Goal: Information Seeking & Learning: Learn about a topic

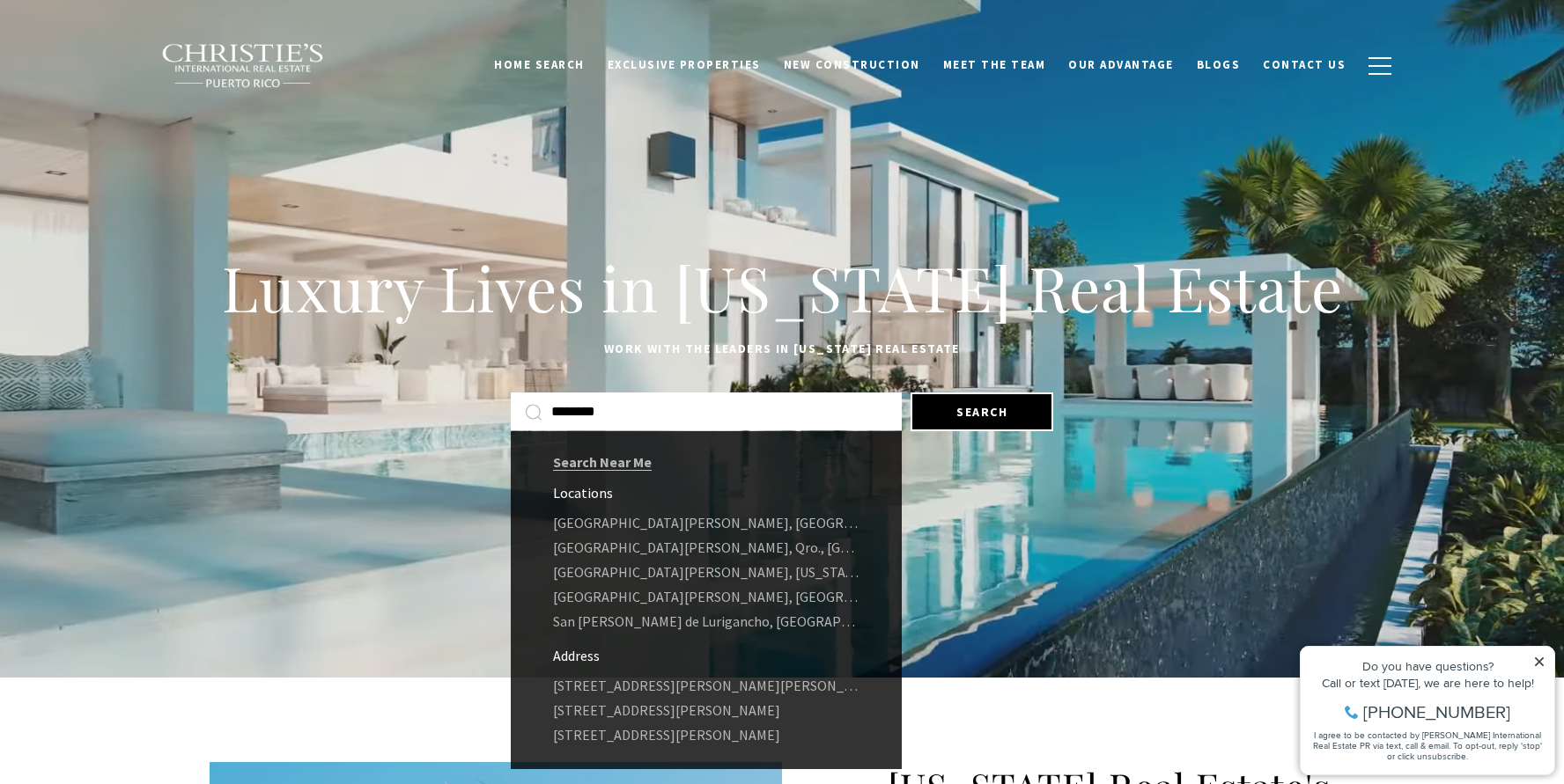
click at [632, 414] on input "********" at bounding box center [719, 412] width 336 height 23
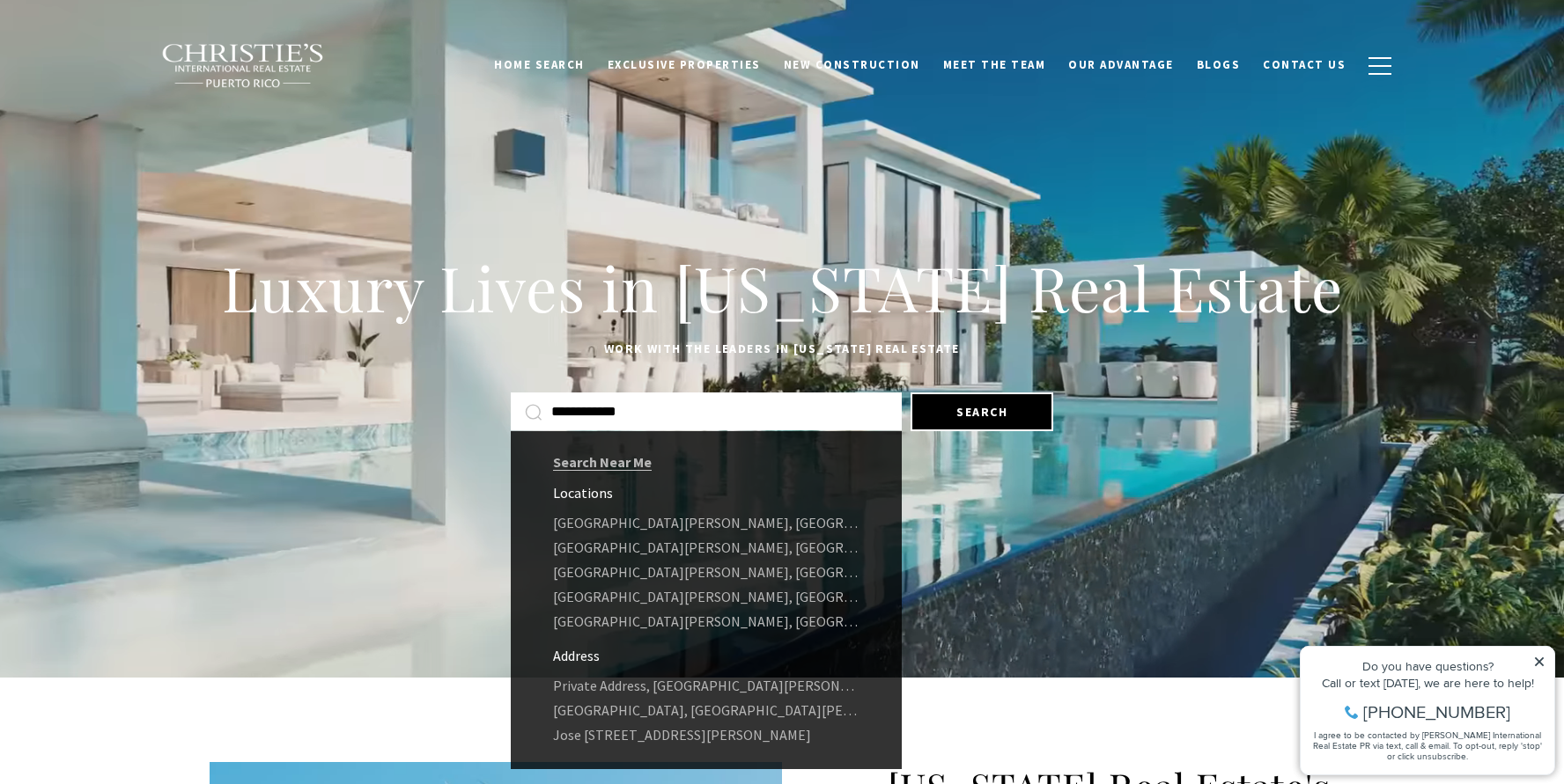
type input "**********"
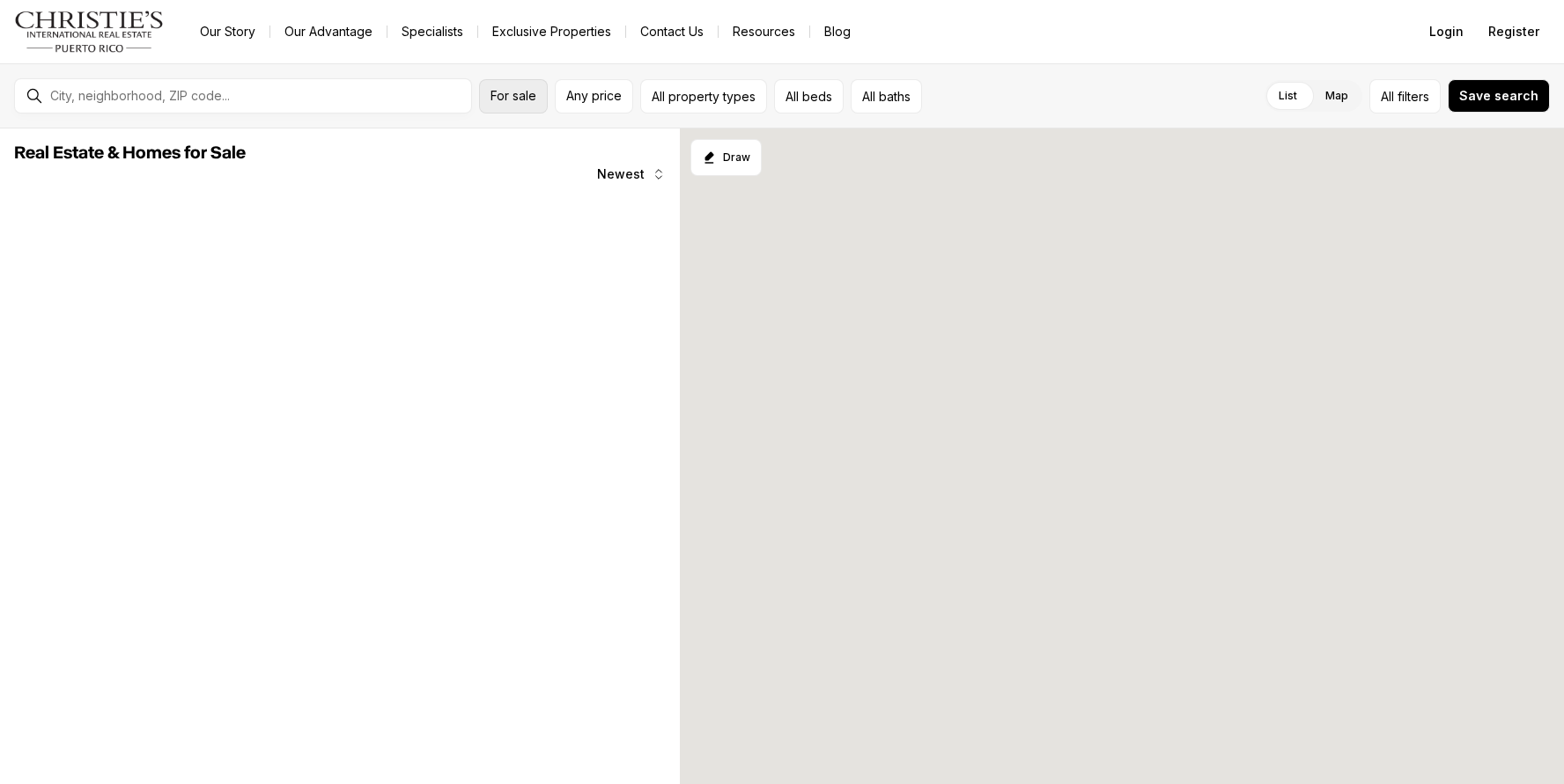
click at [527, 96] on span "For sale" at bounding box center [513, 96] width 45 height 14
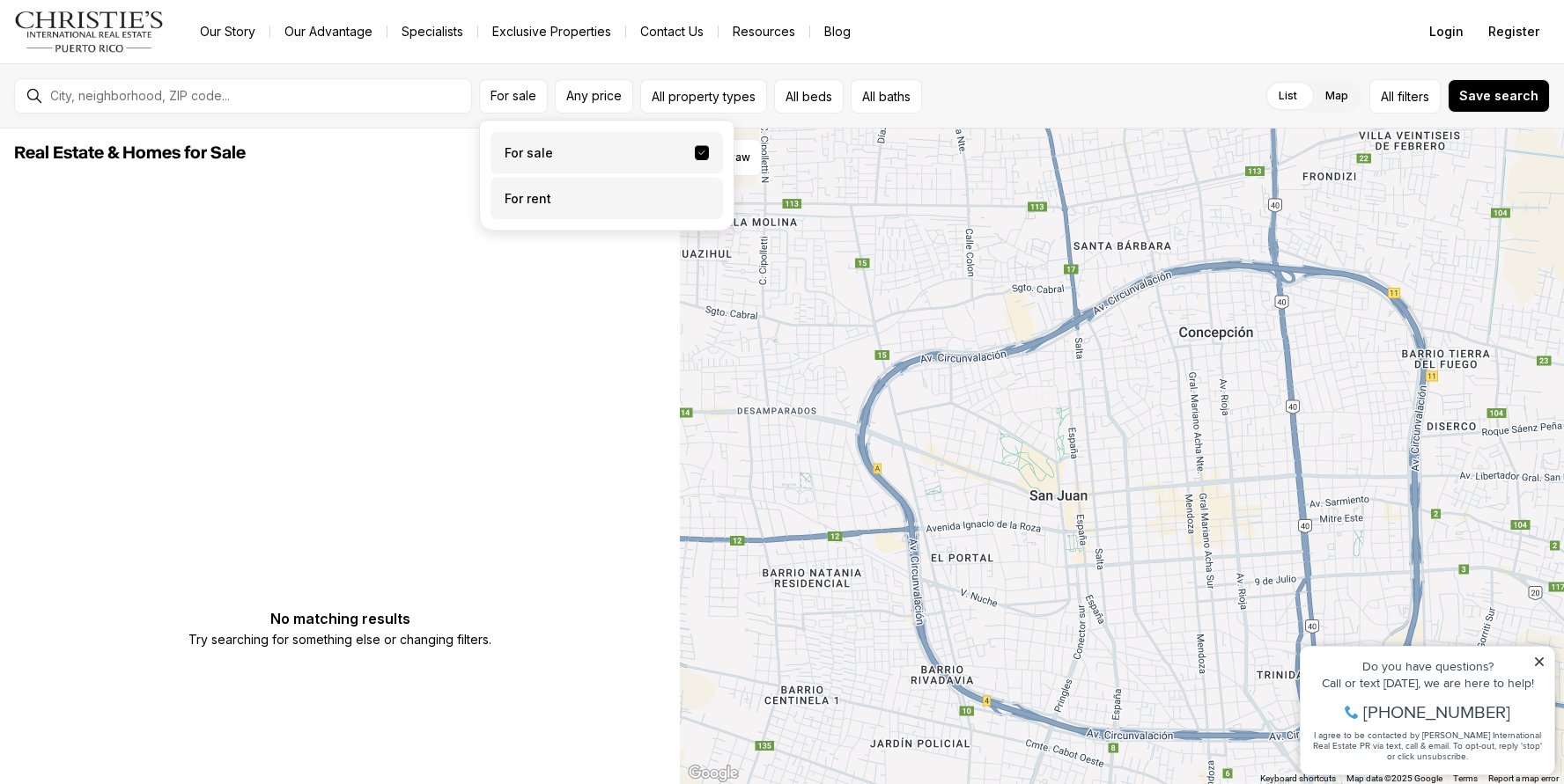
click at [528, 198] on label "For rent" at bounding box center [607, 199] width 233 height 42
click at [695, 192] on button "For rent" at bounding box center [702, 192] width 14 height 0
click at [517, 198] on label "For rent" at bounding box center [607, 199] width 233 height 42
click at [695, 198] on button "For rent" at bounding box center [702, 199] width 14 height 14
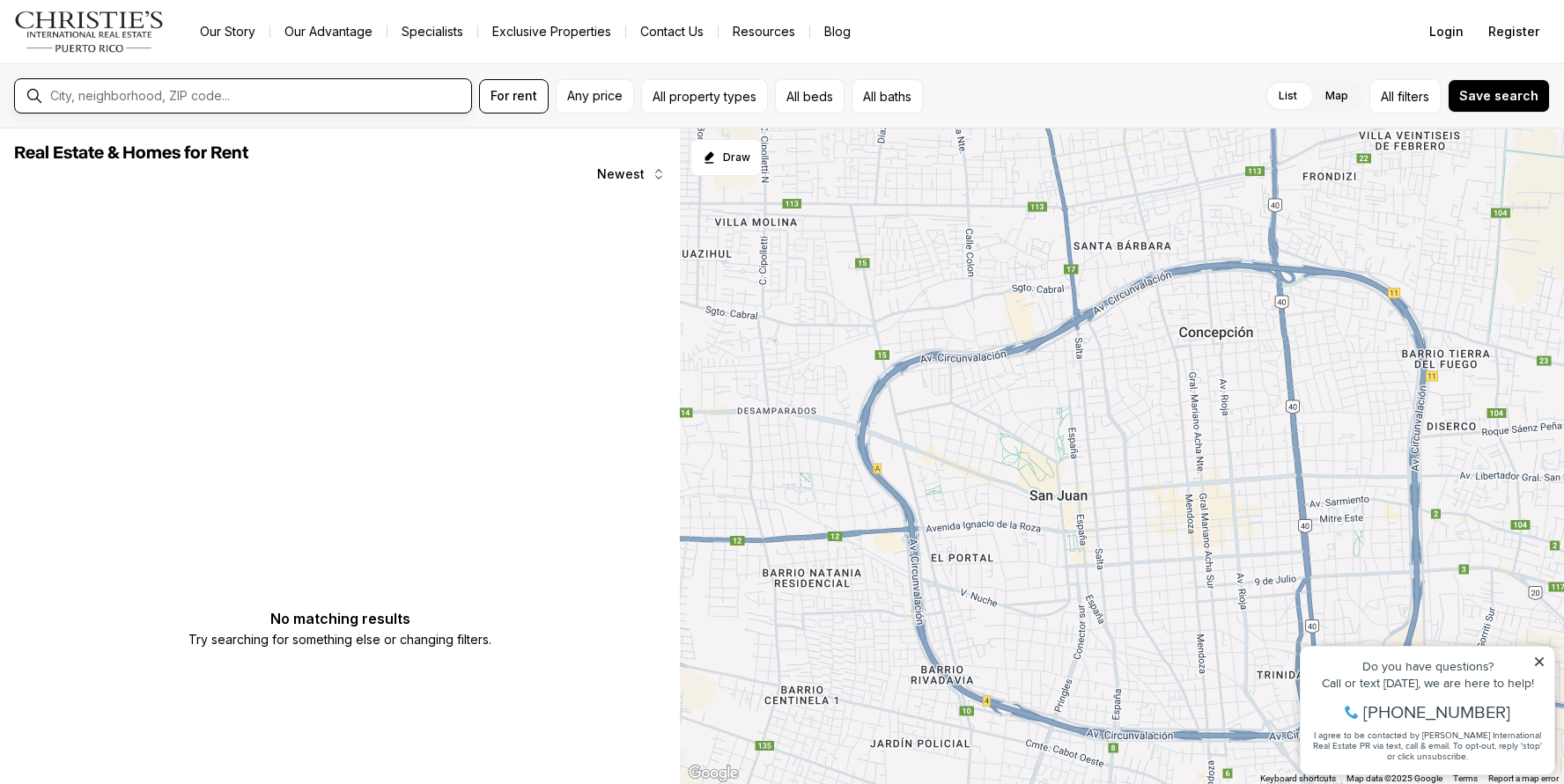
click at [244, 100] on input "text" at bounding box center [257, 96] width 414 height 16
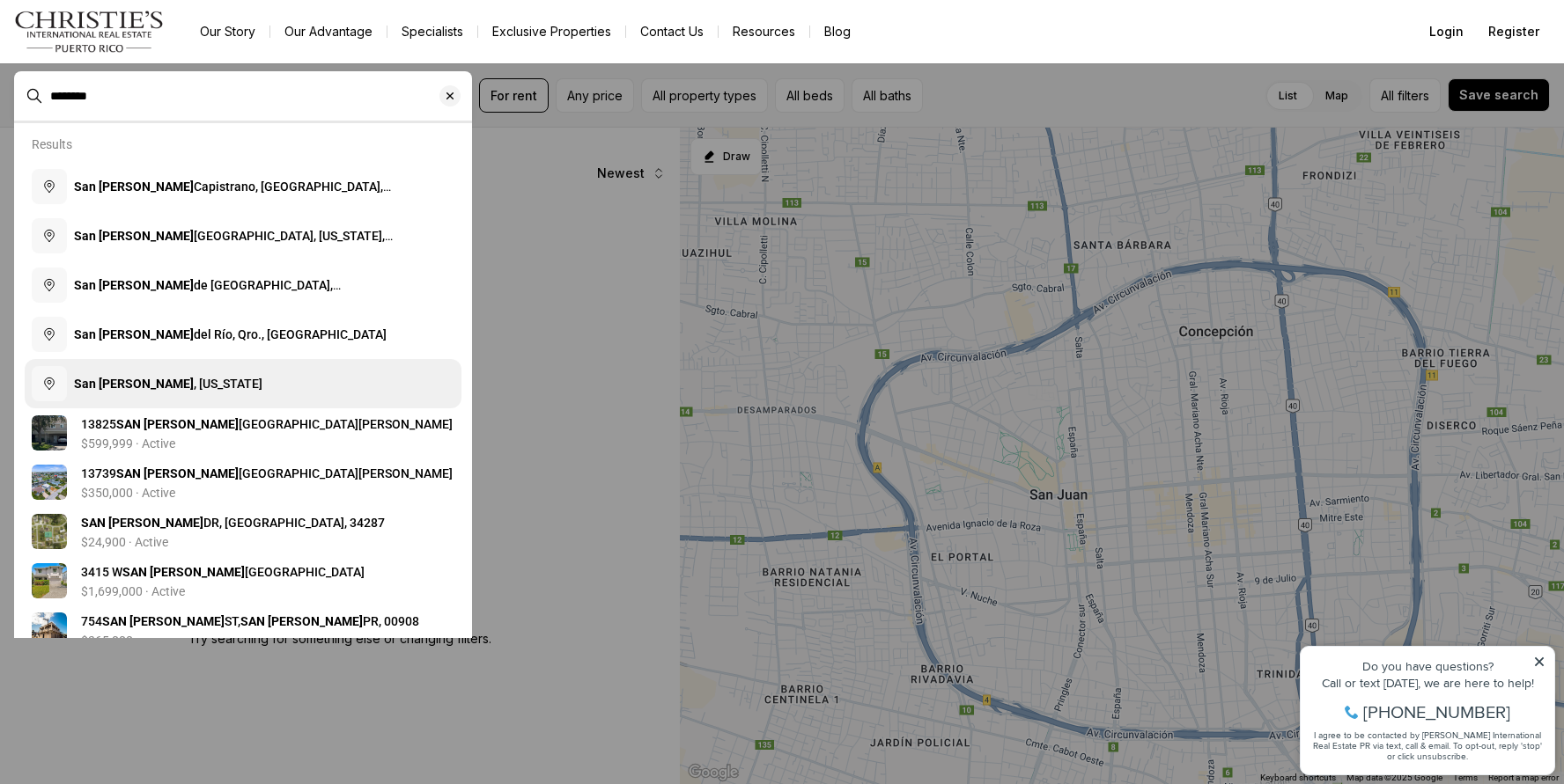
type input "********"
click at [120, 383] on b "San Juan" at bounding box center [134, 384] width 120 height 14
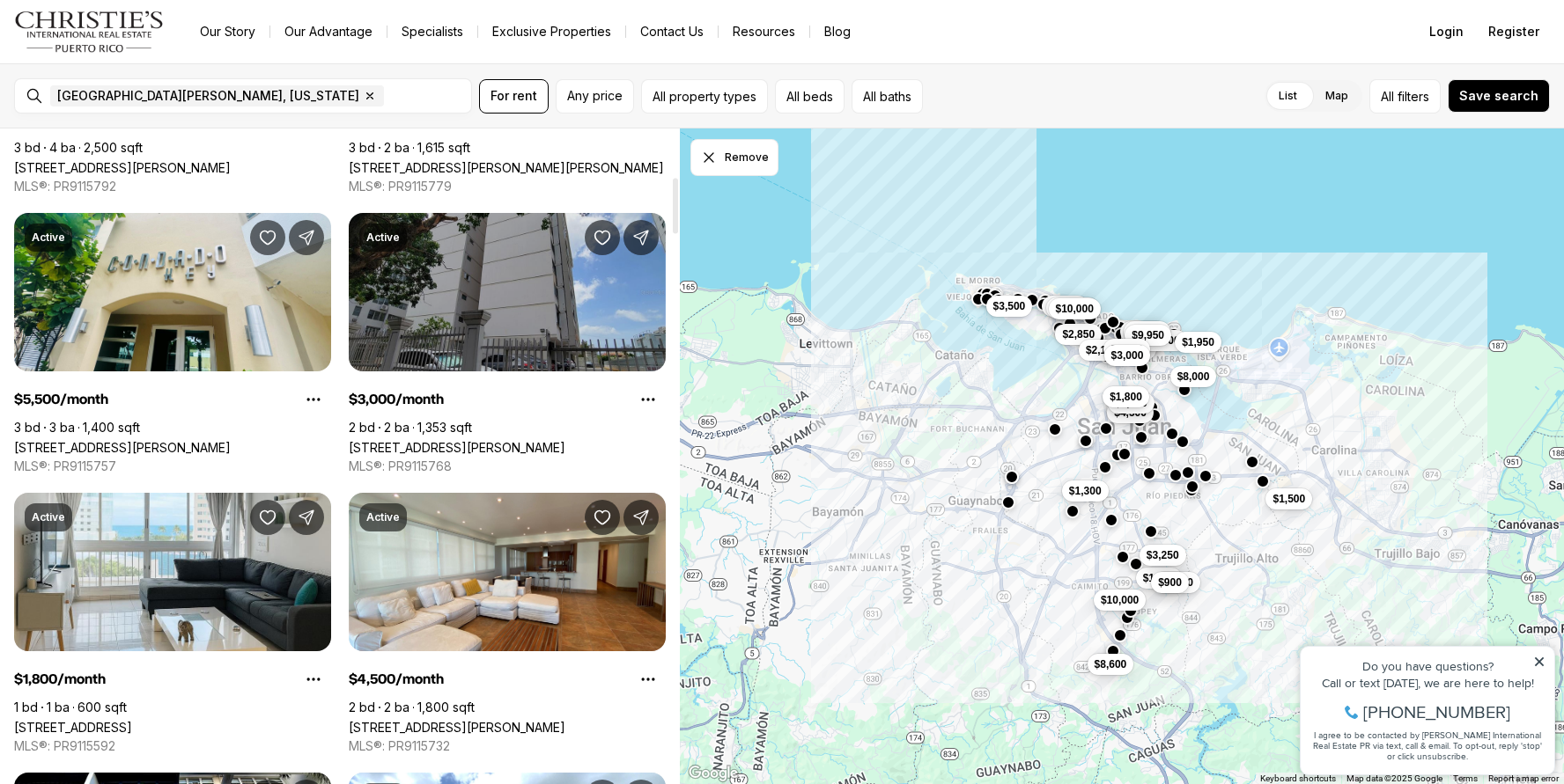
scroll to position [567, 0]
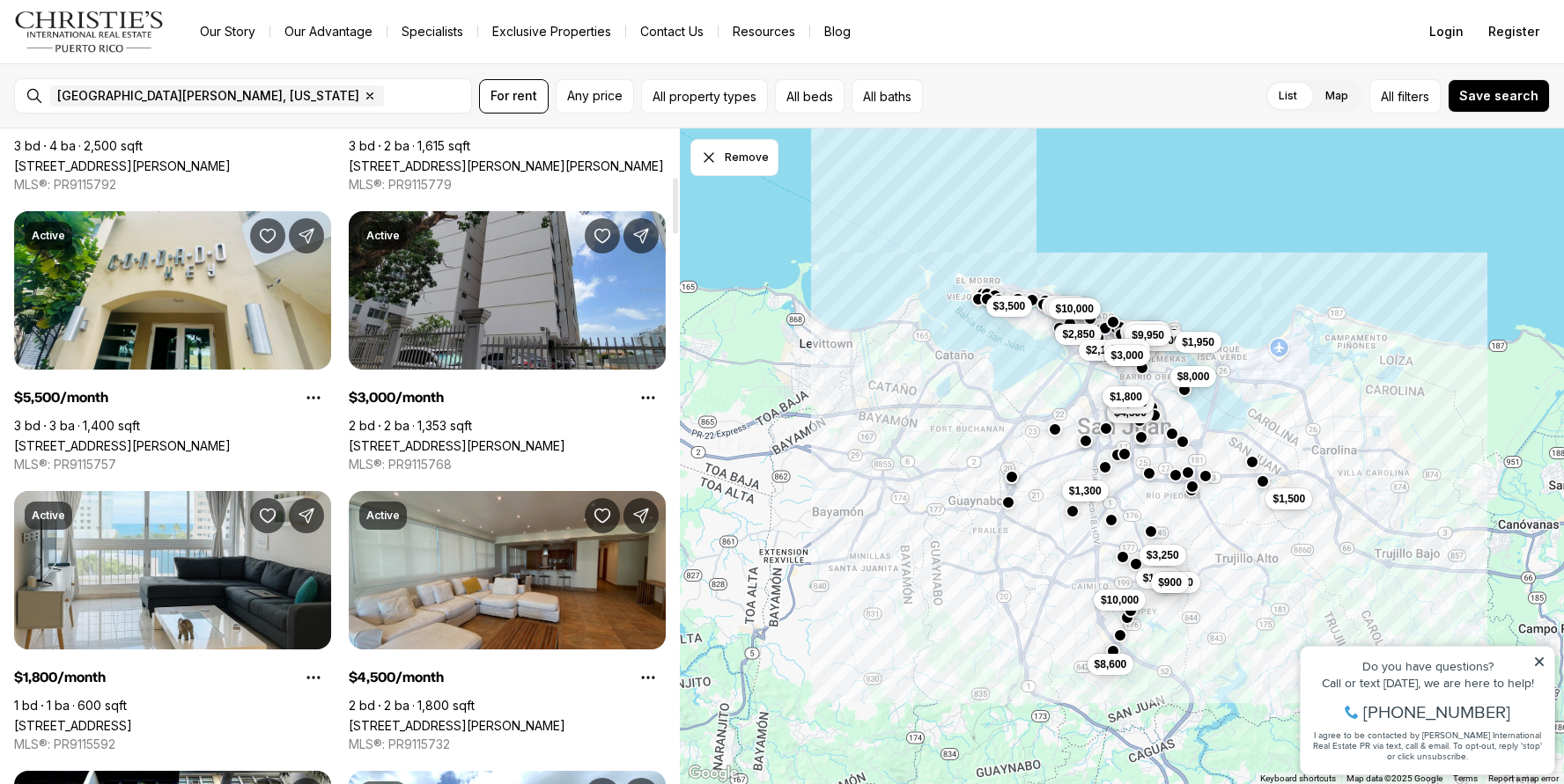
click at [433, 718] on link "[STREET_ADDRESS][PERSON_NAME]" at bounding box center [457, 725] width 217 height 15
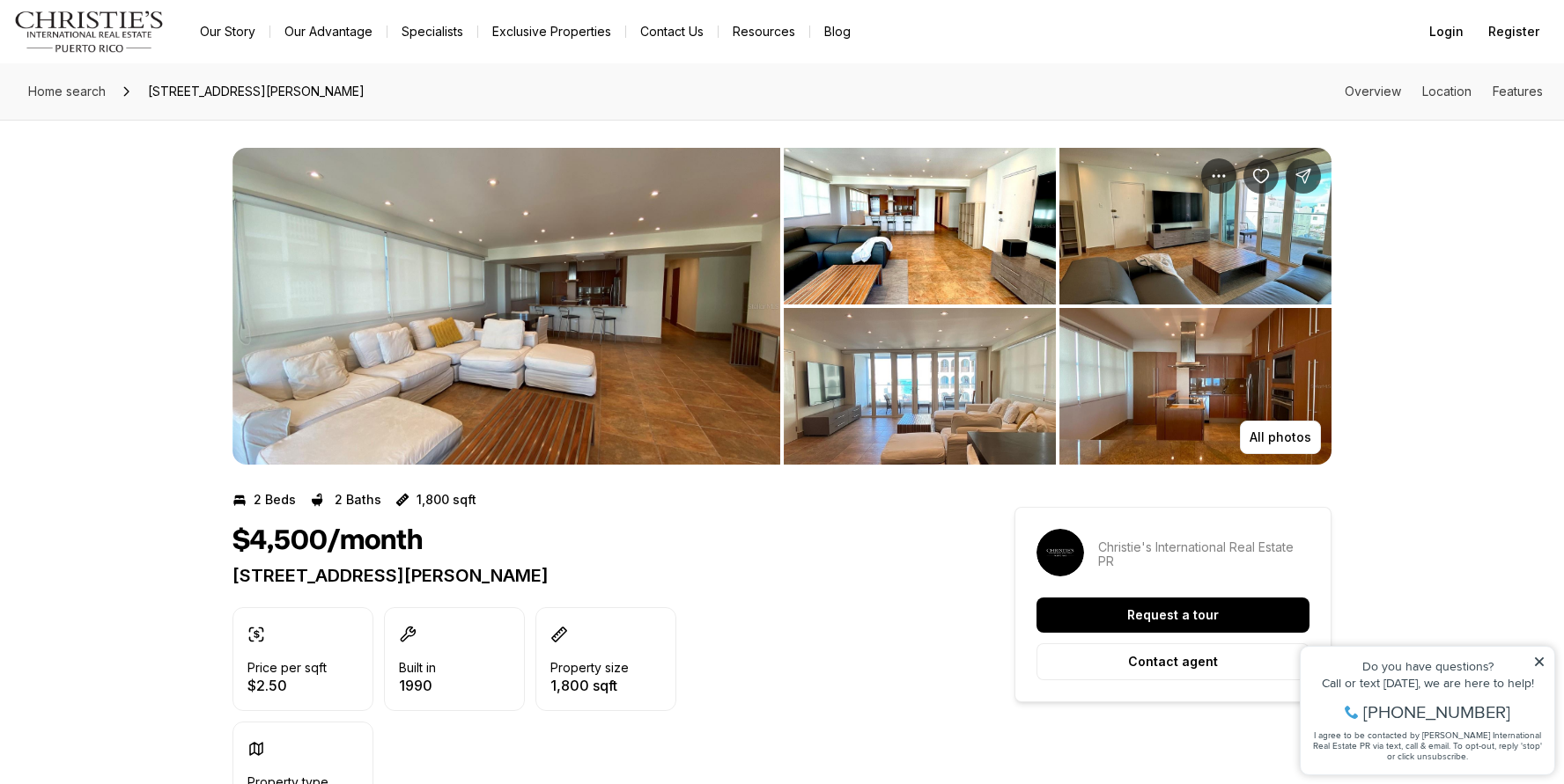
click at [630, 327] on img "View image gallery" at bounding box center [507, 306] width 548 height 317
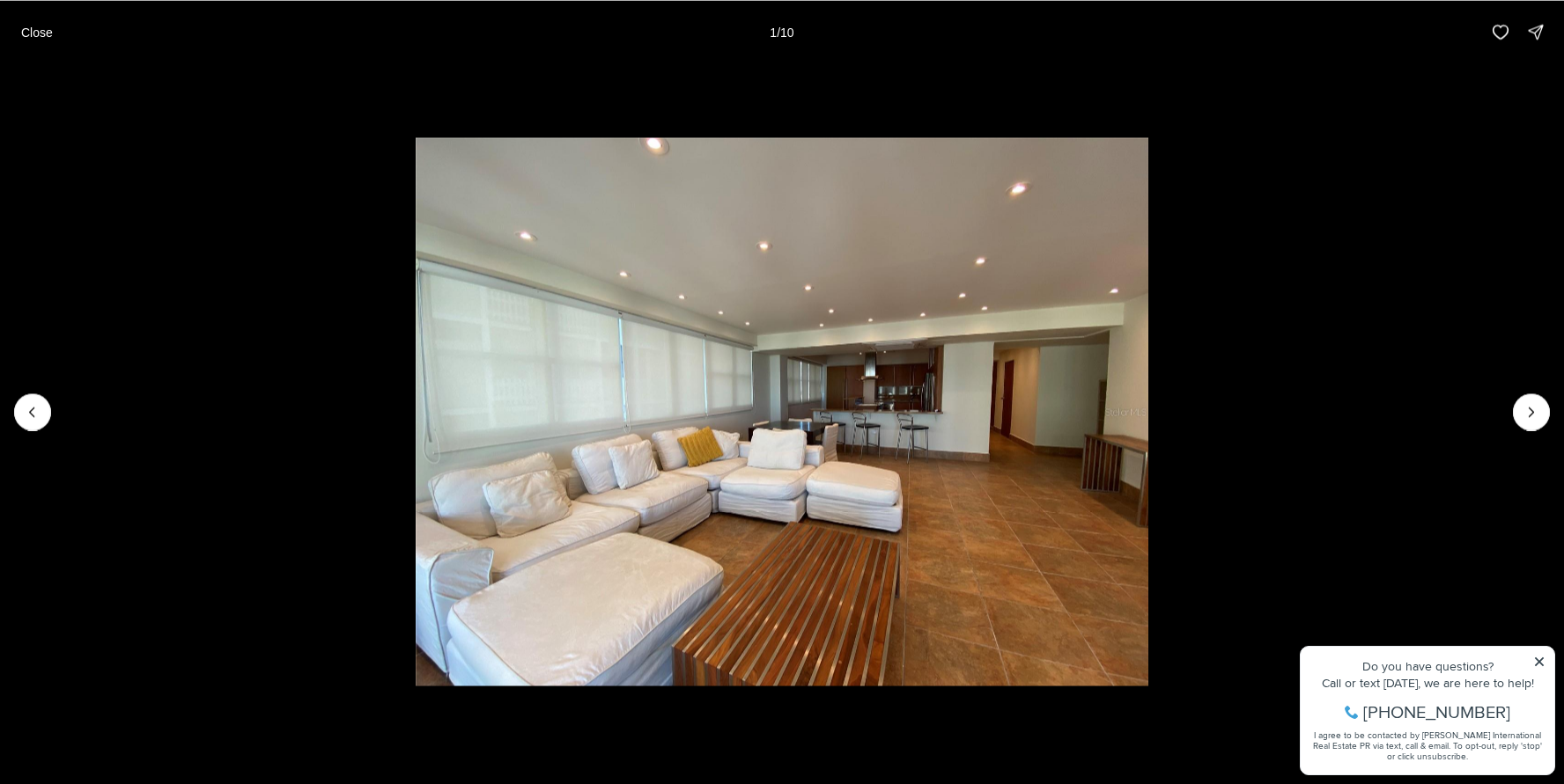
click at [811, 480] on img "1 of 10" at bounding box center [782, 412] width 733 height 550
click at [1525, 420] on button "Next slide" at bounding box center [1532, 413] width 37 height 37
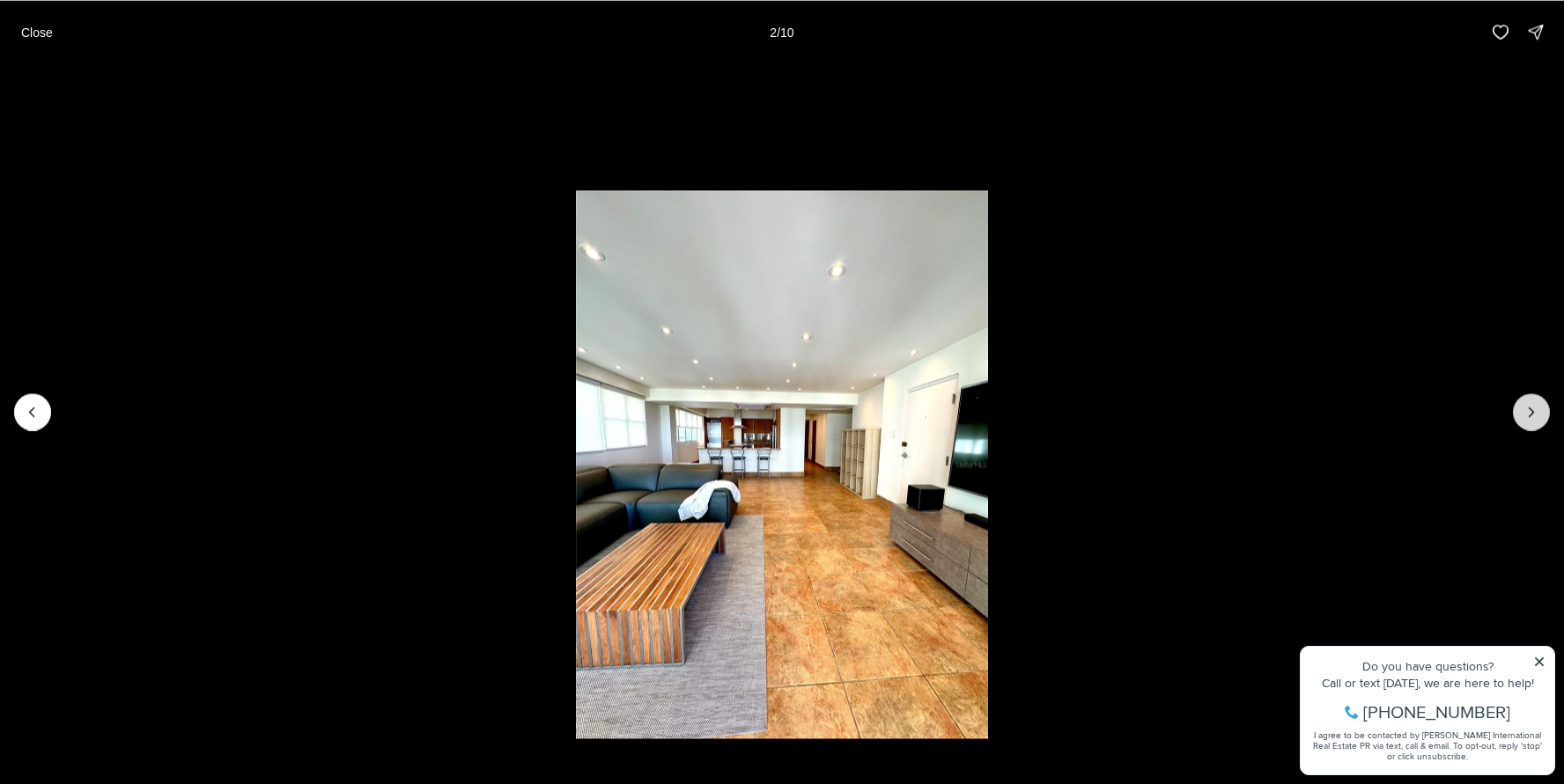
click at [1525, 422] on button "Next slide" at bounding box center [1532, 413] width 37 height 37
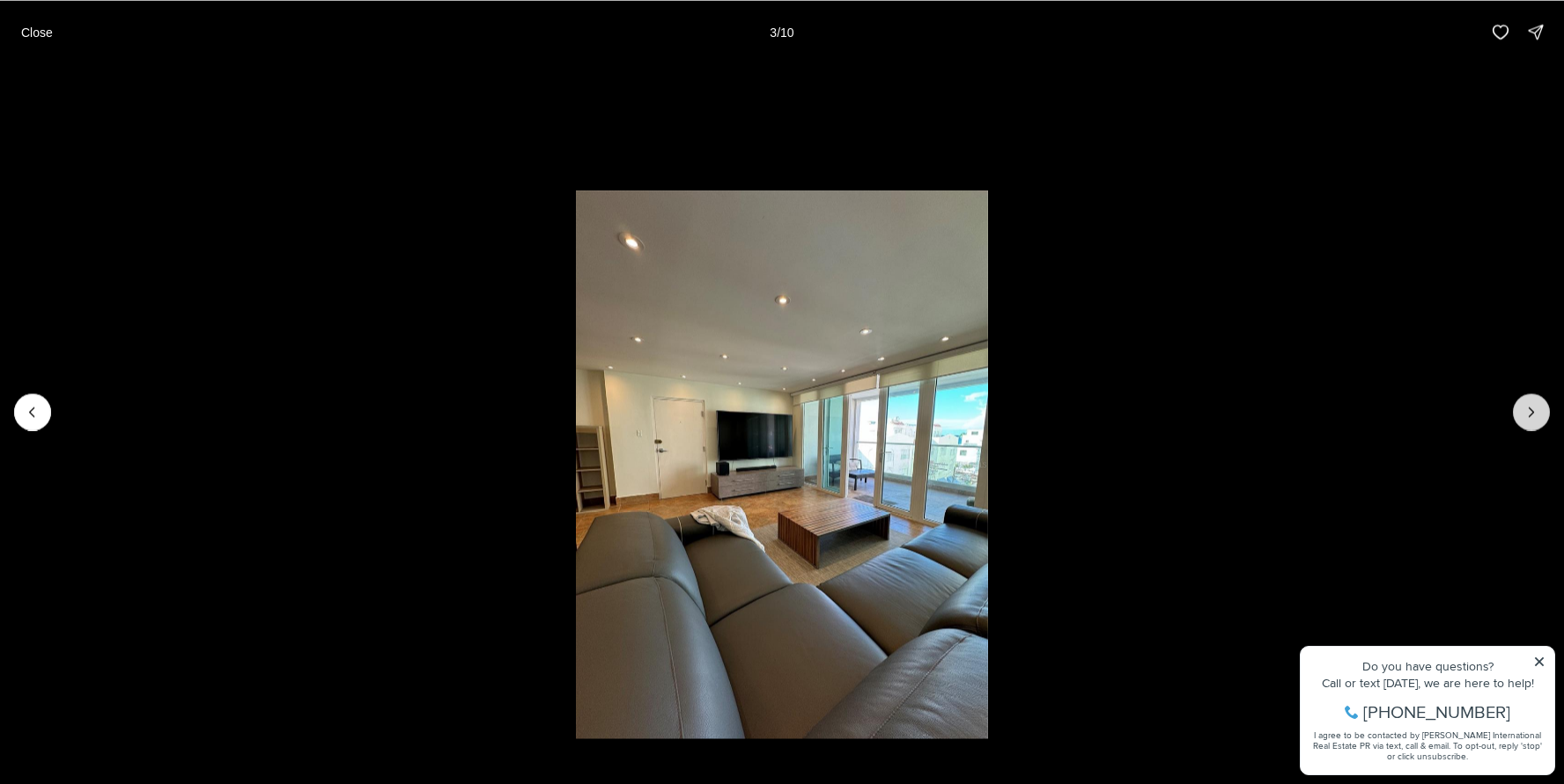
click at [1525, 422] on button "Next slide" at bounding box center [1532, 413] width 37 height 37
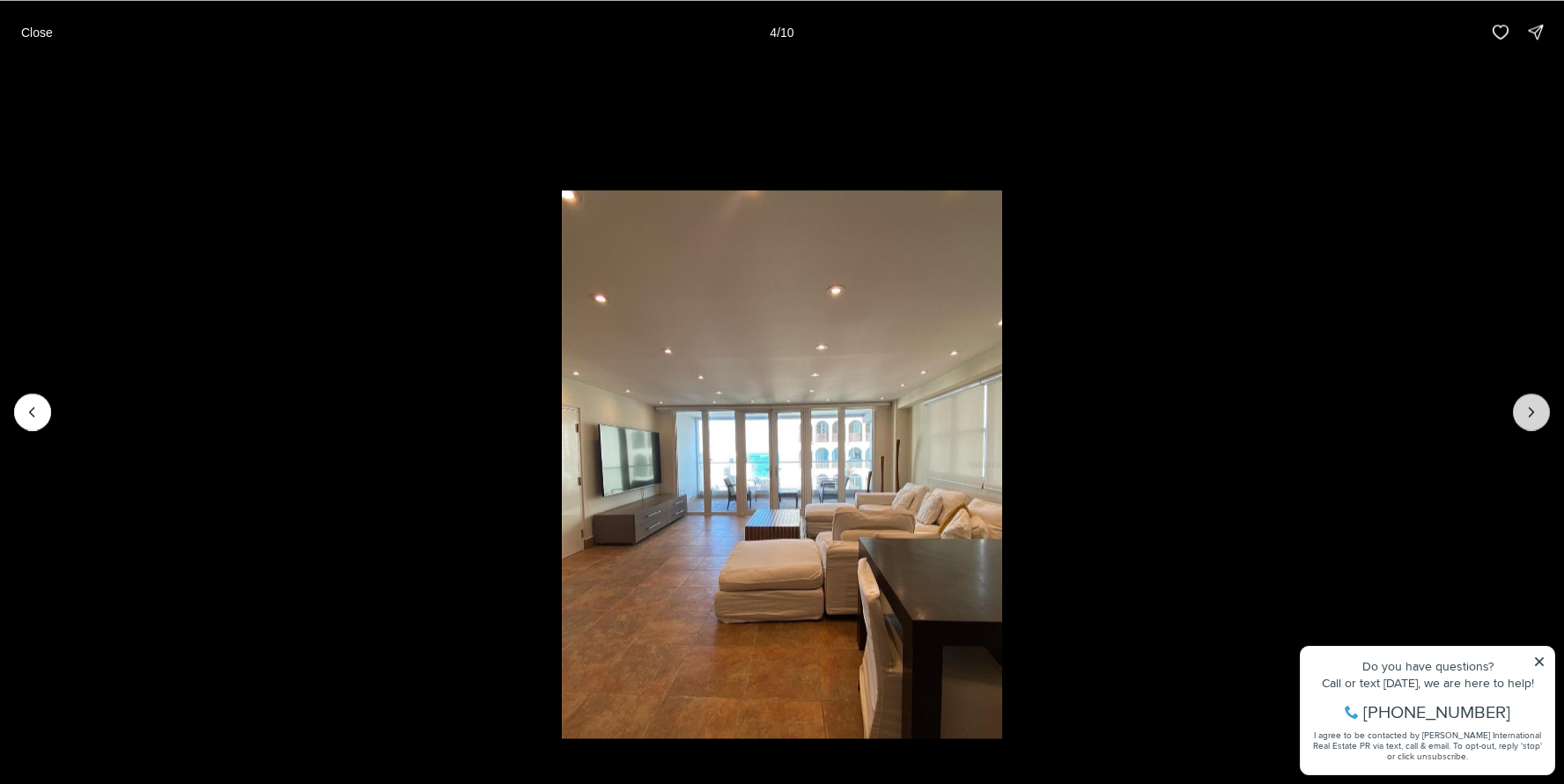
click at [1525, 422] on button "Next slide" at bounding box center [1532, 413] width 37 height 37
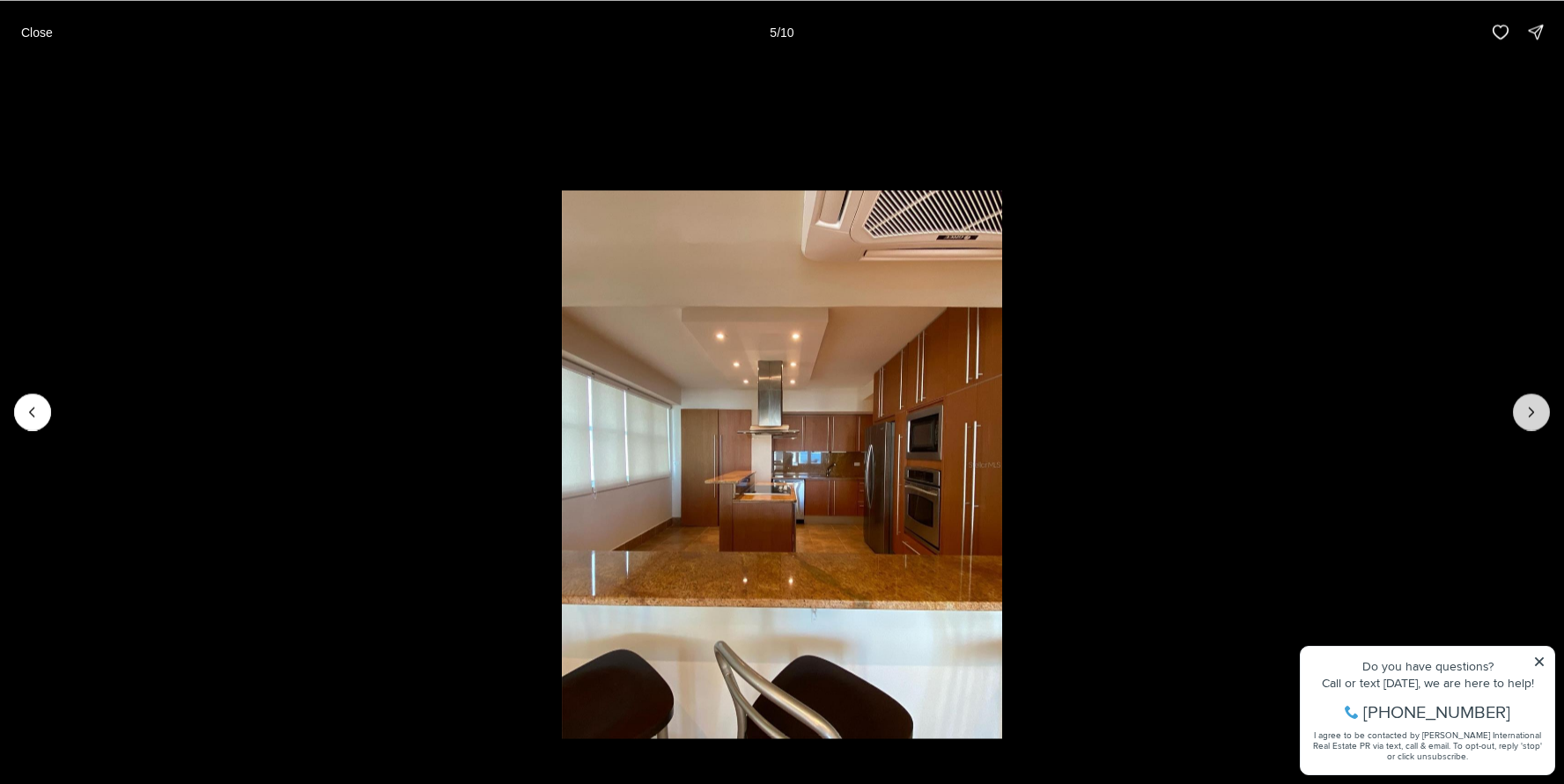
click at [1525, 422] on button "Next slide" at bounding box center [1532, 413] width 37 height 37
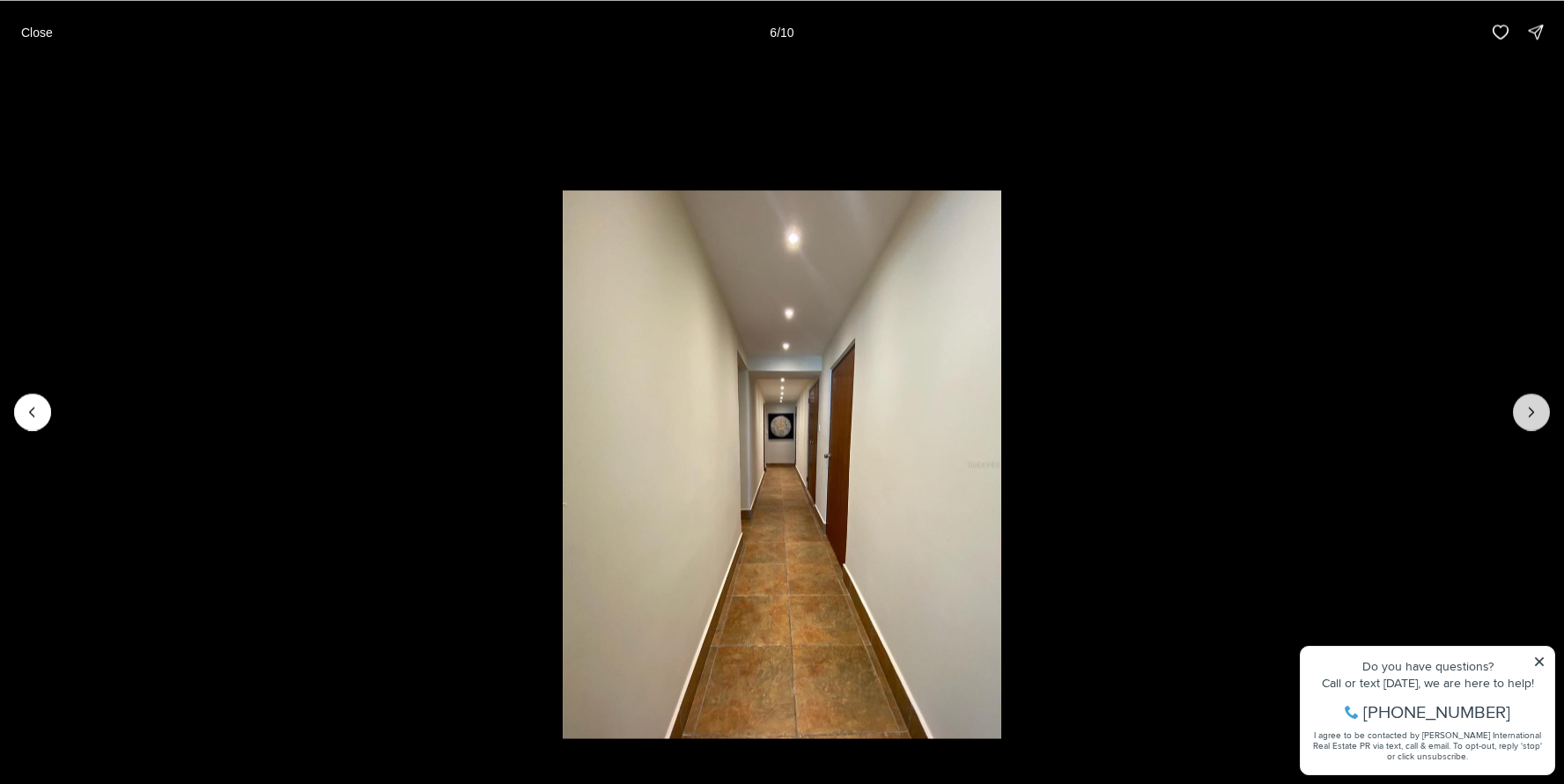
click at [1525, 422] on button "Next slide" at bounding box center [1532, 413] width 37 height 37
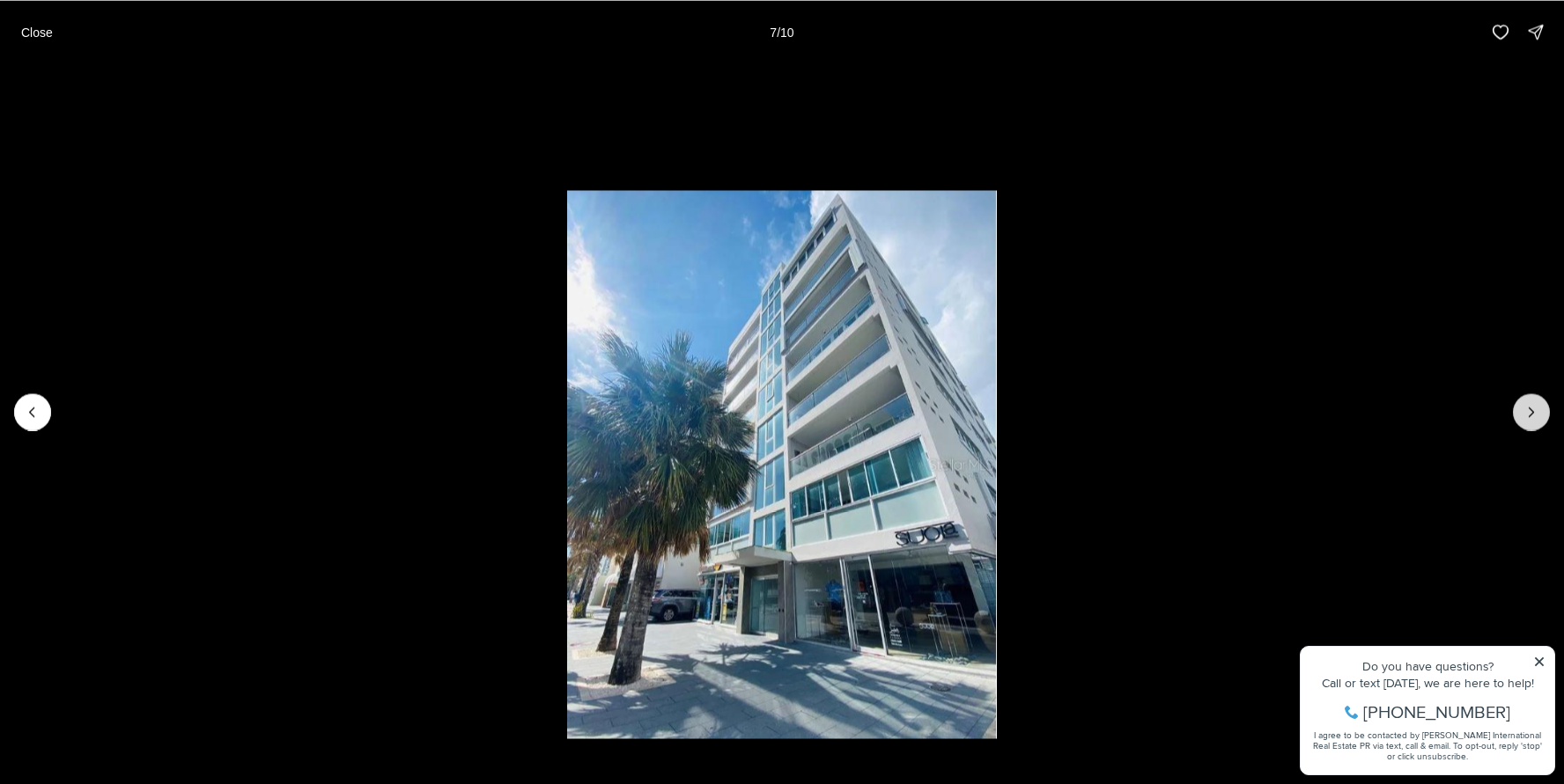
click at [1534, 418] on icon "Next slide" at bounding box center [1531, 412] width 18 height 18
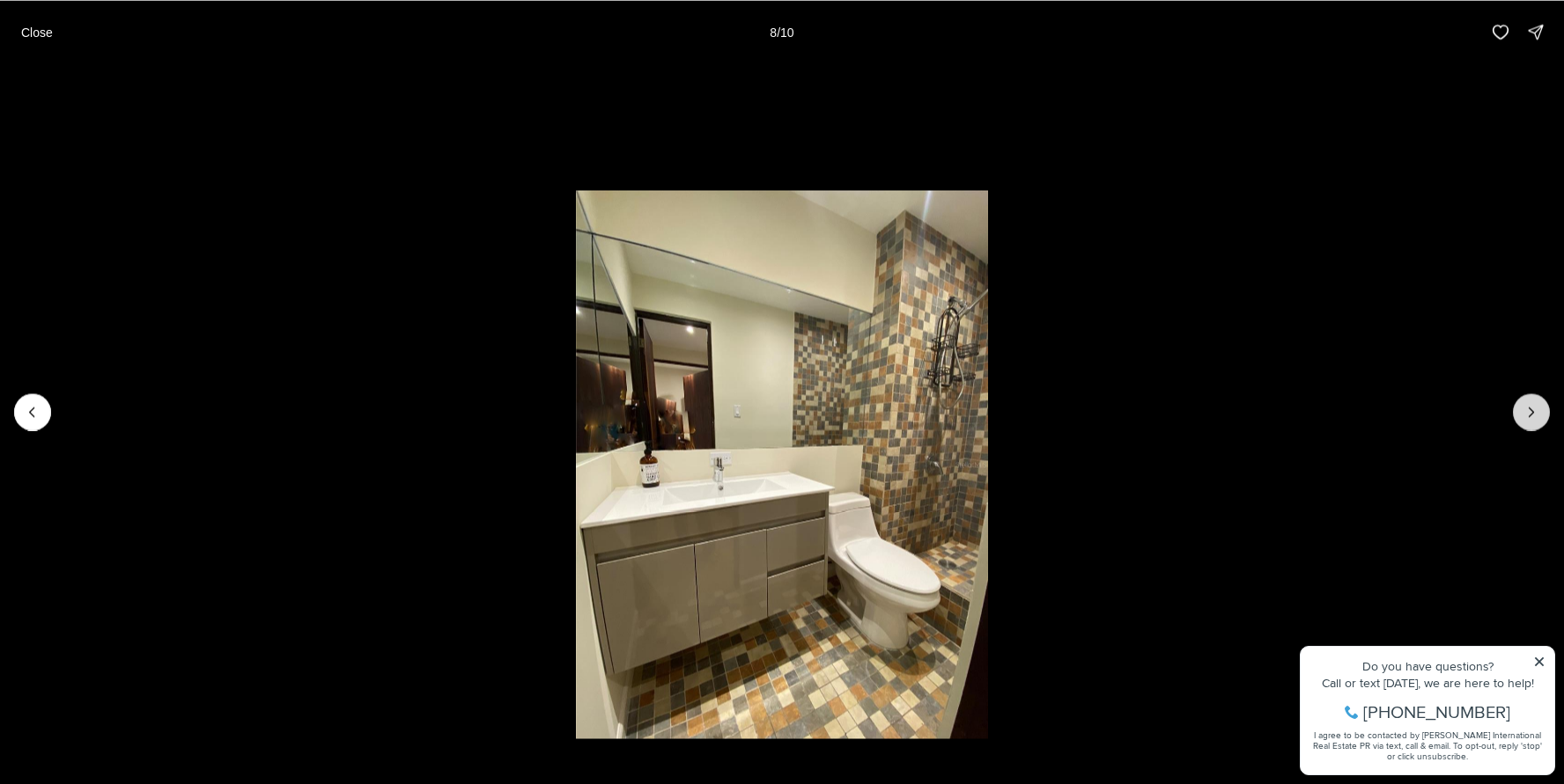
click at [1534, 417] on icon "Next slide" at bounding box center [1531, 412] width 18 height 18
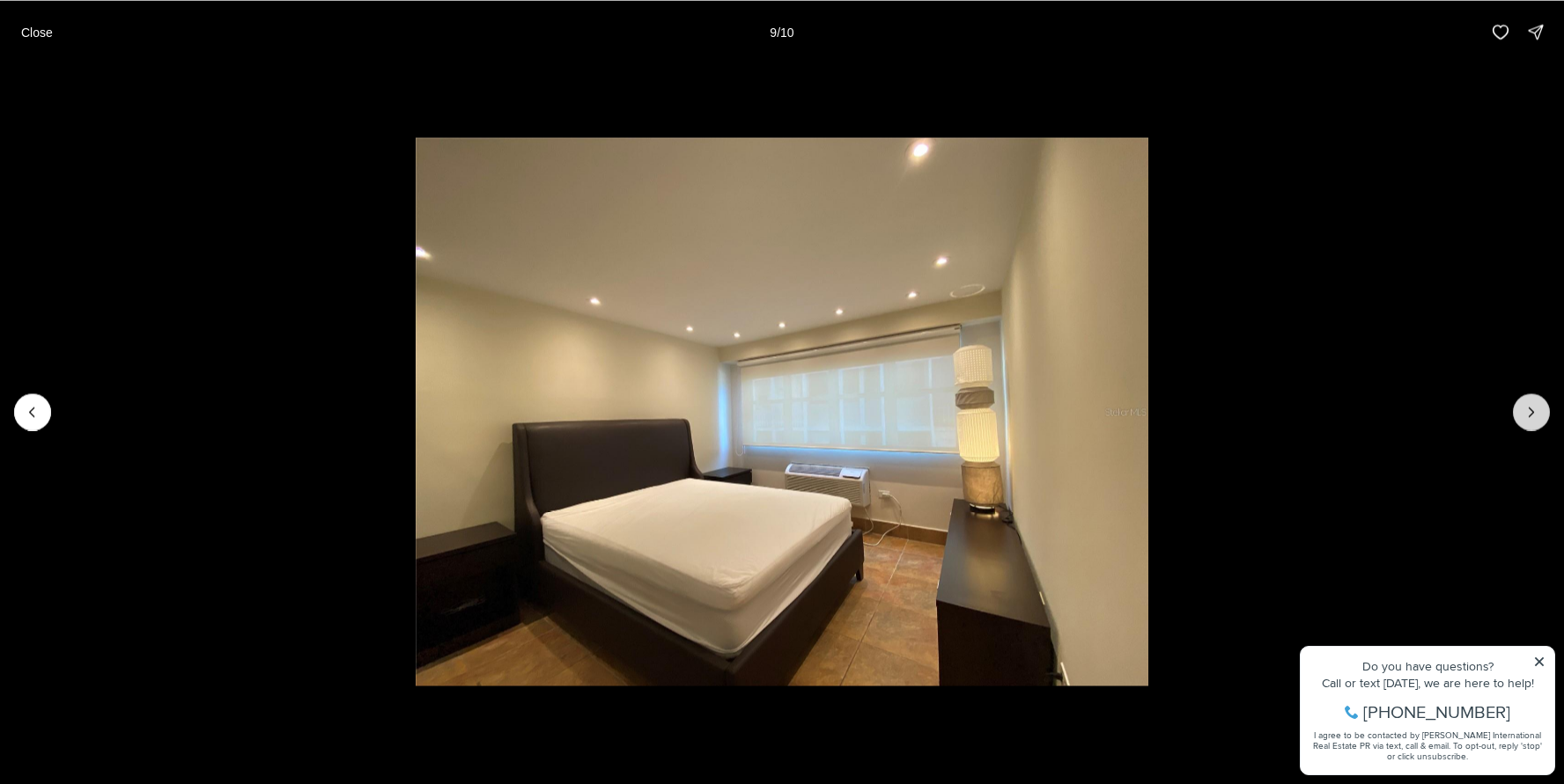
click at [1534, 417] on icon "Next slide" at bounding box center [1531, 412] width 18 height 18
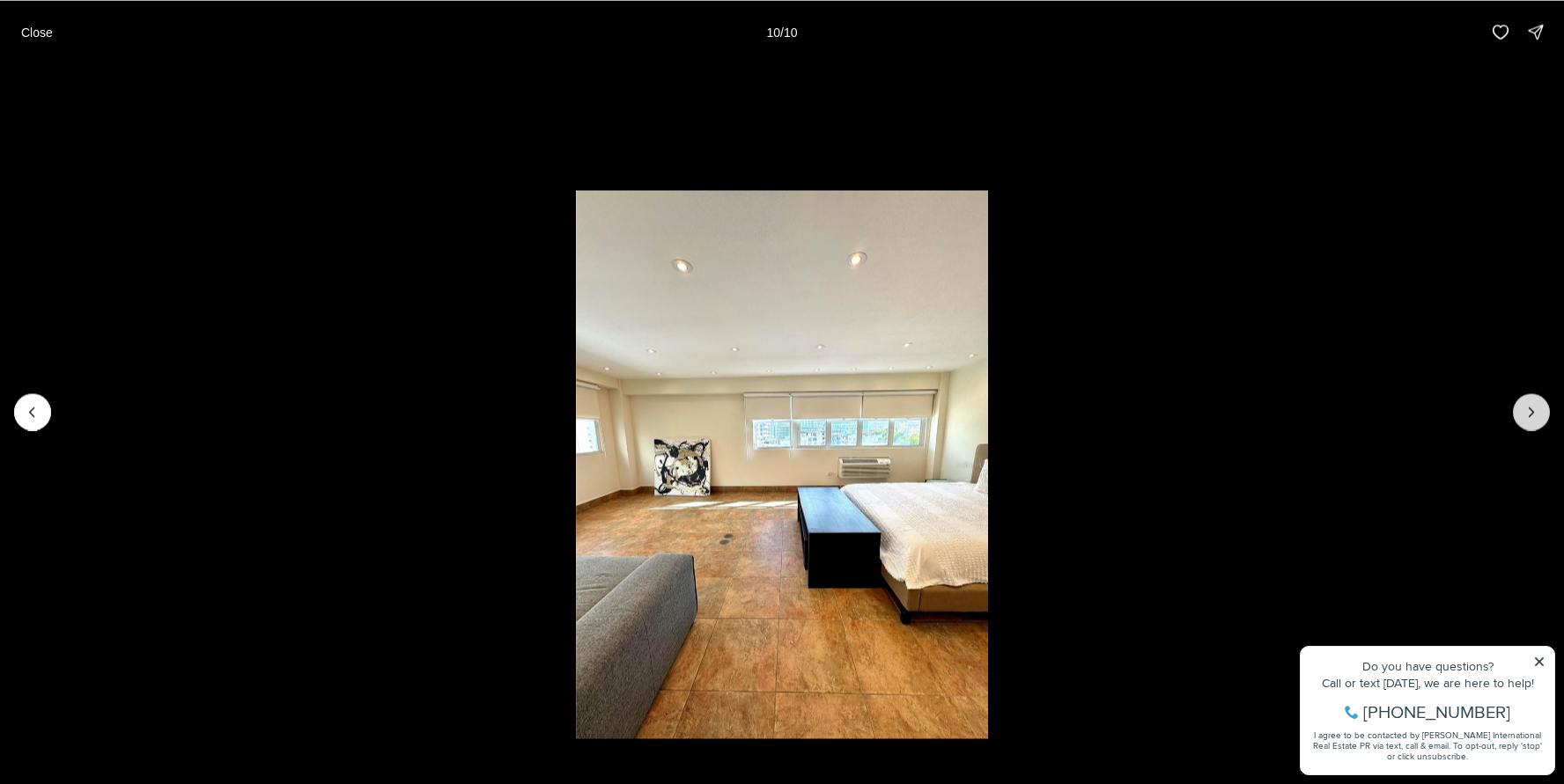
click at [1534, 417] on div at bounding box center [1532, 413] width 37 height 37
click at [1530, 407] on div at bounding box center [1532, 413] width 37 height 37
click at [39, 29] on p "Close" at bounding box center [36, 32] width 32 height 14
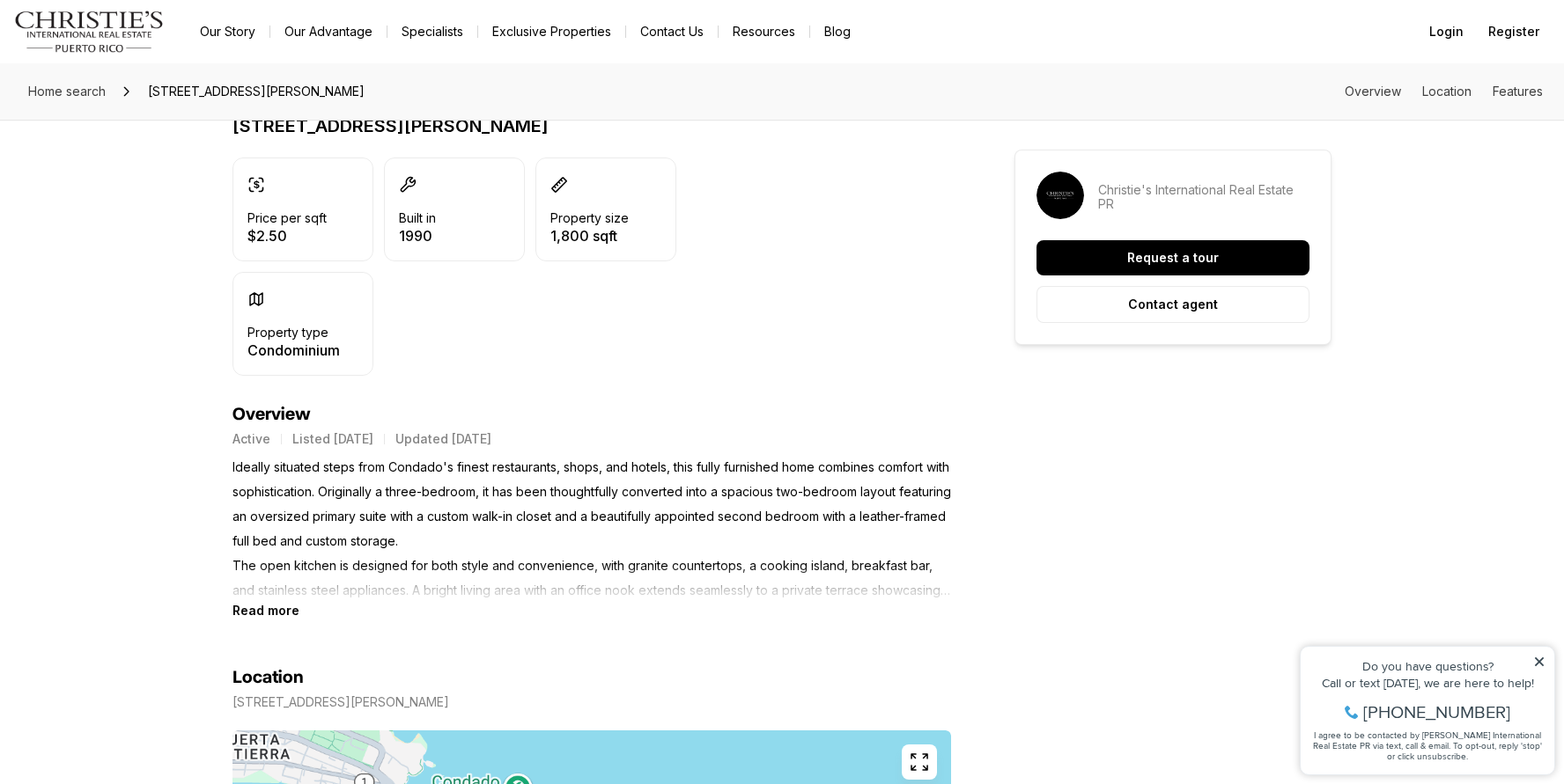
scroll to position [453, 0]
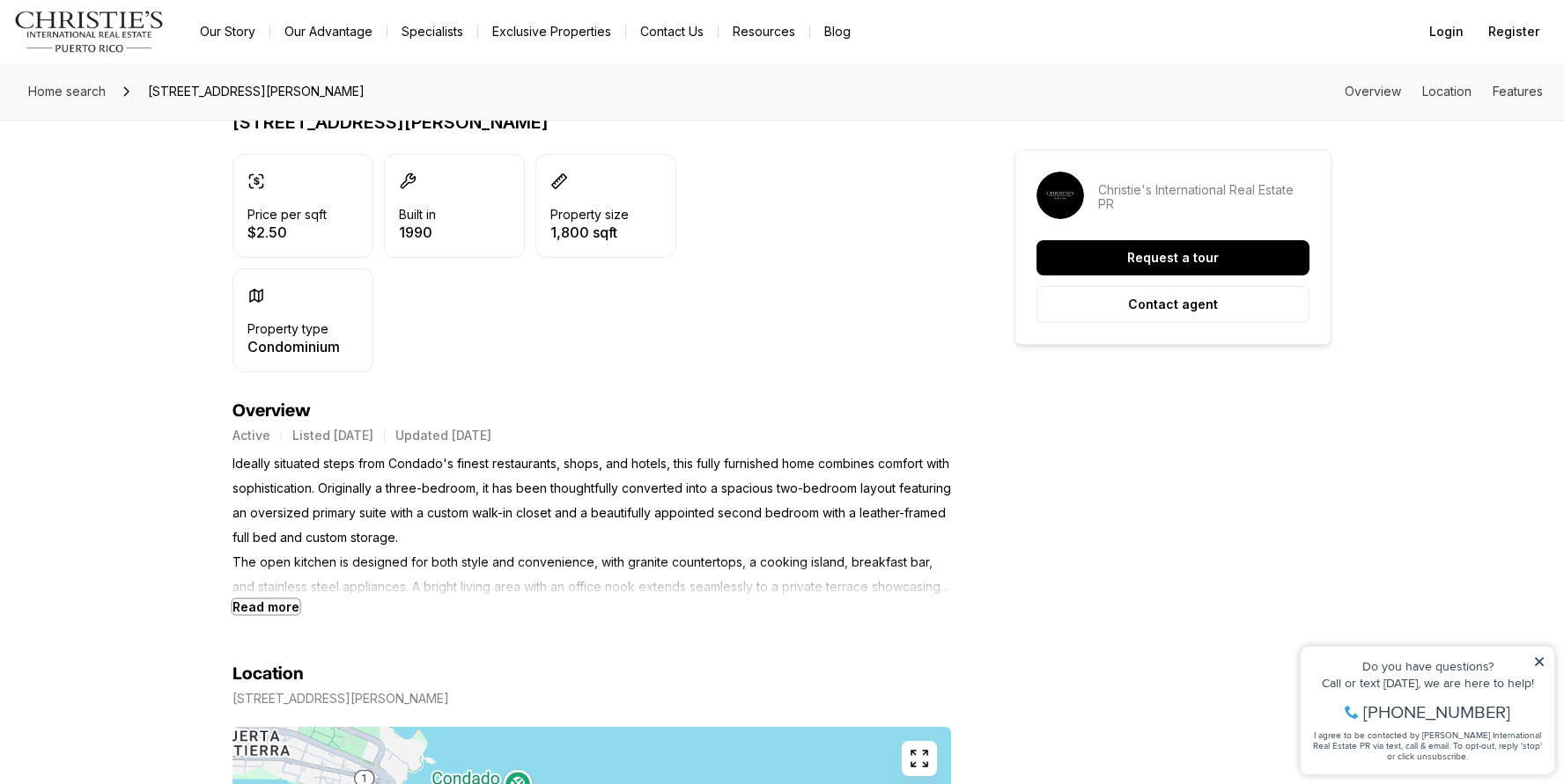
click at [284, 611] on b "Read more" at bounding box center [266, 607] width 67 height 15
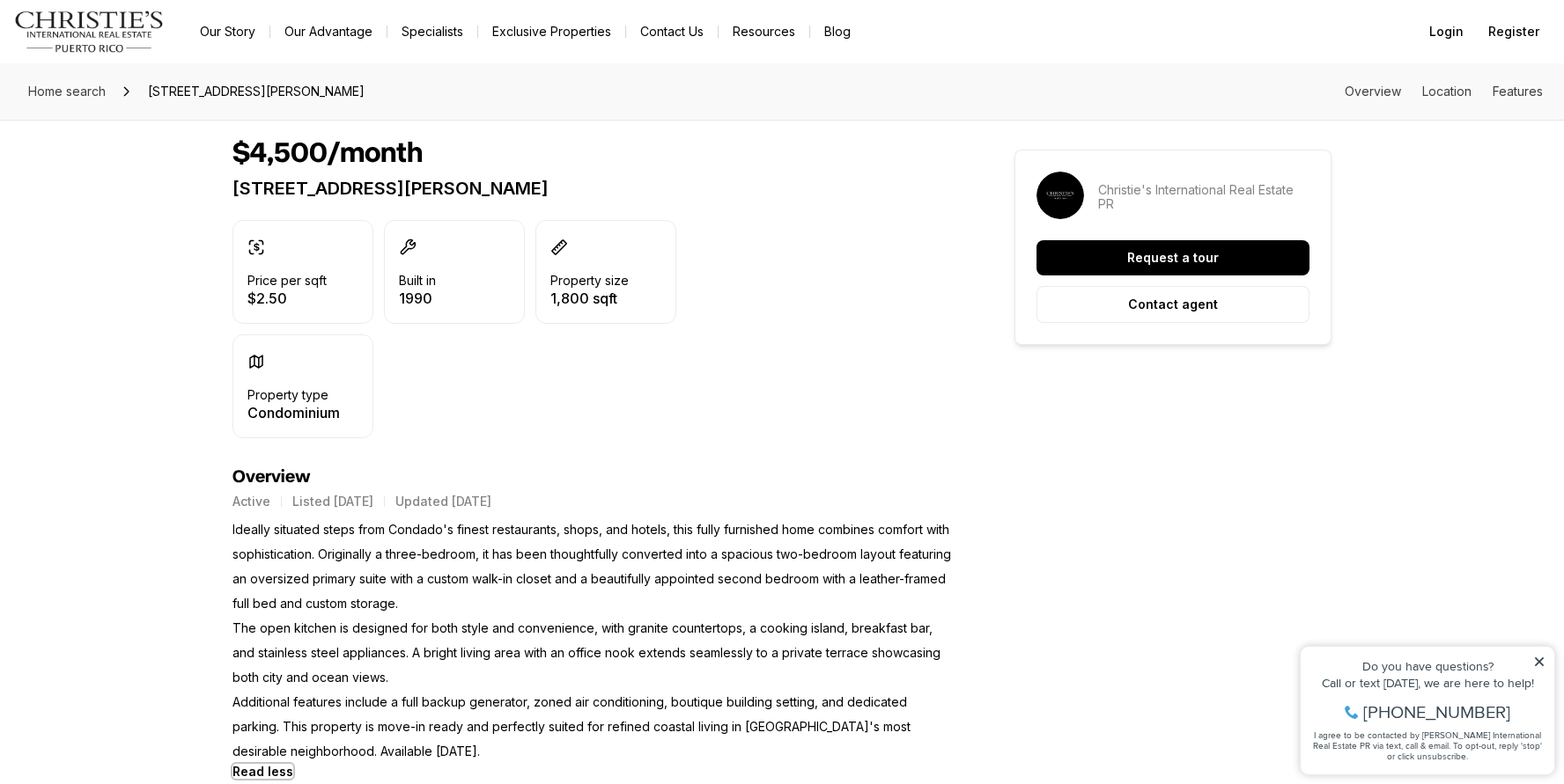
scroll to position [0, 0]
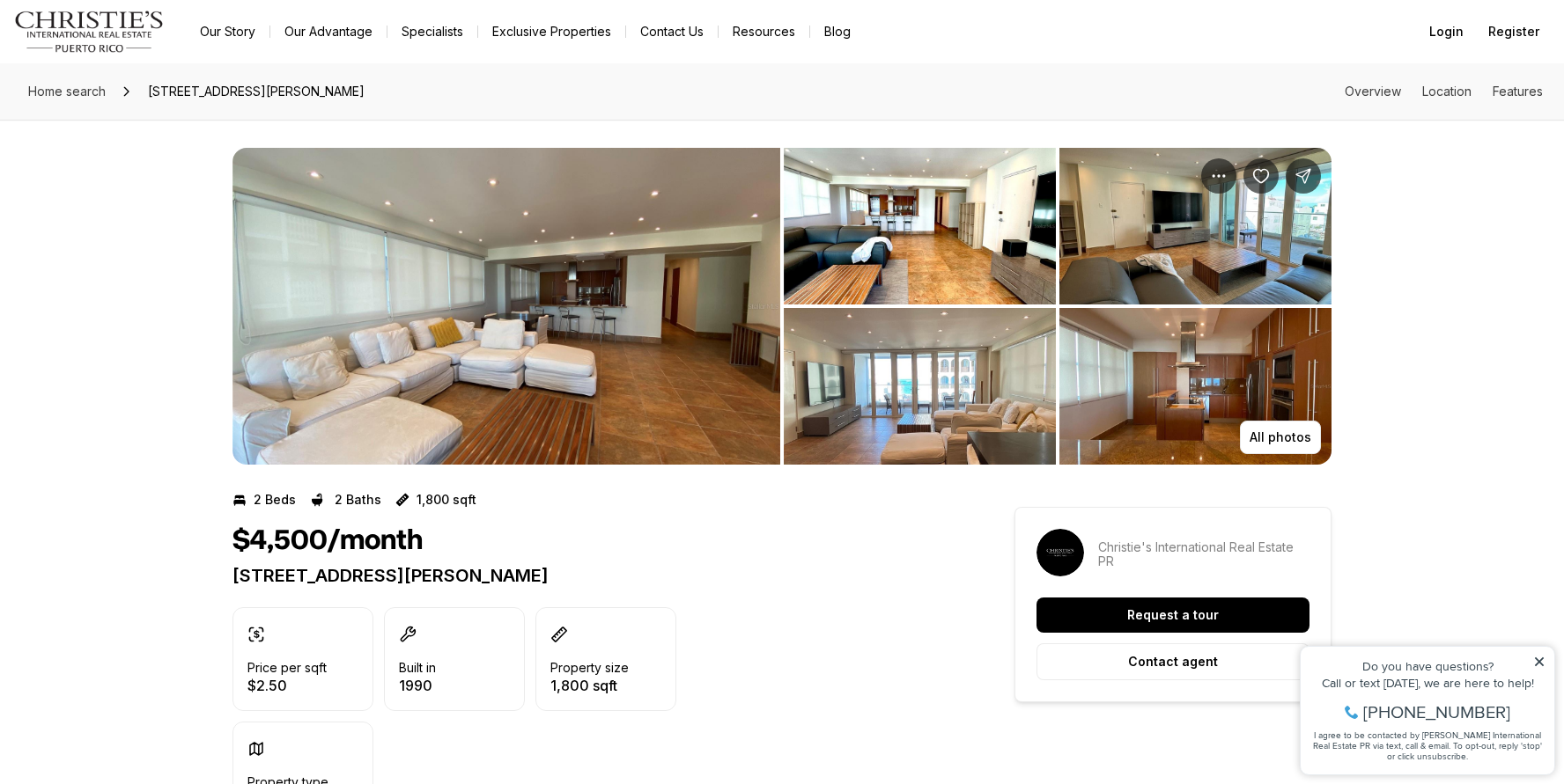
click at [553, 344] on img "View image gallery" at bounding box center [507, 306] width 548 height 317
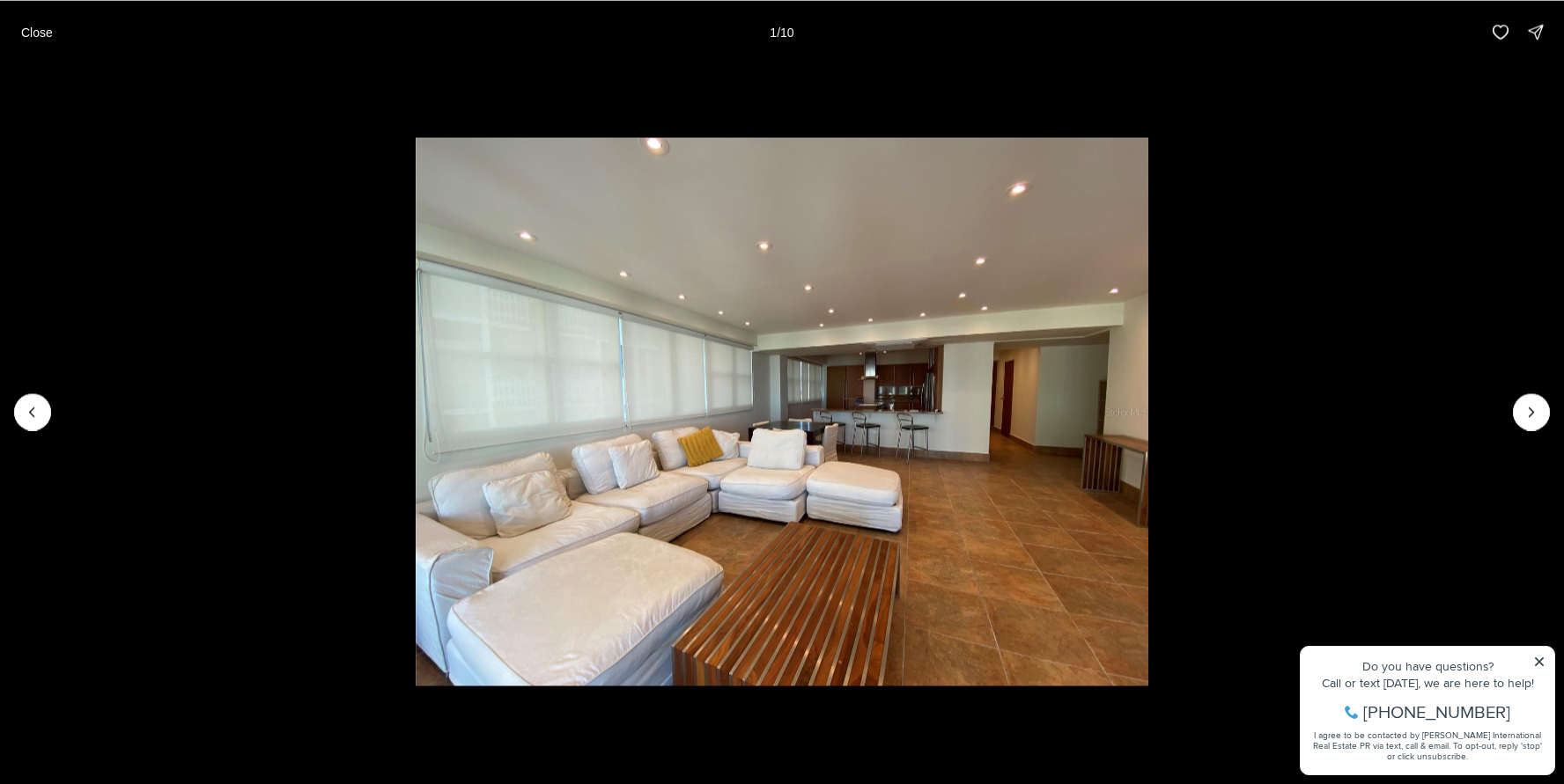
click at [1030, 451] on img "1 of 10" at bounding box center [782, 412] width 733 height 550
click at [1534, 419] on icon "Next slide" at bounding box center [1531, 412] width 18 height 18
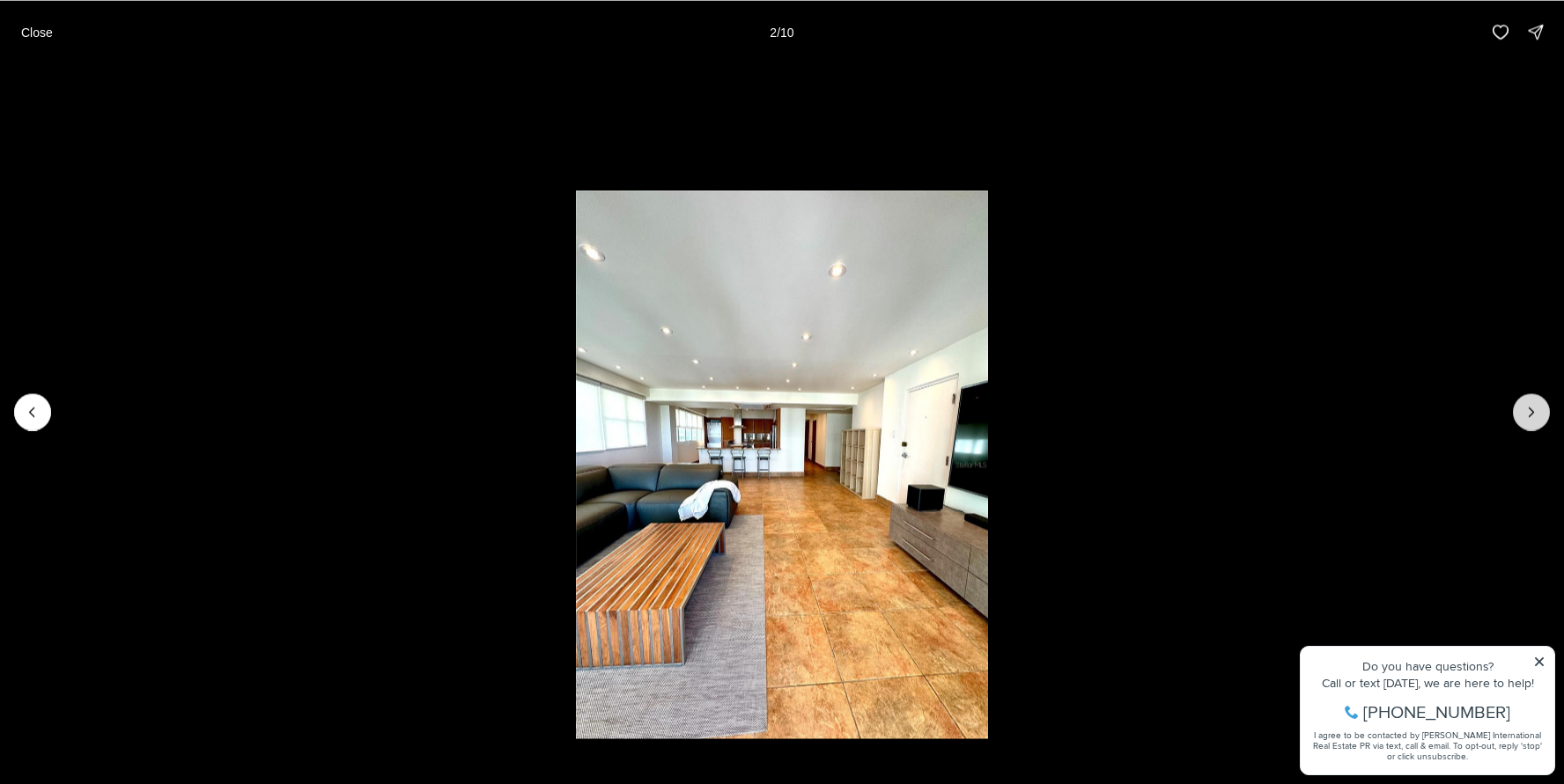
click at [1534, 419] on icon "Next slide" at bounding box center [1531, 412] width 18 height 18
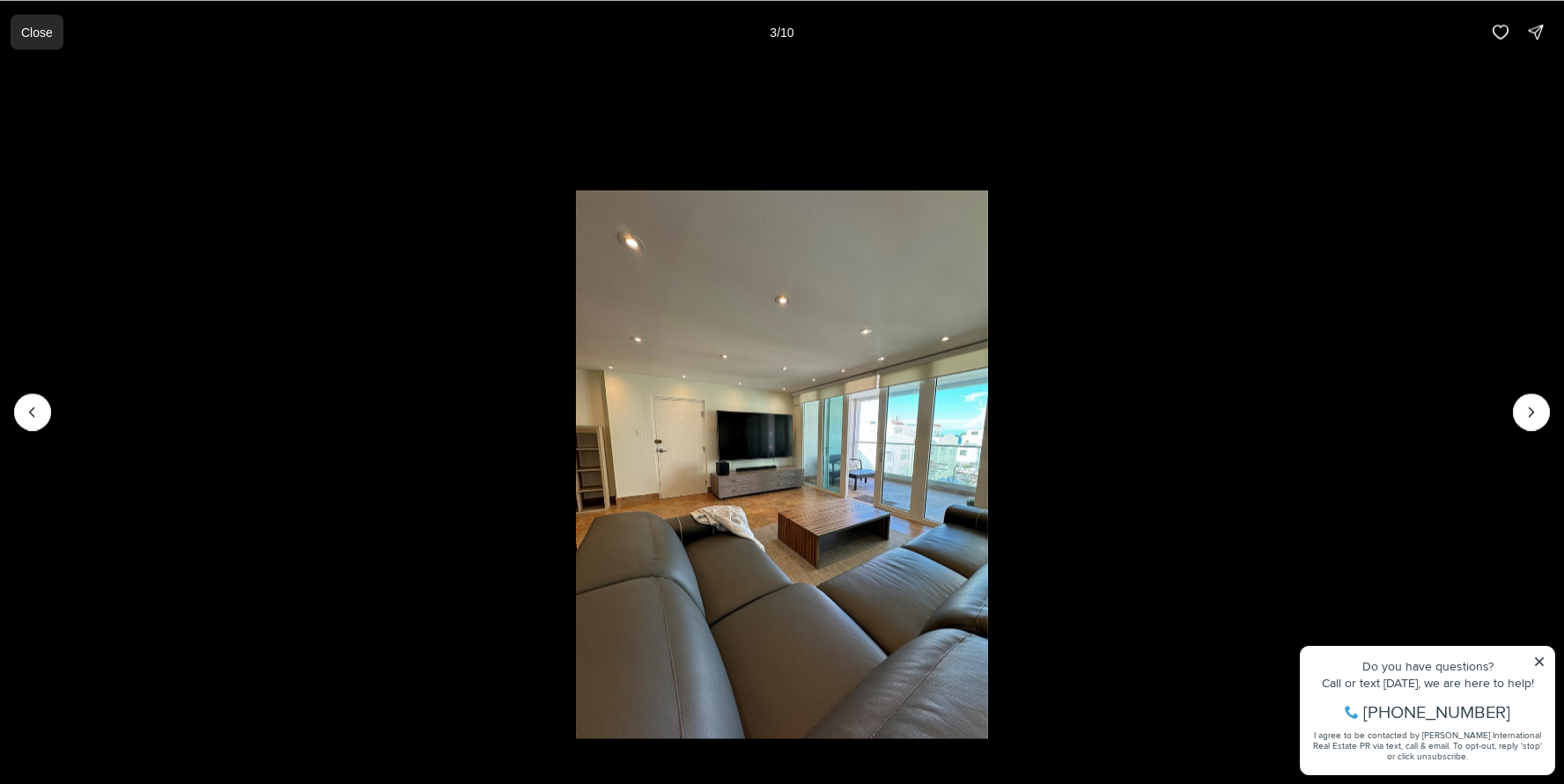
click at [33, 29] on p "Close" at bounding box center [36, 32] width 32 height 14
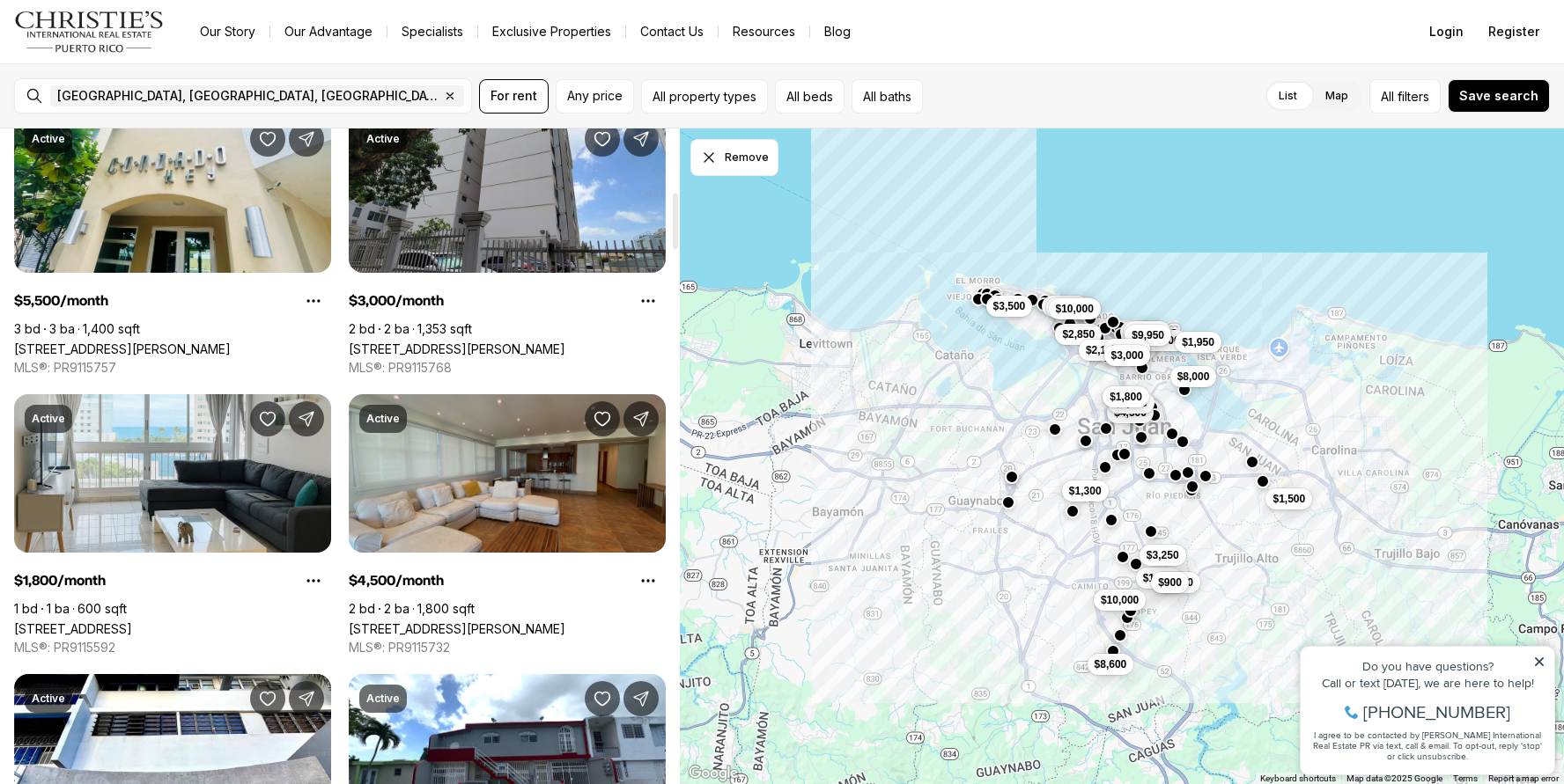
scroll to position [746, 0]
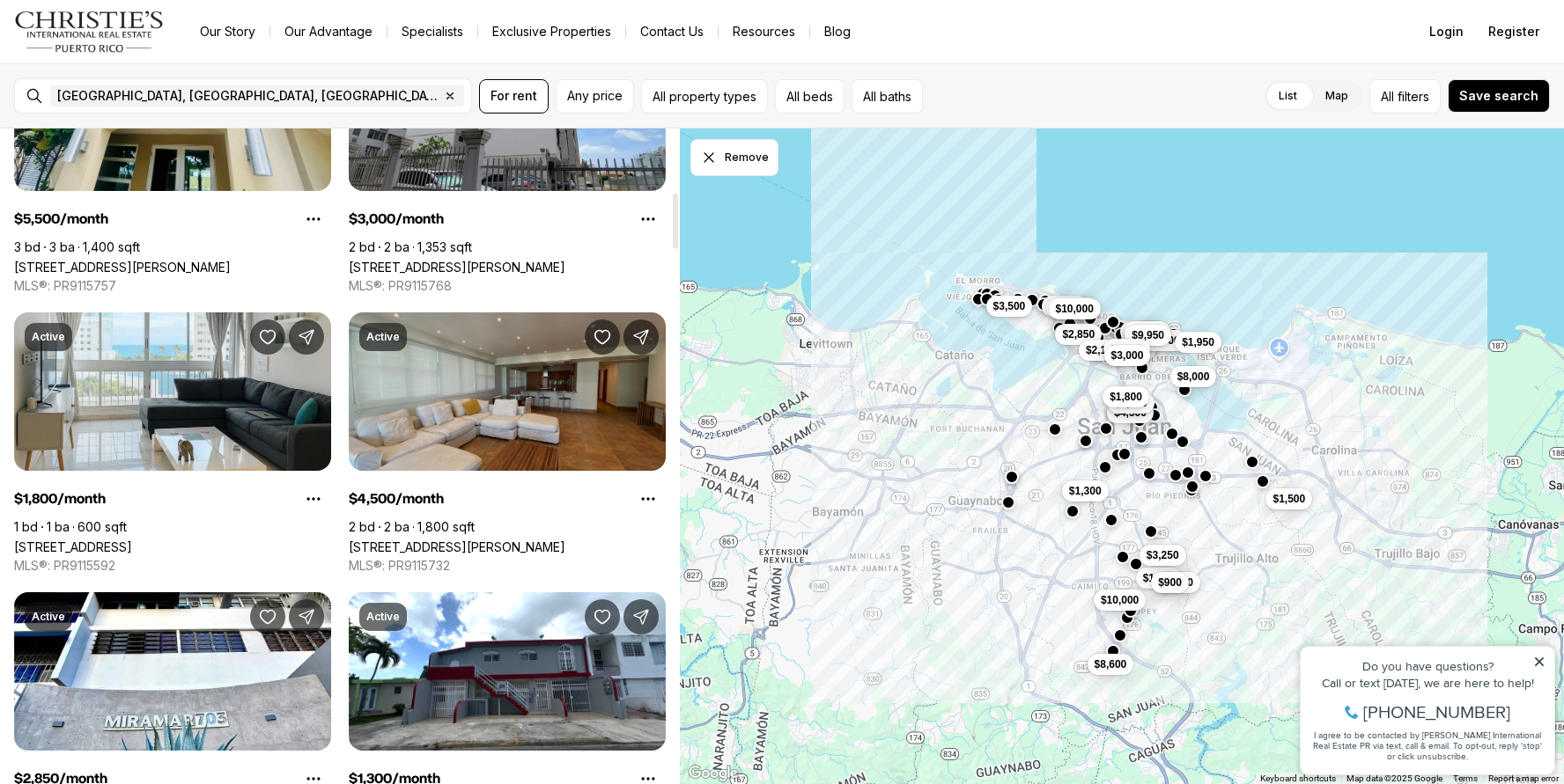
click at [566, 540] on link "[STREET_ADDRESS][PERSON_NAME]" at bounding box center [457, 547] width 217 height 15
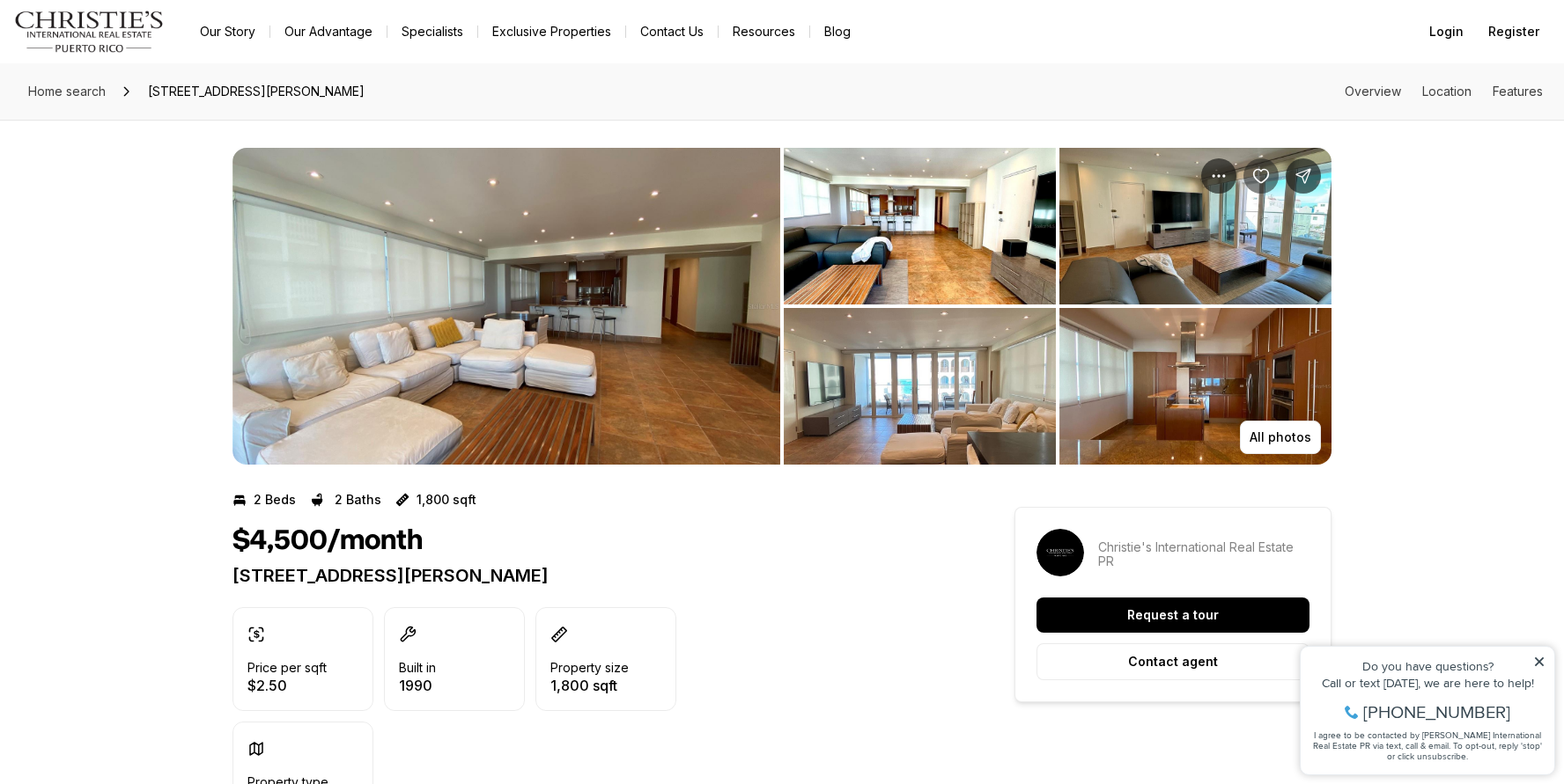
click at [1256, 175] on icon "Save Property: 1124 ASHFORD AVENUE #5A" at bounding box center [1261, 176] width 18 height 18
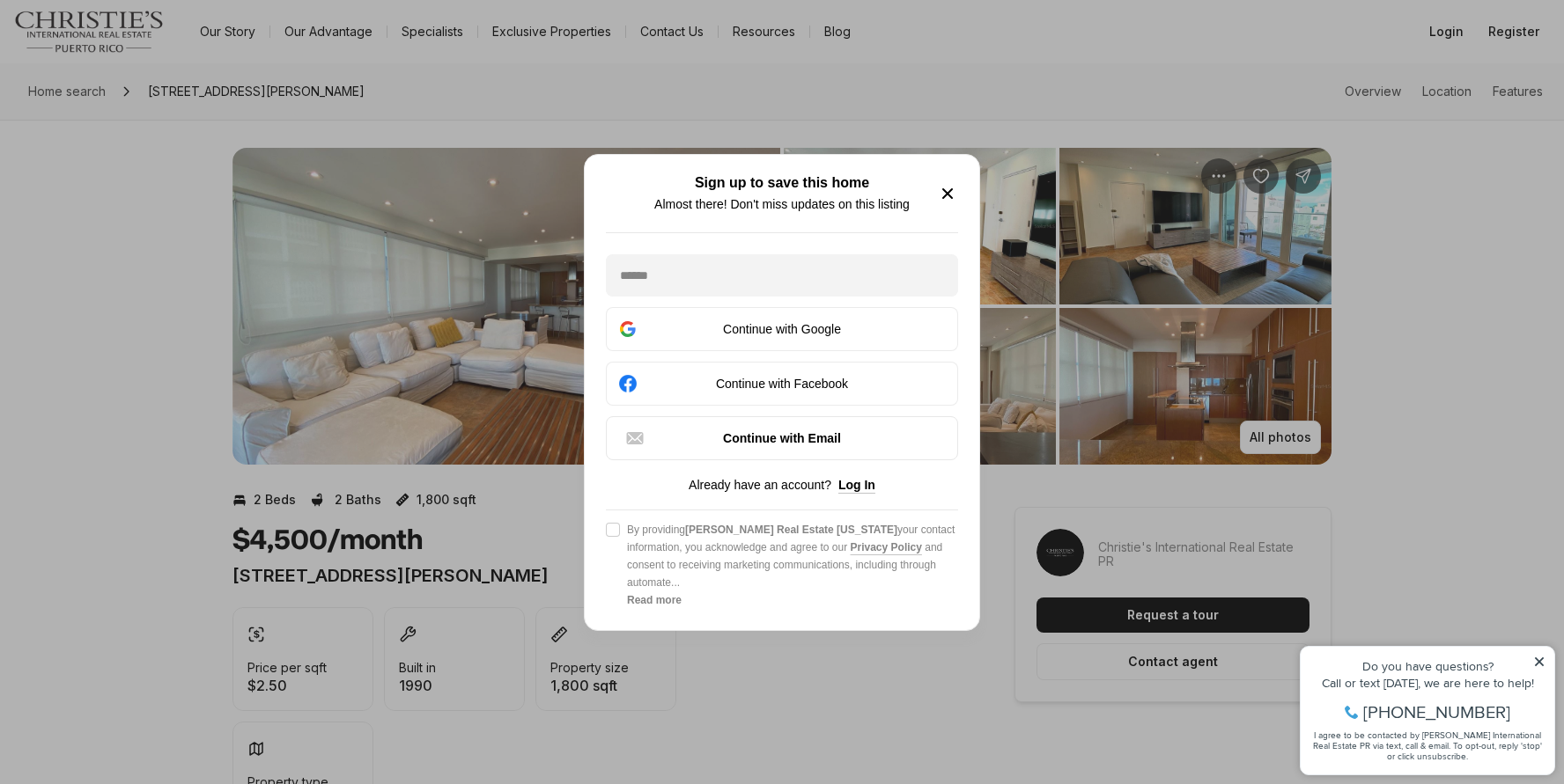
click at [943, 195] on icon "button" at bounding box center [947, 193] width 9 height 9
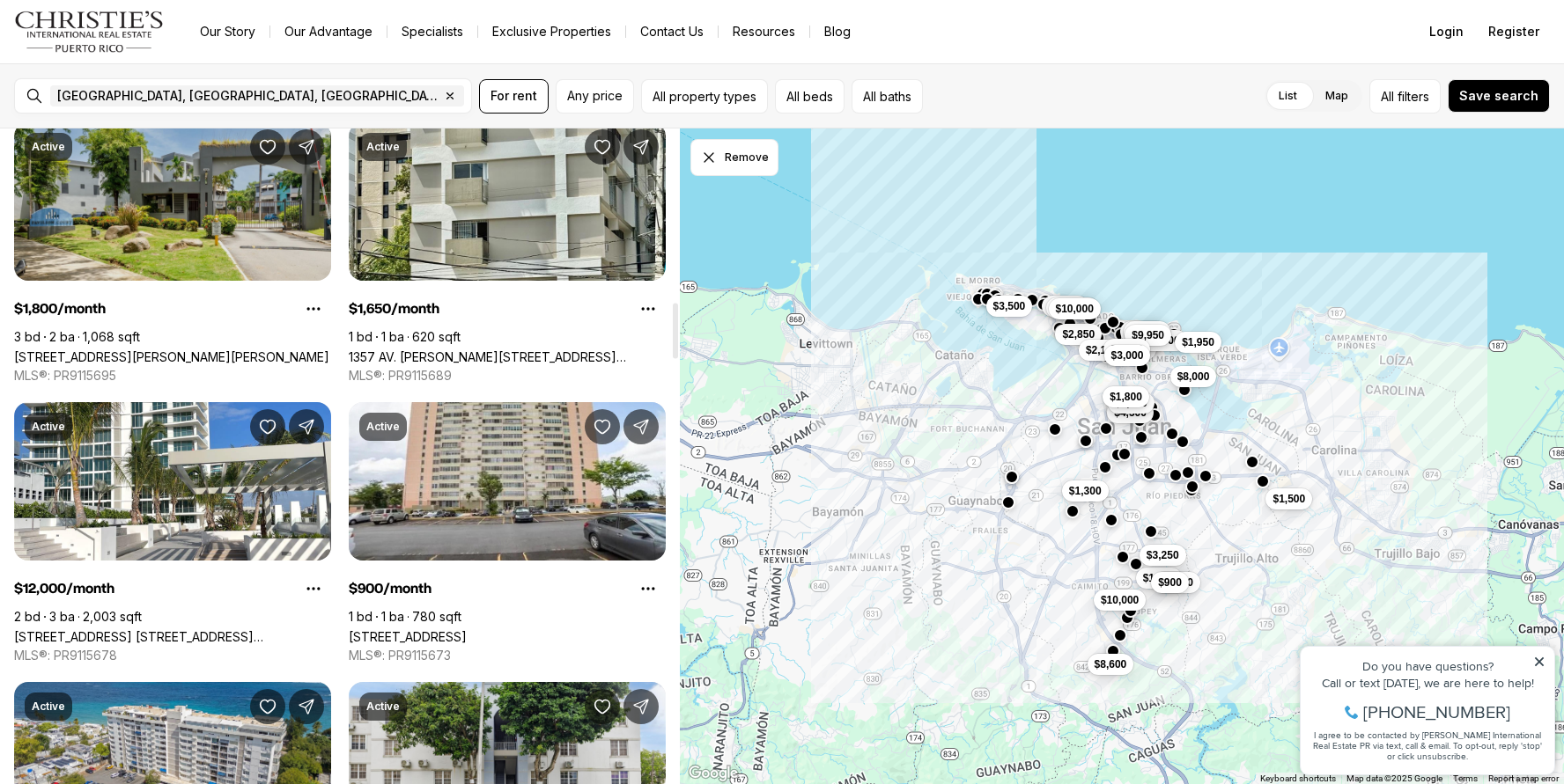
scroll to position [2042, 0]
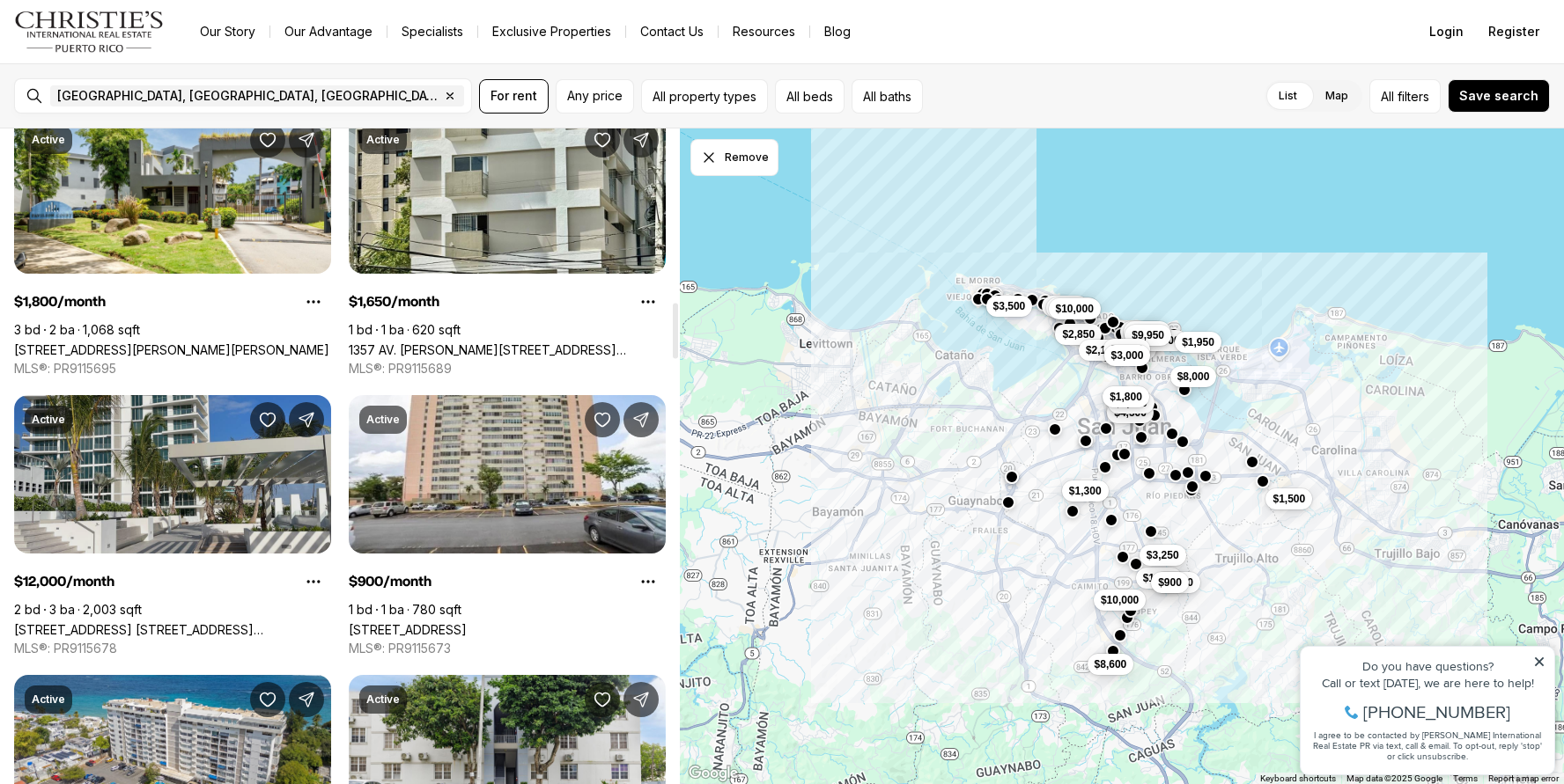
click at [220, 622] on link "[STREET_ADDRESS] [STREET_ADDRESS][PERSON_NAME]" at bounding box center [172, 629] width 317 height 15
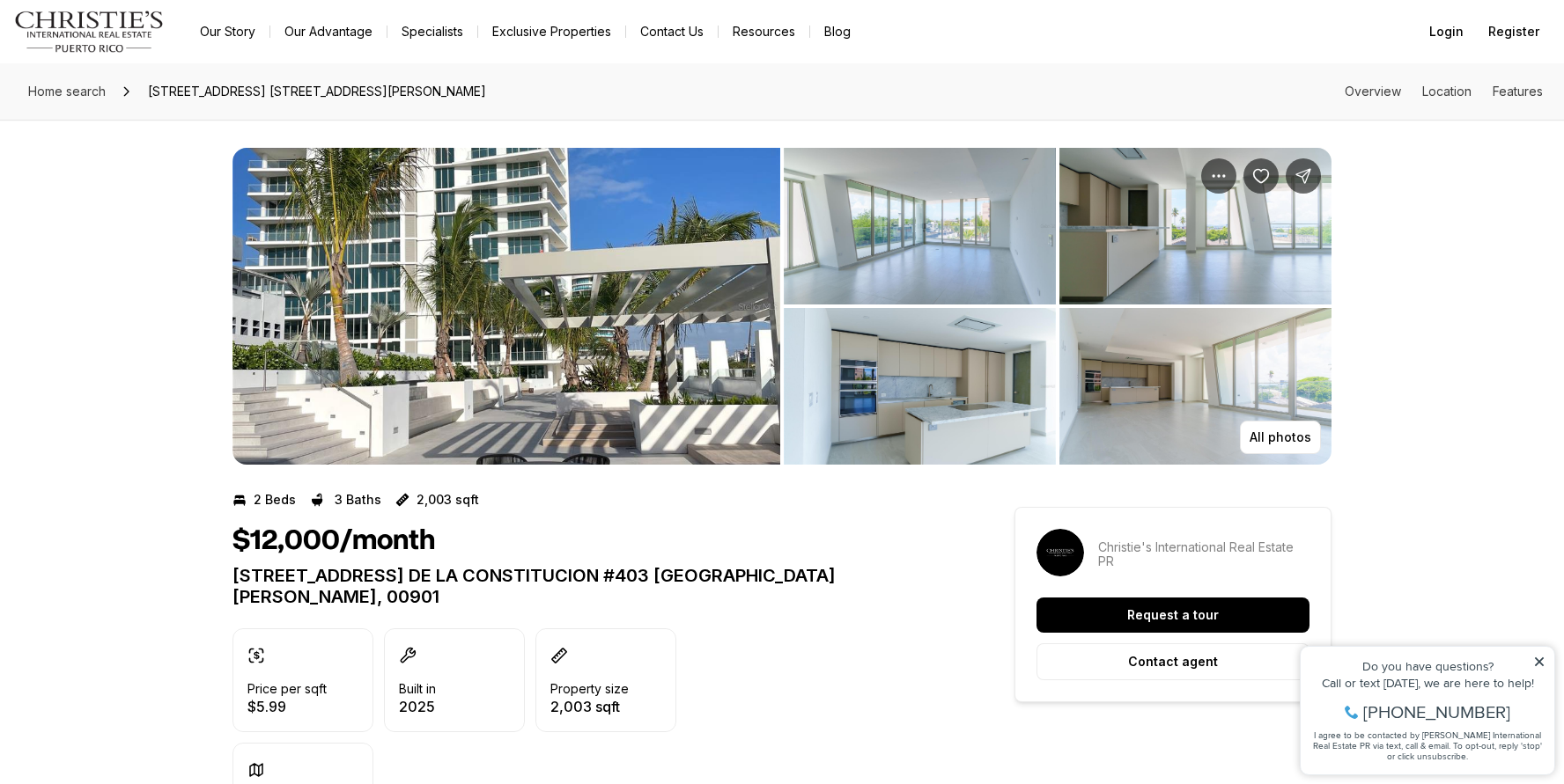
click at [569, 404] on img "View image gallery" at bounding box center [507, 306] width 548 height 317
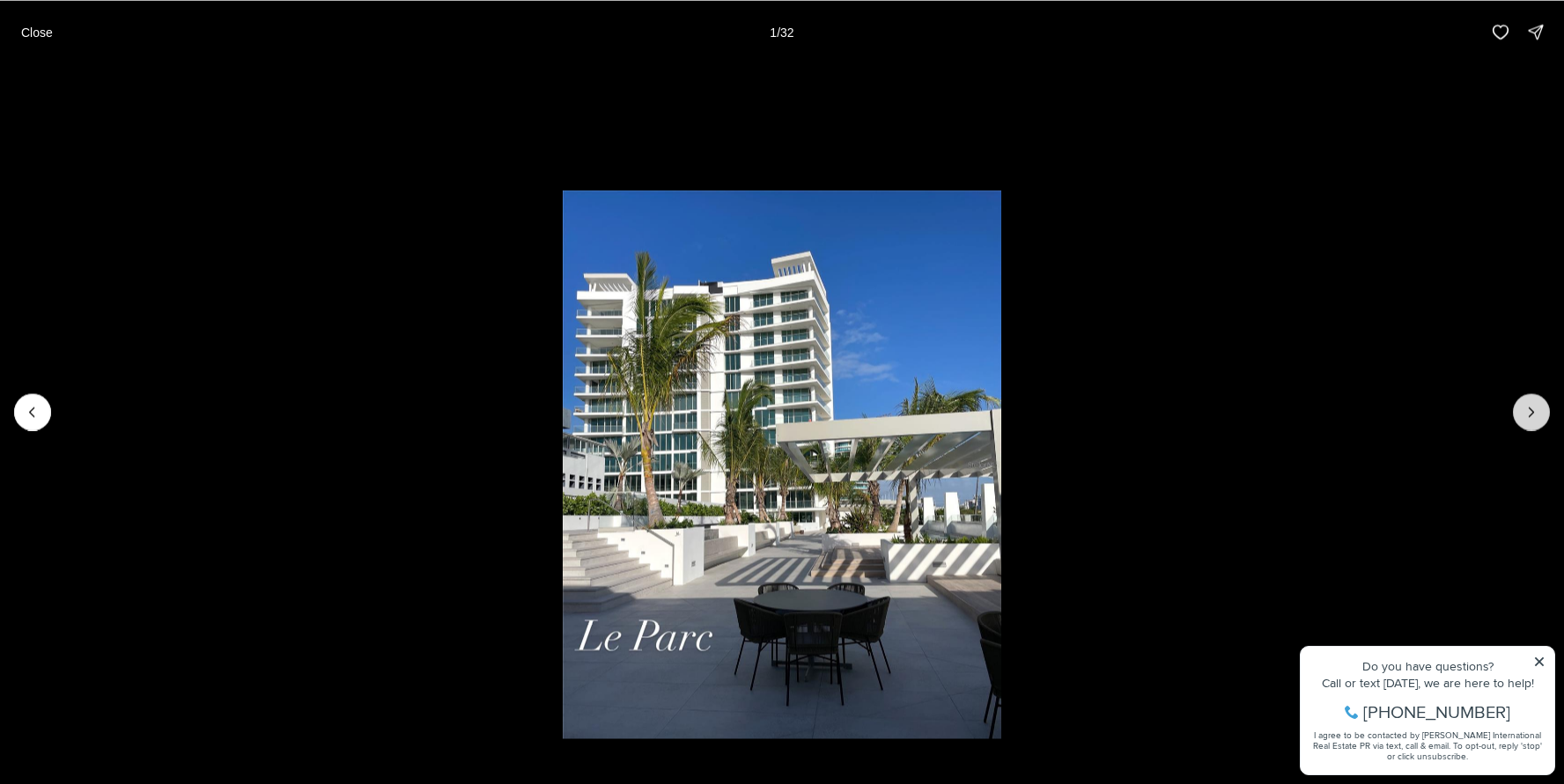
click at [1536, 413] on icon "Next slide" at bounding box center [1531, 412] width 18 height 18
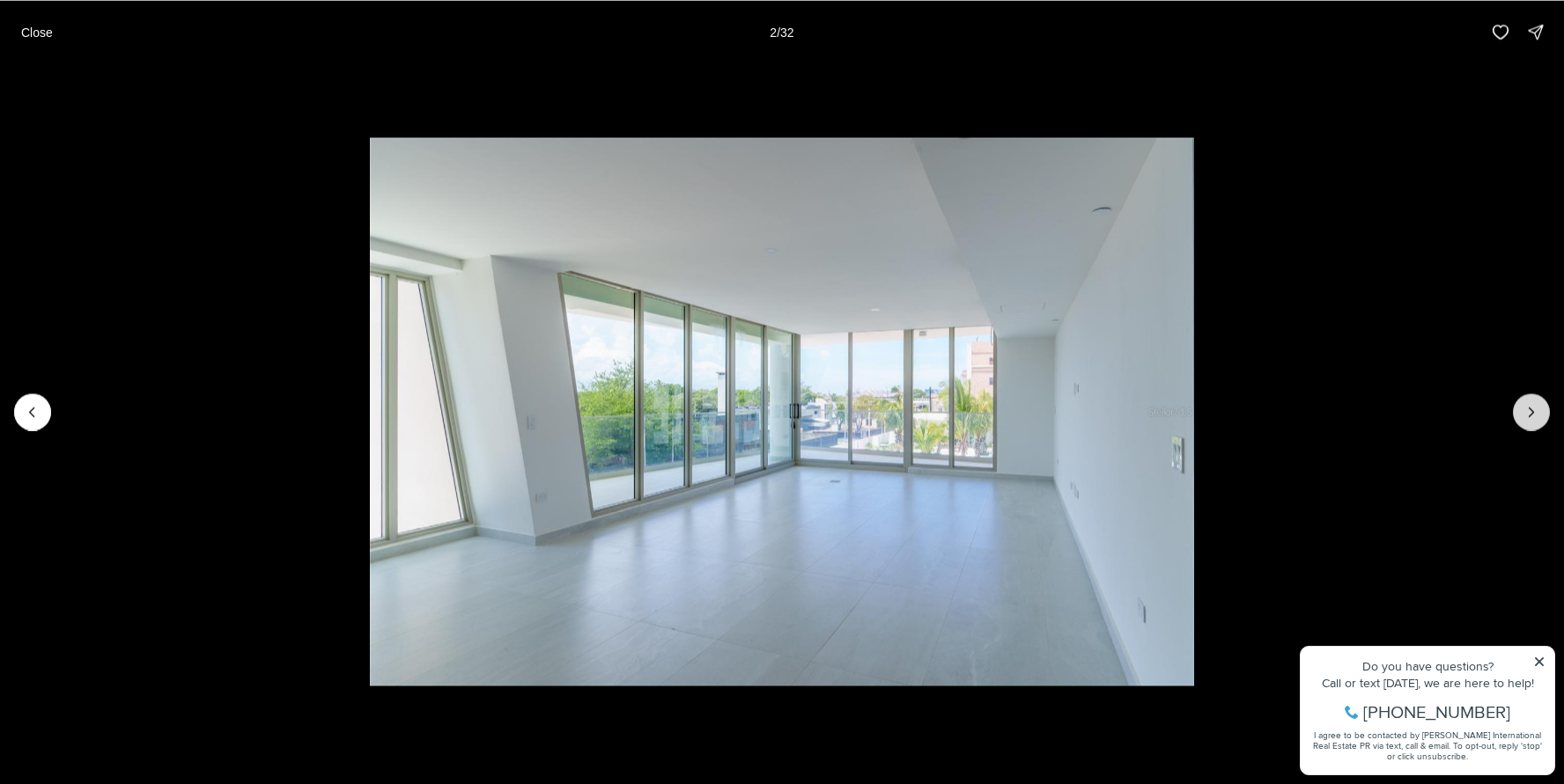
click at [1534, 411] on icon "Next slide" at bounding box center [1531, 412] width 18 height 18
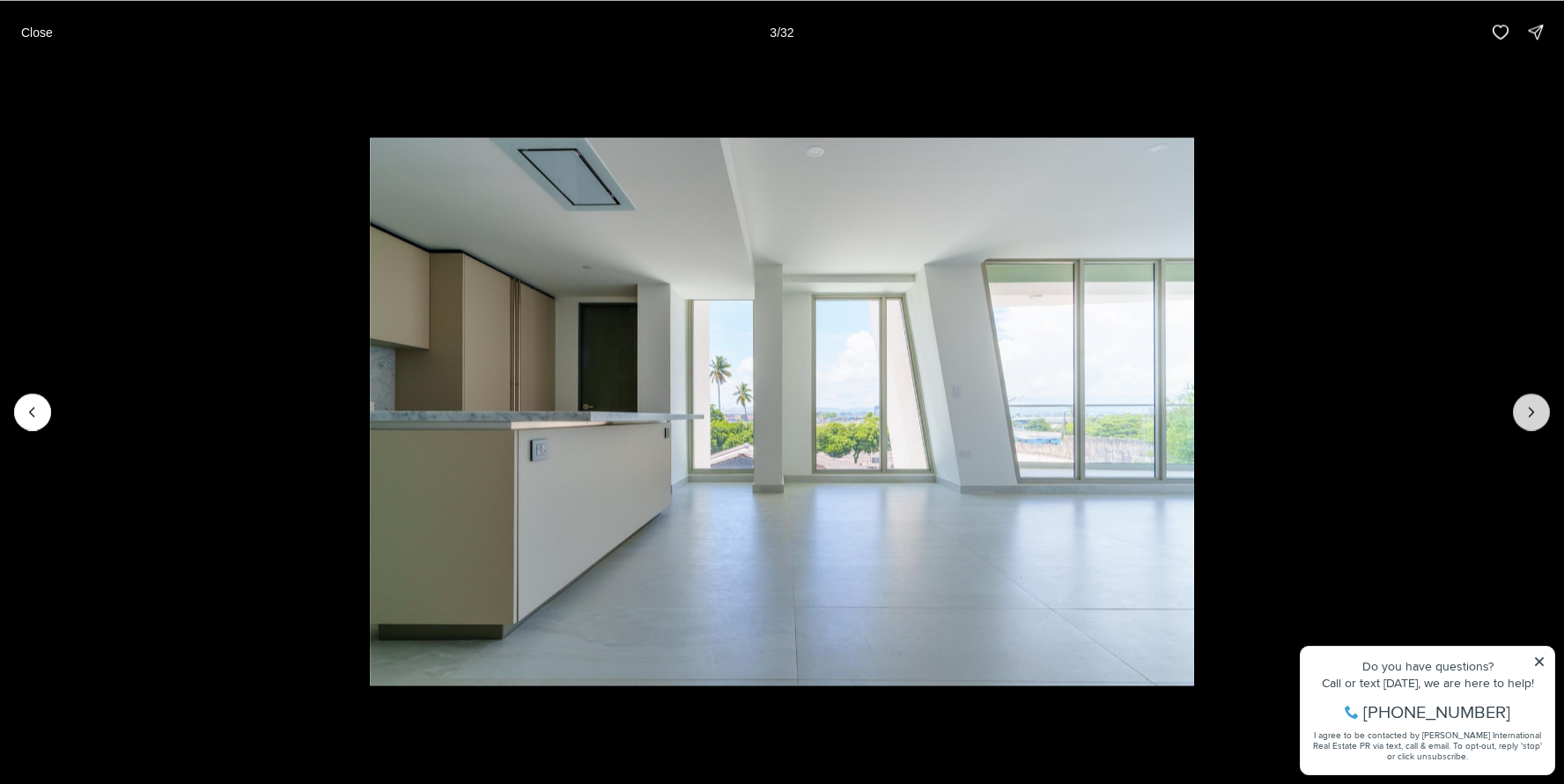
click at [1534, 411] on icon "Next slide" at bounding box center [1531, 412] width 18 height 18
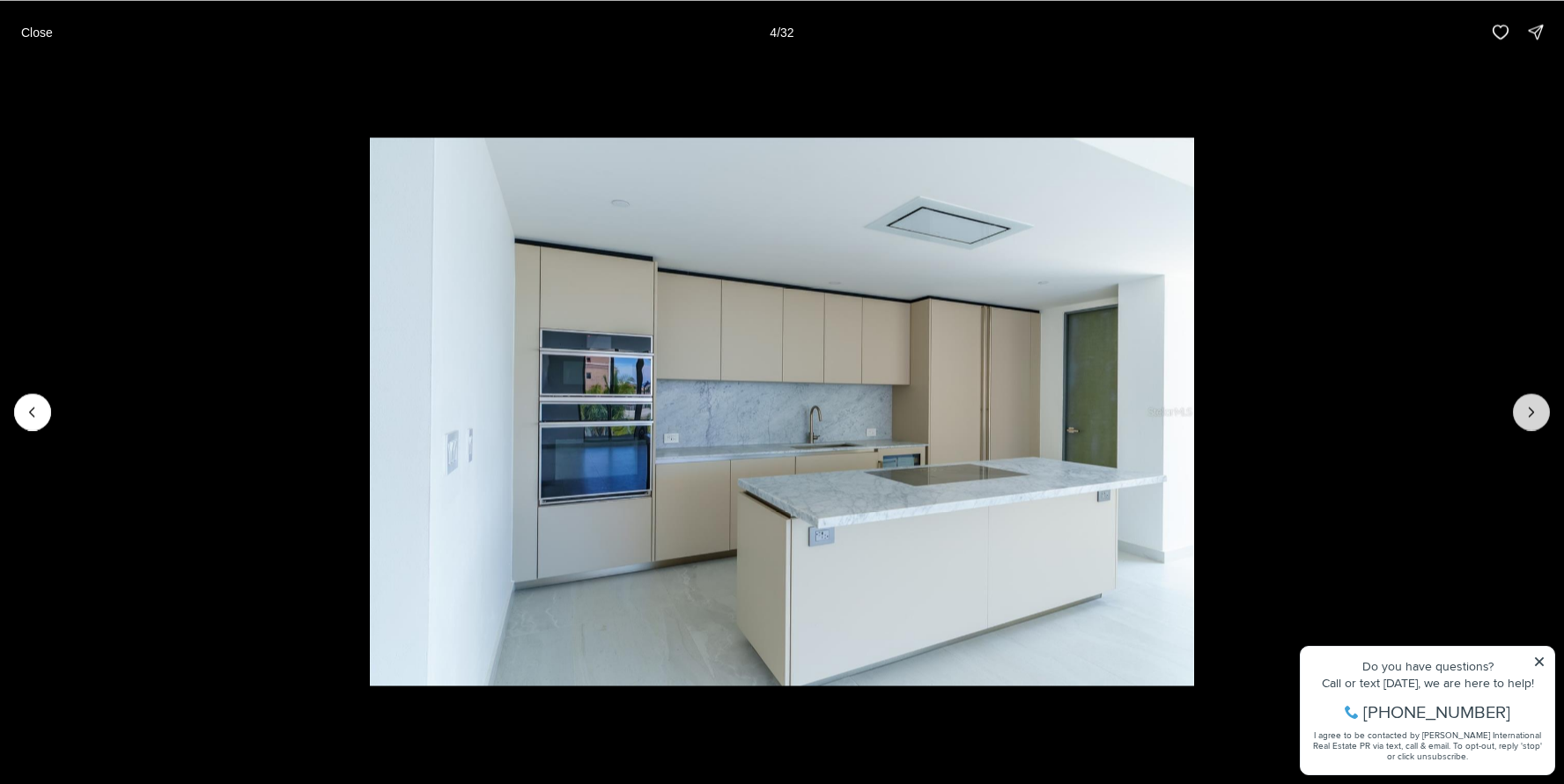
click at [1534, 411] on icon "Next slide" at bounding box center [1531, 412] width 18 height 18
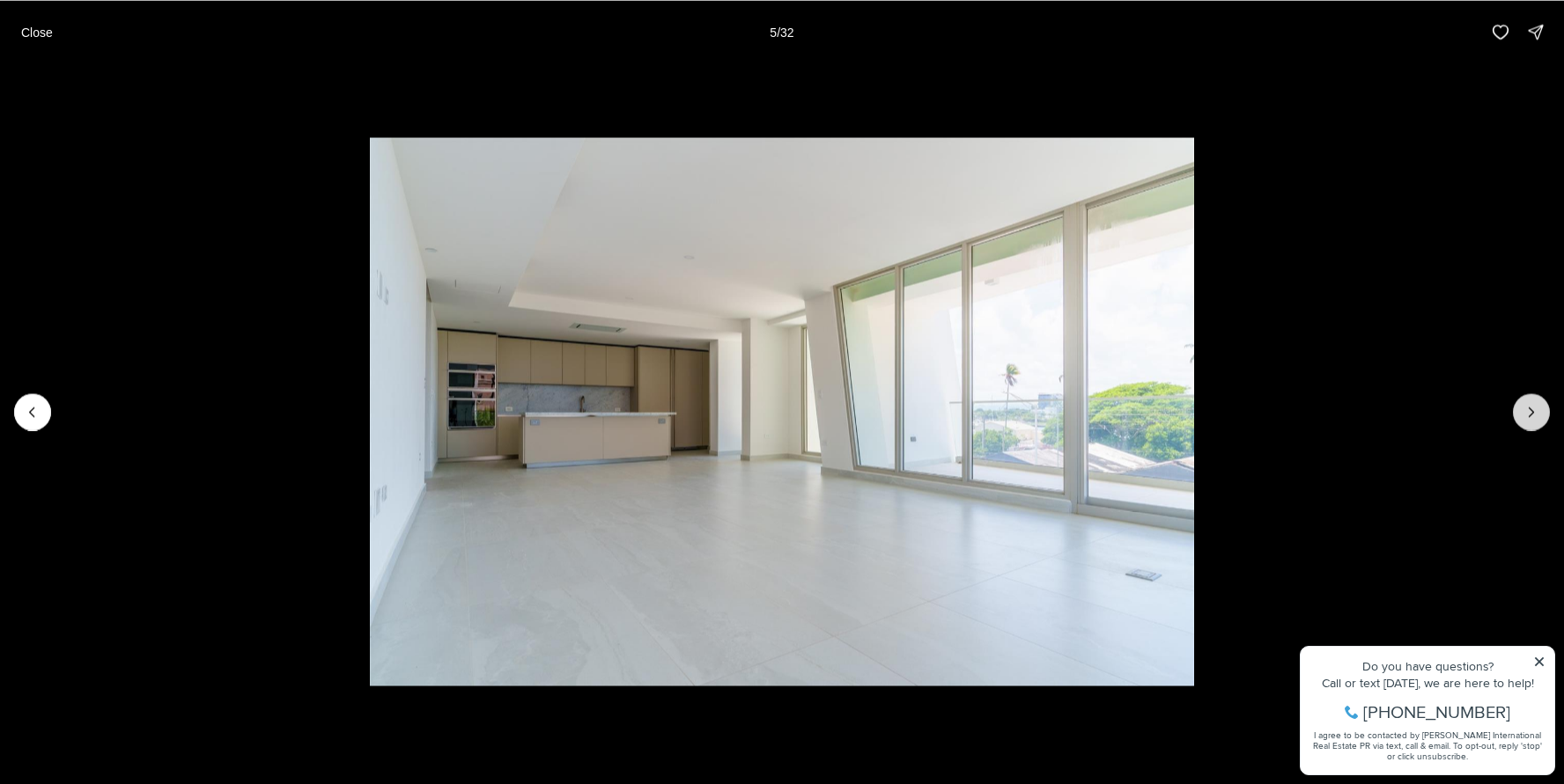
click at [1534, 411] on icon "Next slide" at bounding box center [1531, 412] width 18 height 18
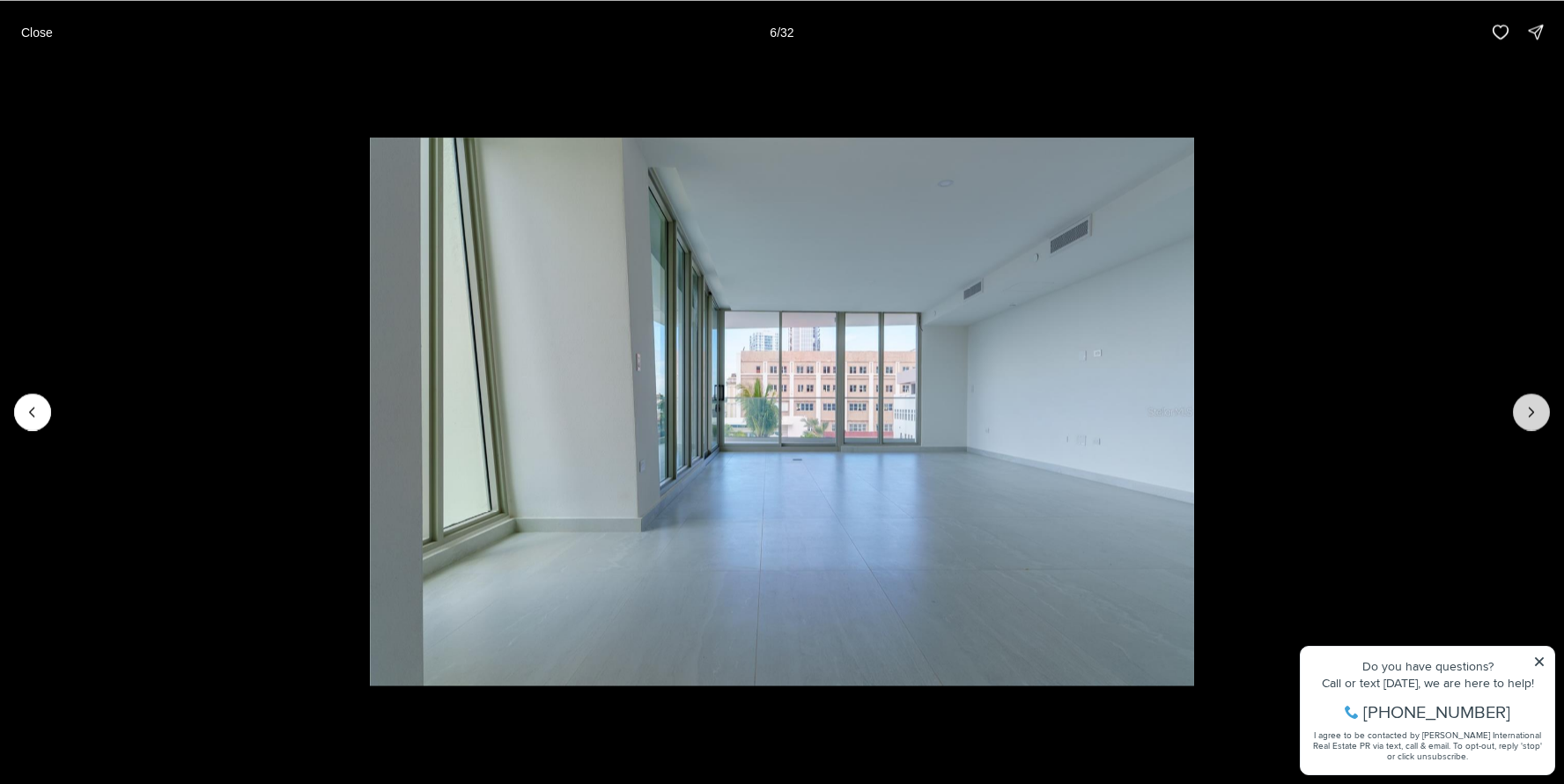
click at [1534, 411] on icon "Next slide" at bounding box center [1531, 412] width 18 height 18
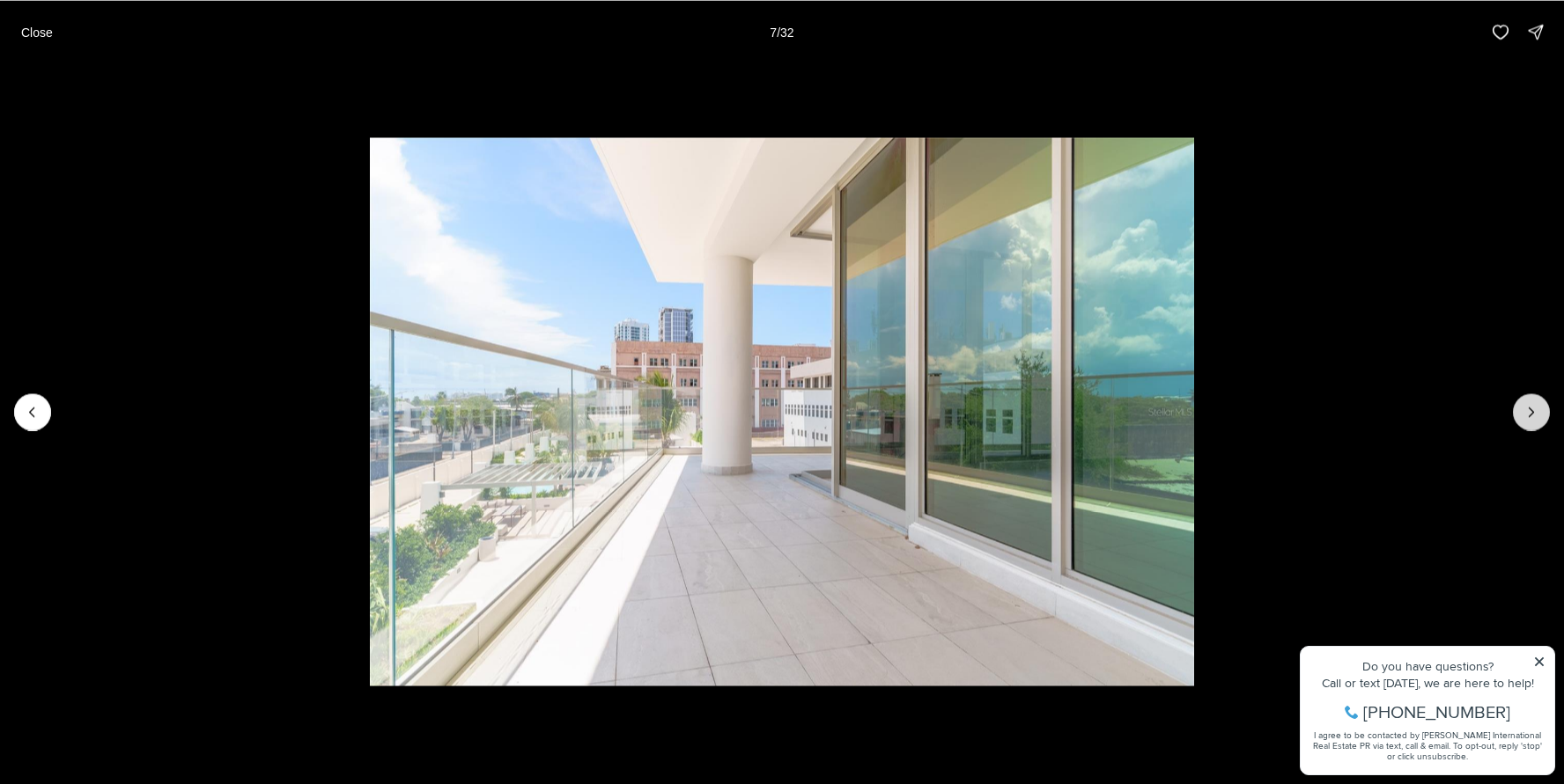
click at [1534, 411] on icon "Next slide" at bounding box center [1531, 412] width 18 height 18
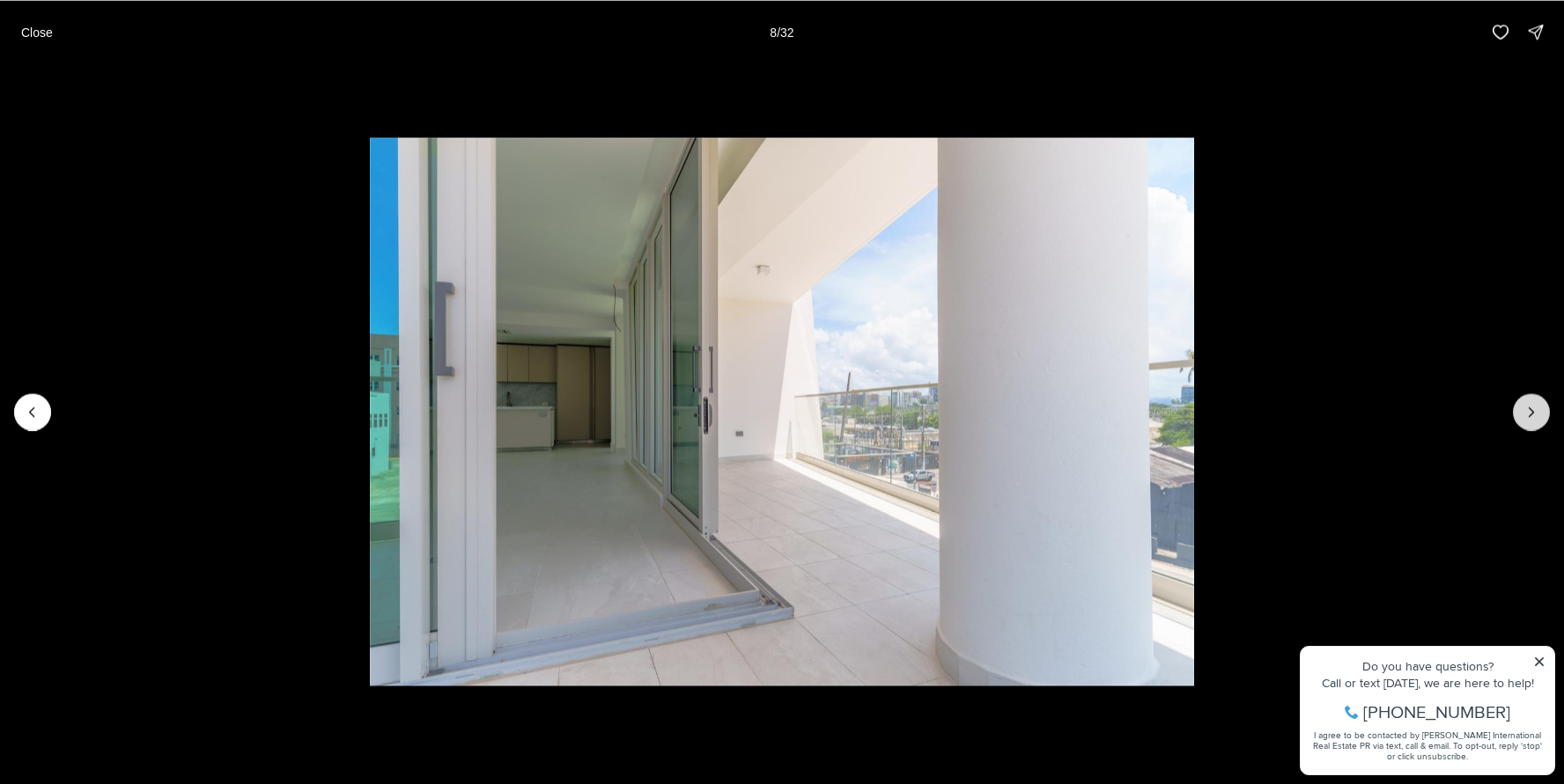
click at [1534, 411] on icon "Next slide" at bounding box center [1531, 412] width 18 height 18
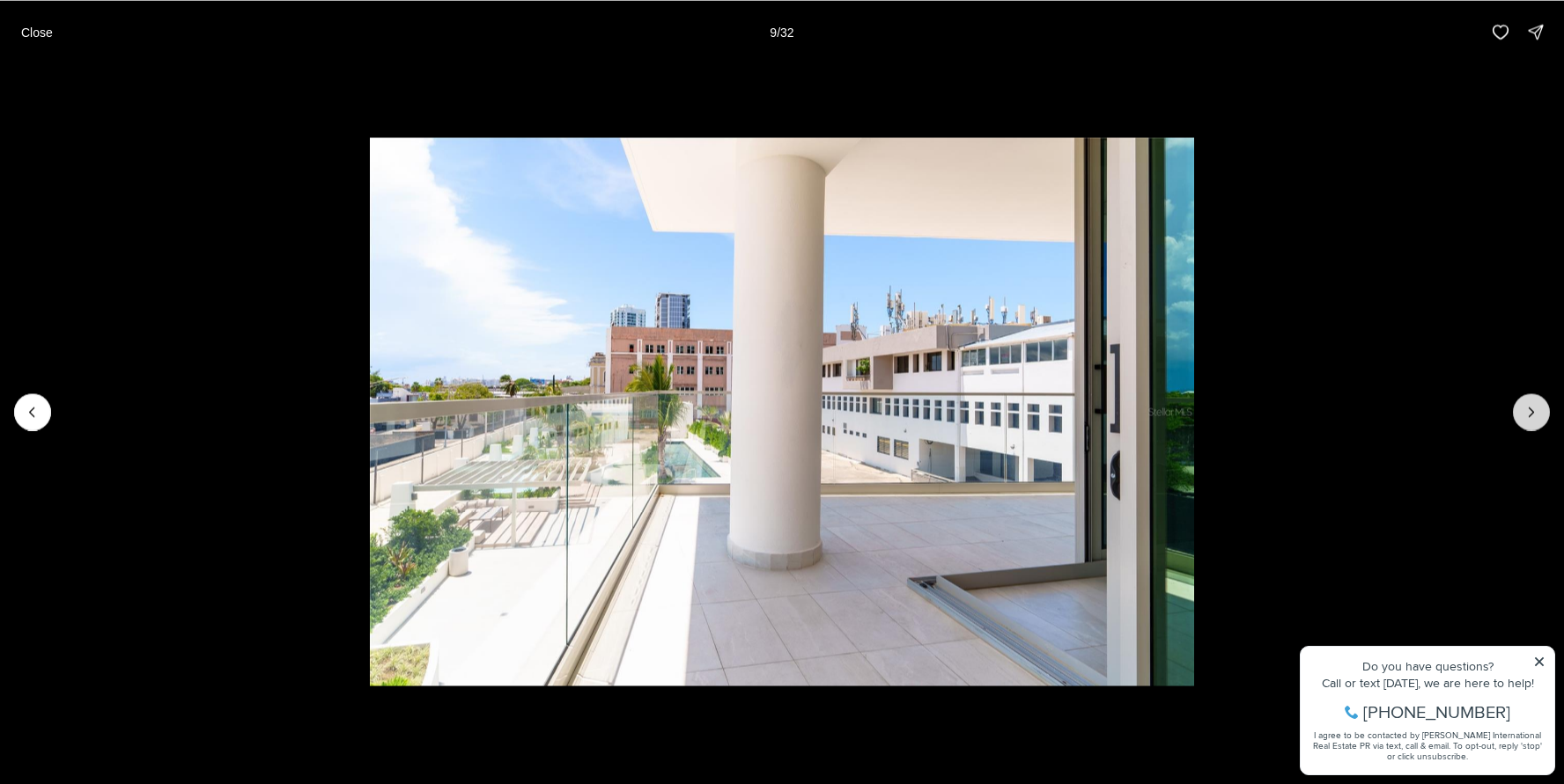
click at [1534, 411] on icon "Next slide" at bounding box center [1531, 412] width 18 height 18
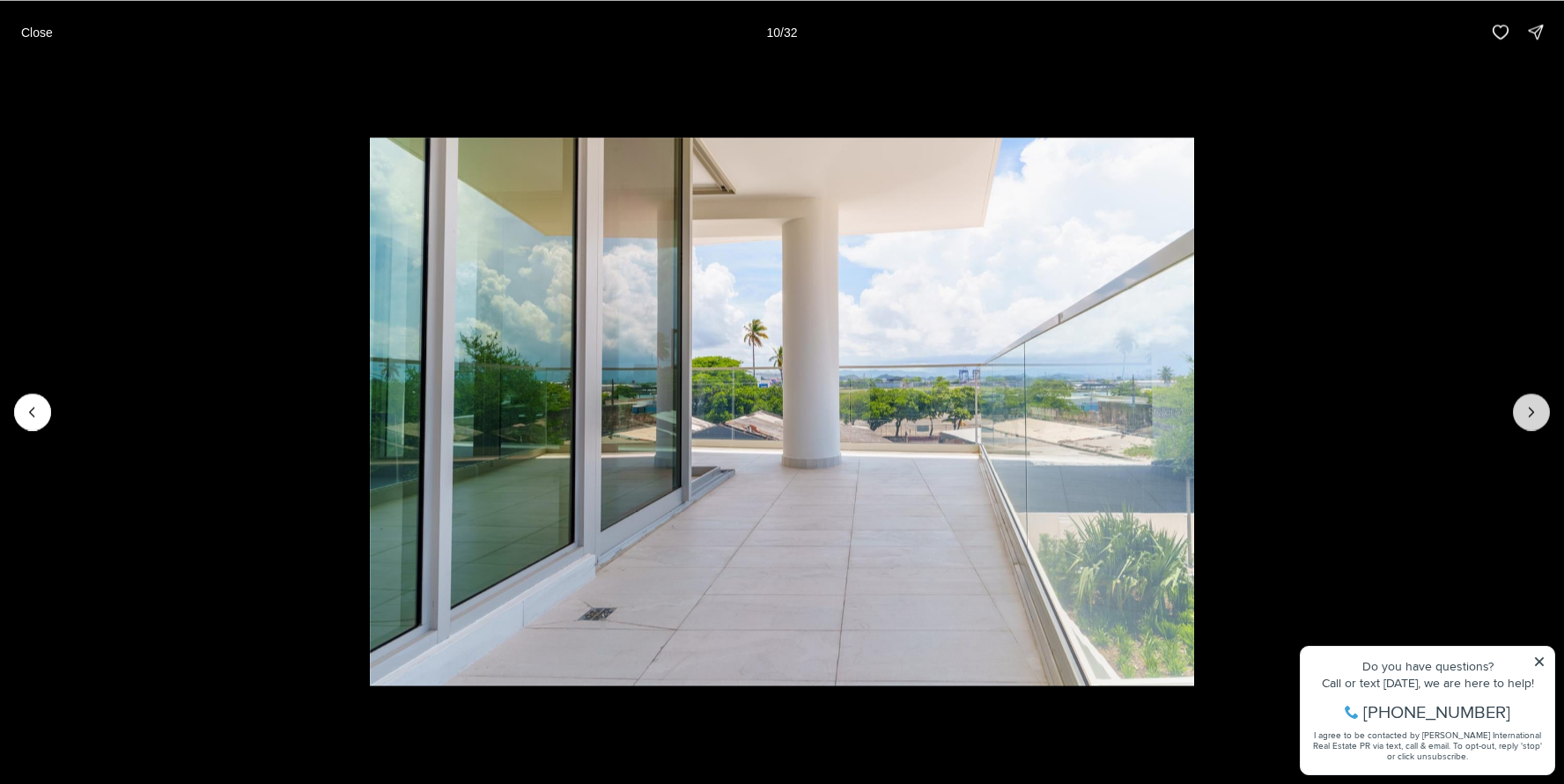
click at [1534, 411] on icon "Next slide" at bounding box center [1531, 412] width 18 height 18
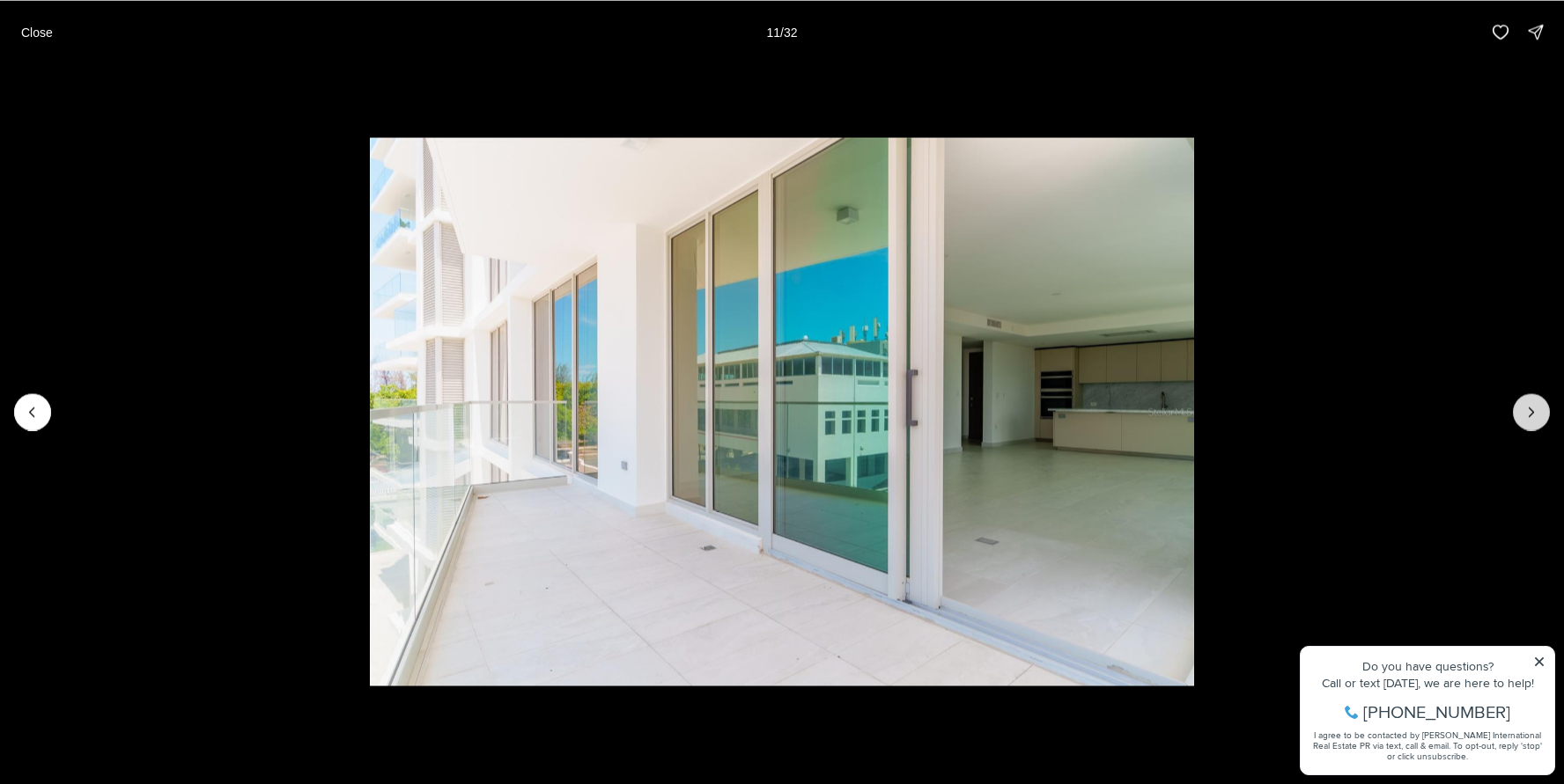
click at [1534, 411] on icon "Next slide" at bounding box center [1531, 412] width 18 height 18
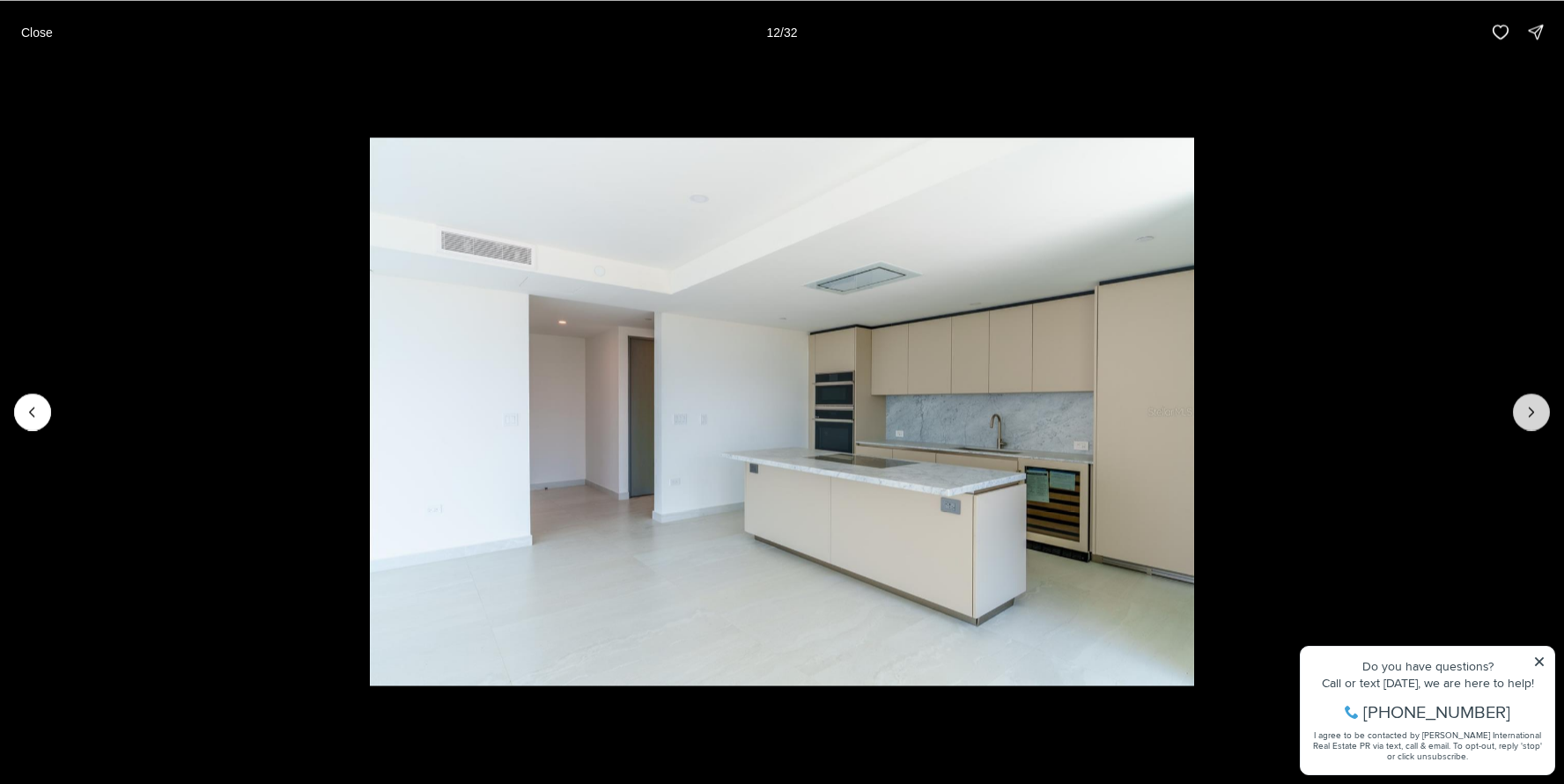
click at [1534, 411] on icon "Next slide" at bounding box center [1531, 412] width 18 height 18
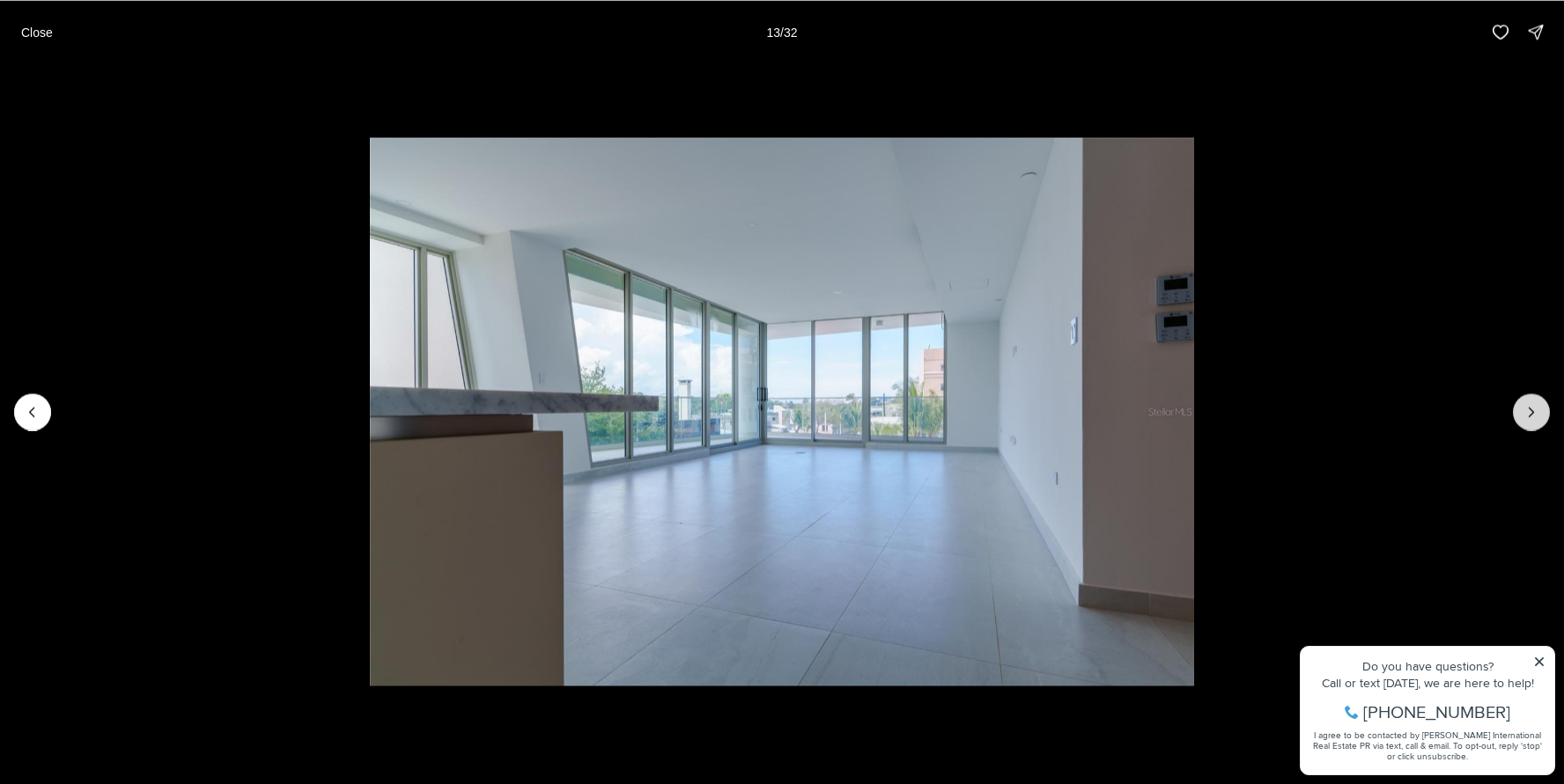
click at [1534, 411] on icon "Next slide" at bounding box center [1531, 412] width 18 height 18
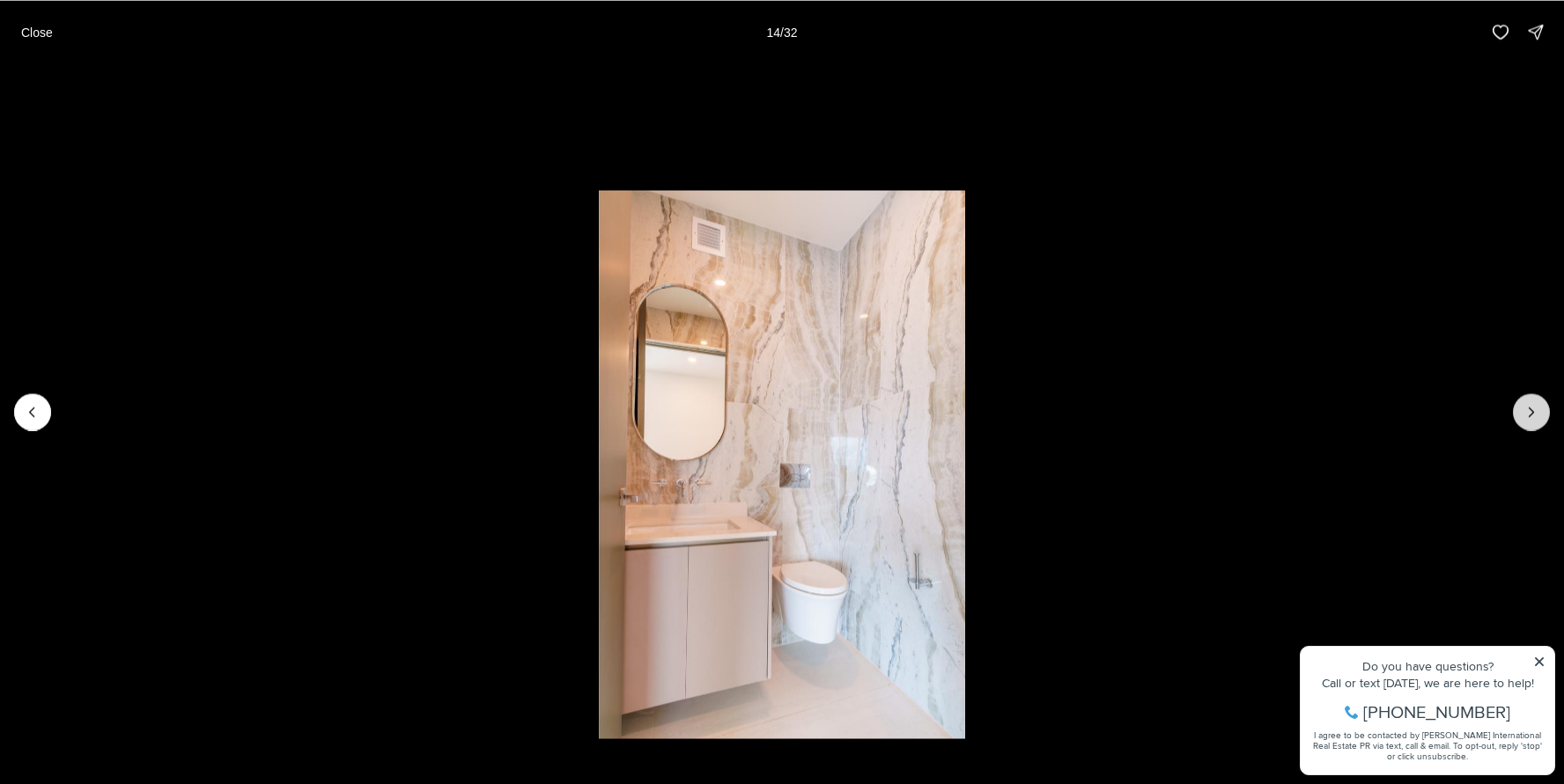
click at [1523, 419] on icon "Next slide" at bounding box center [1531, 412] width 18 height 18
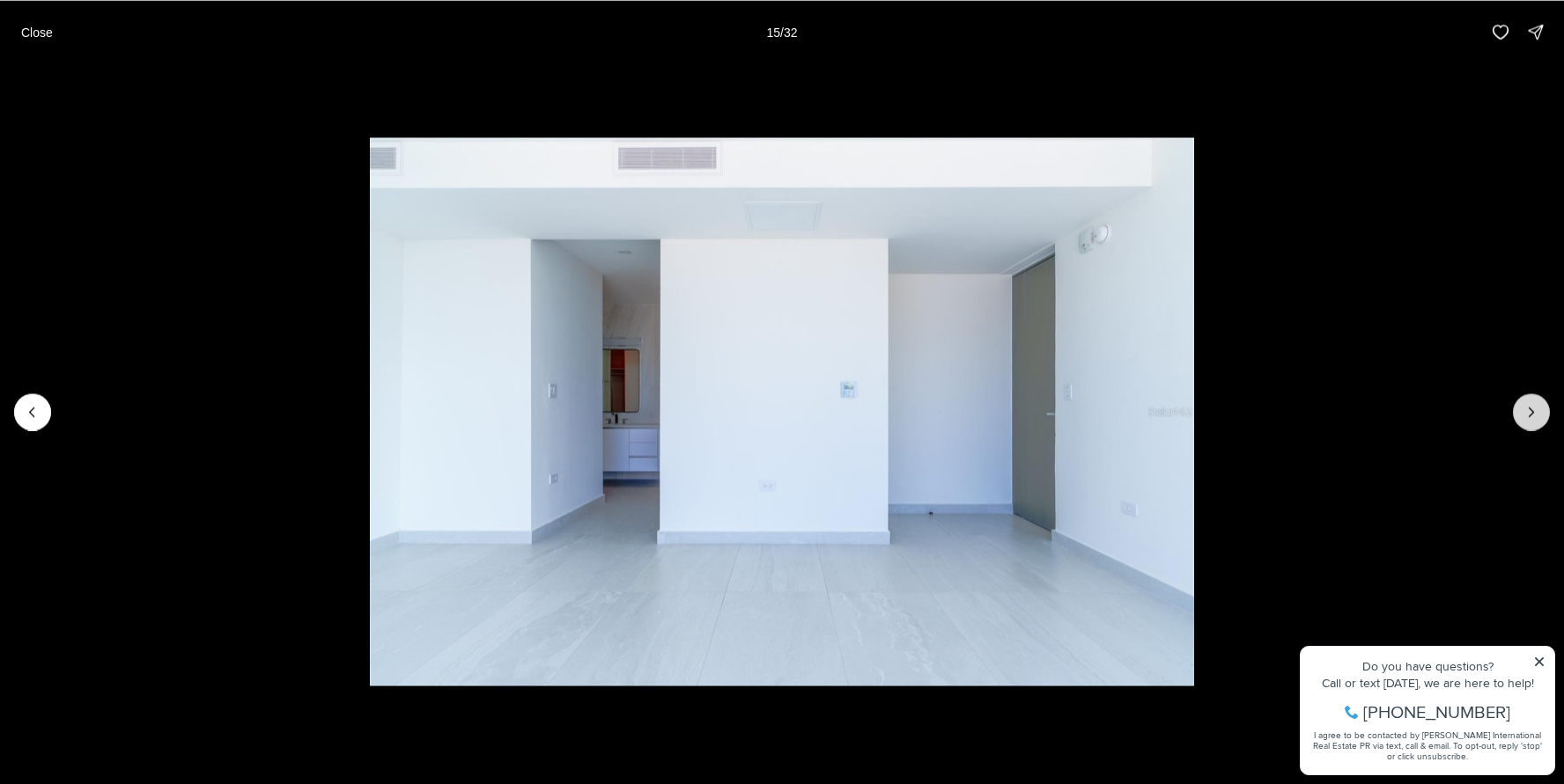
click at [1523, 419] on icon "Next slide" at bounding box center [1531, 412] width 18 height 18
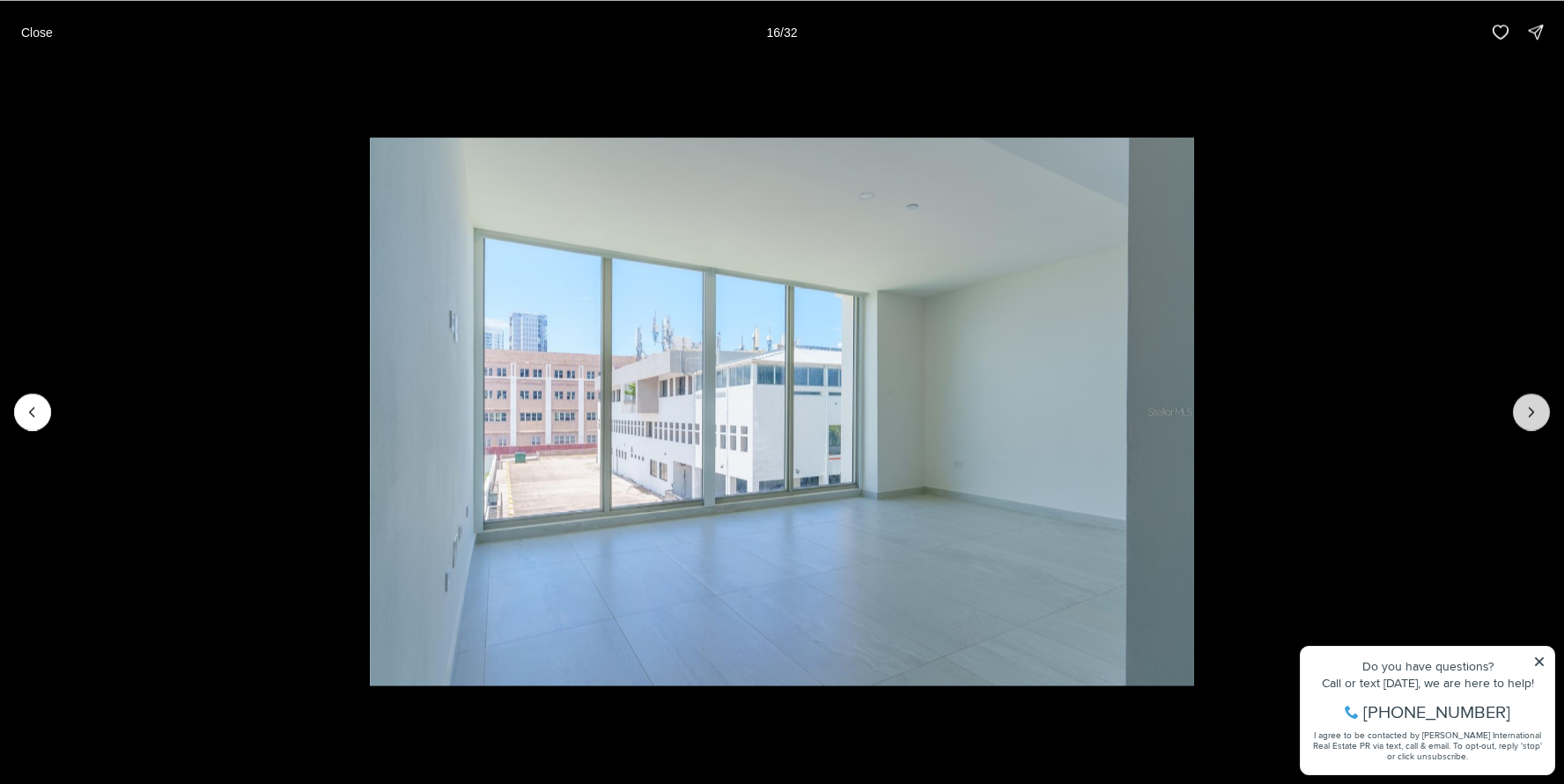
click at [1523, 419] on icon "Next slide" at bounding box center [1531, 412] width 18 height 18
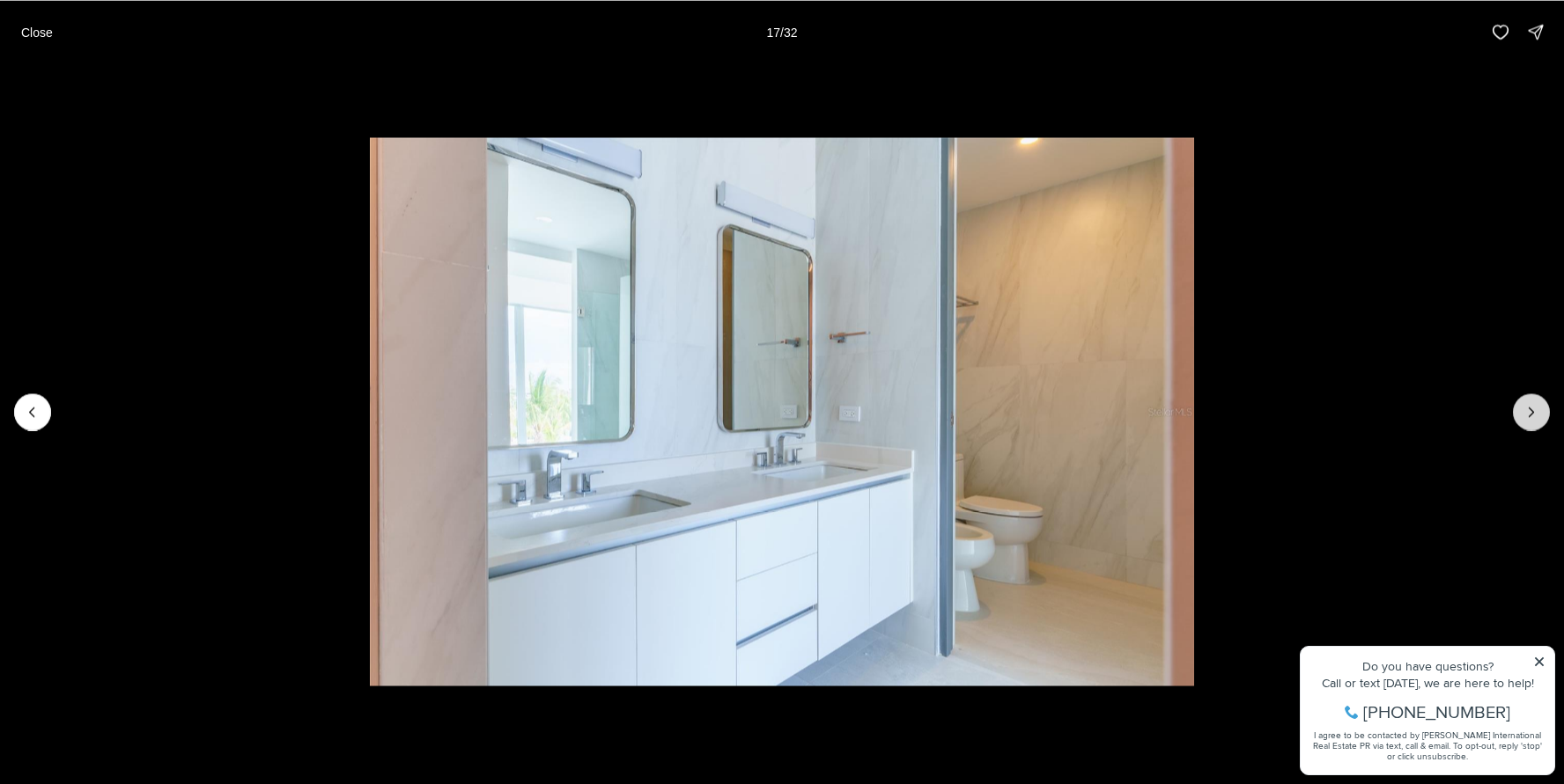
click at [1523, 419] on icon "Next slide" at bounding box center [1531, 412] width 18 height 18
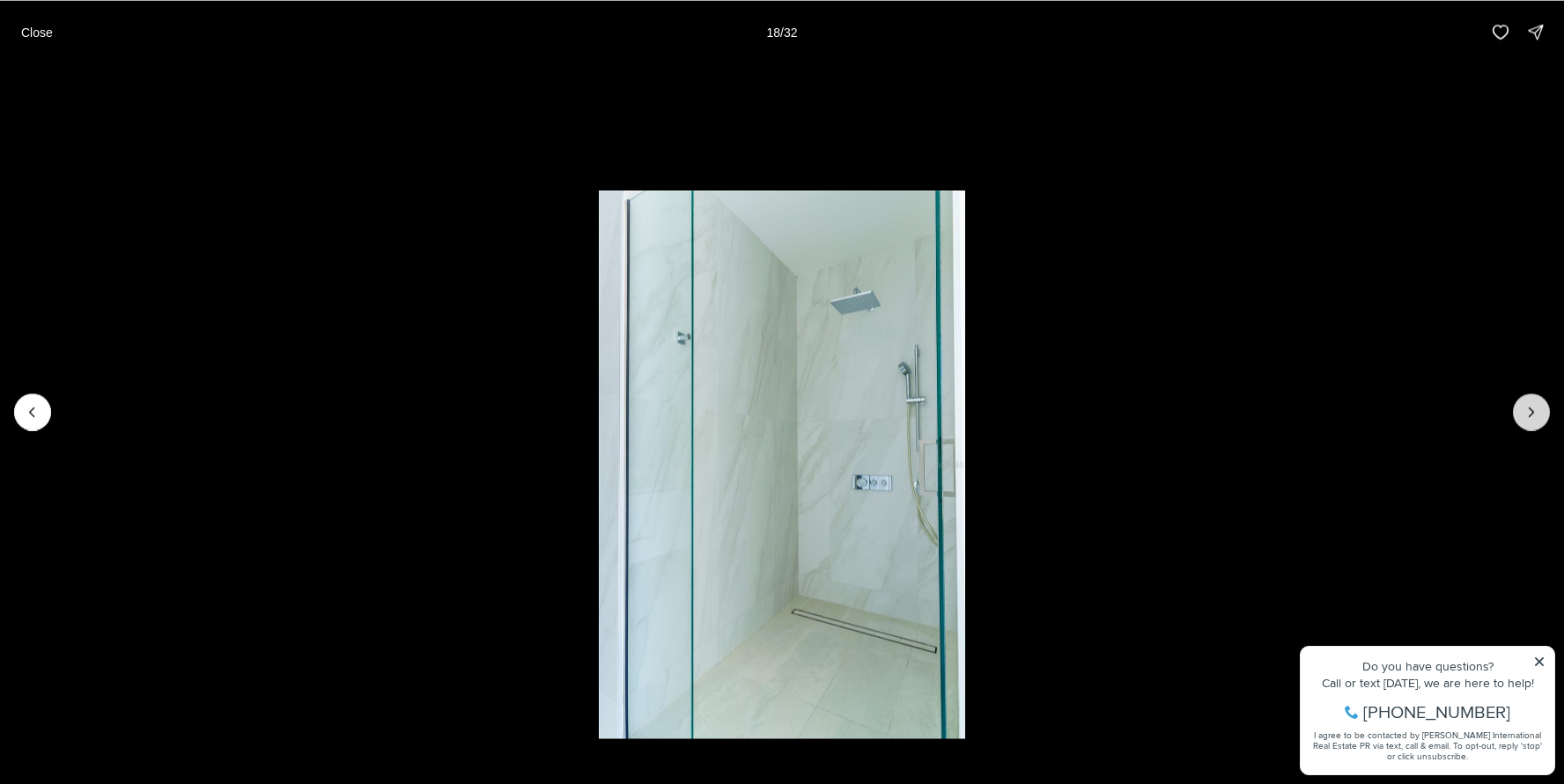
click at [1523, 419] on icon "Next slide" at bounding box center [1531, 412] width 18 height 18
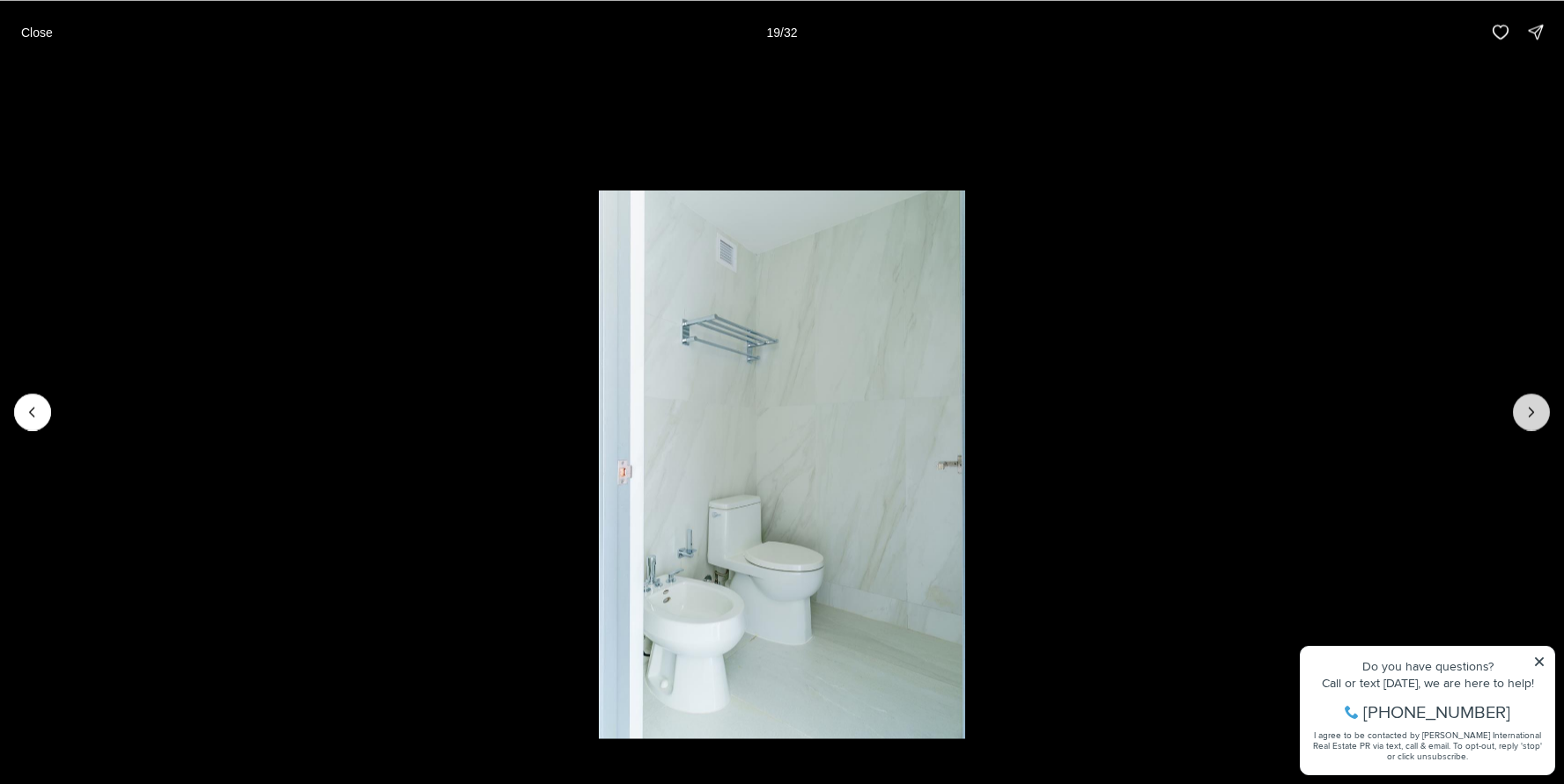
click at [1523, 419] on icon "Next slide" at bounding box center [1531, 412] width 18 height 18
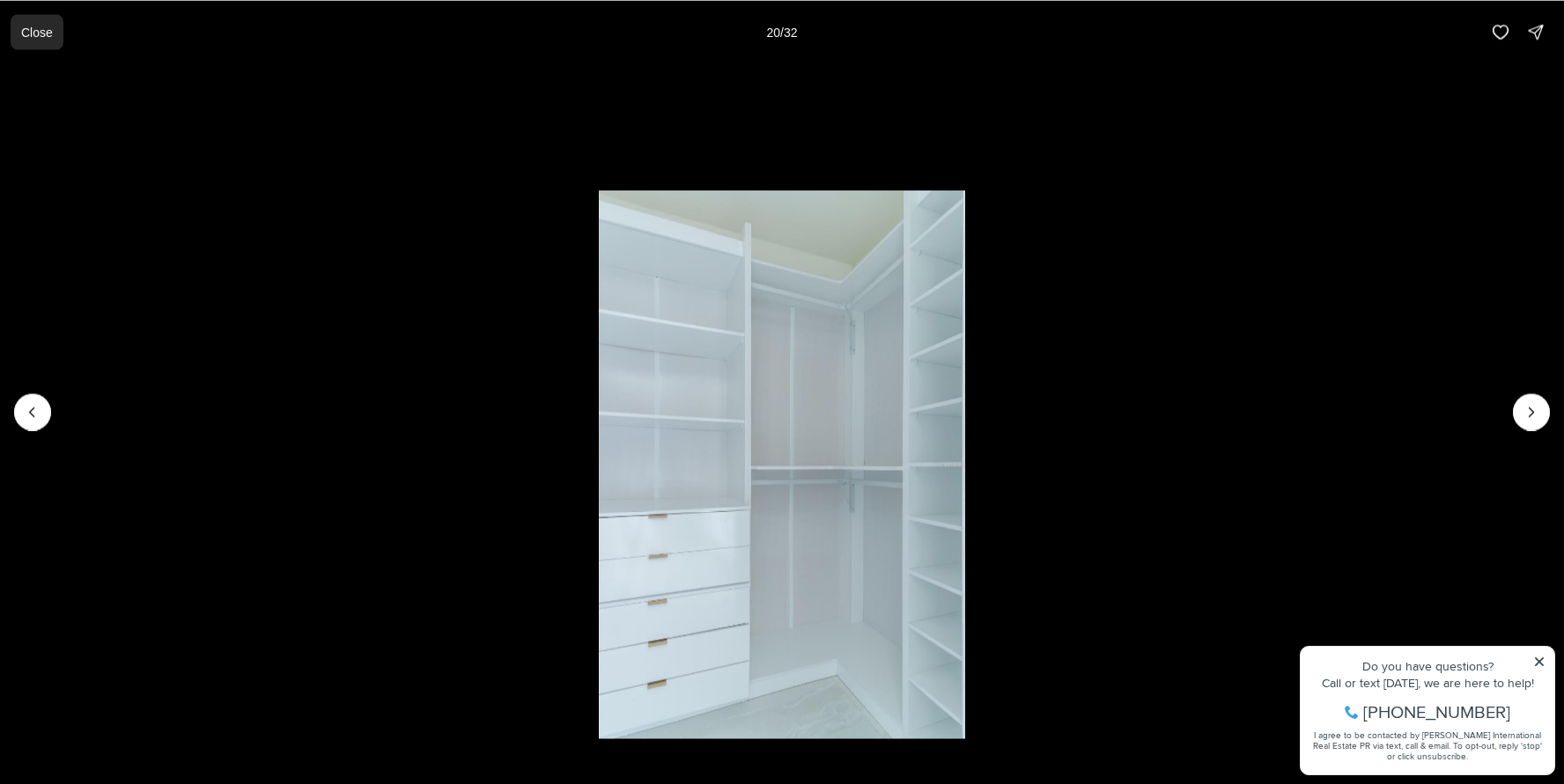
click at [38, 29] on p "Close" at bounding box center [36, 32] width 32 height 14
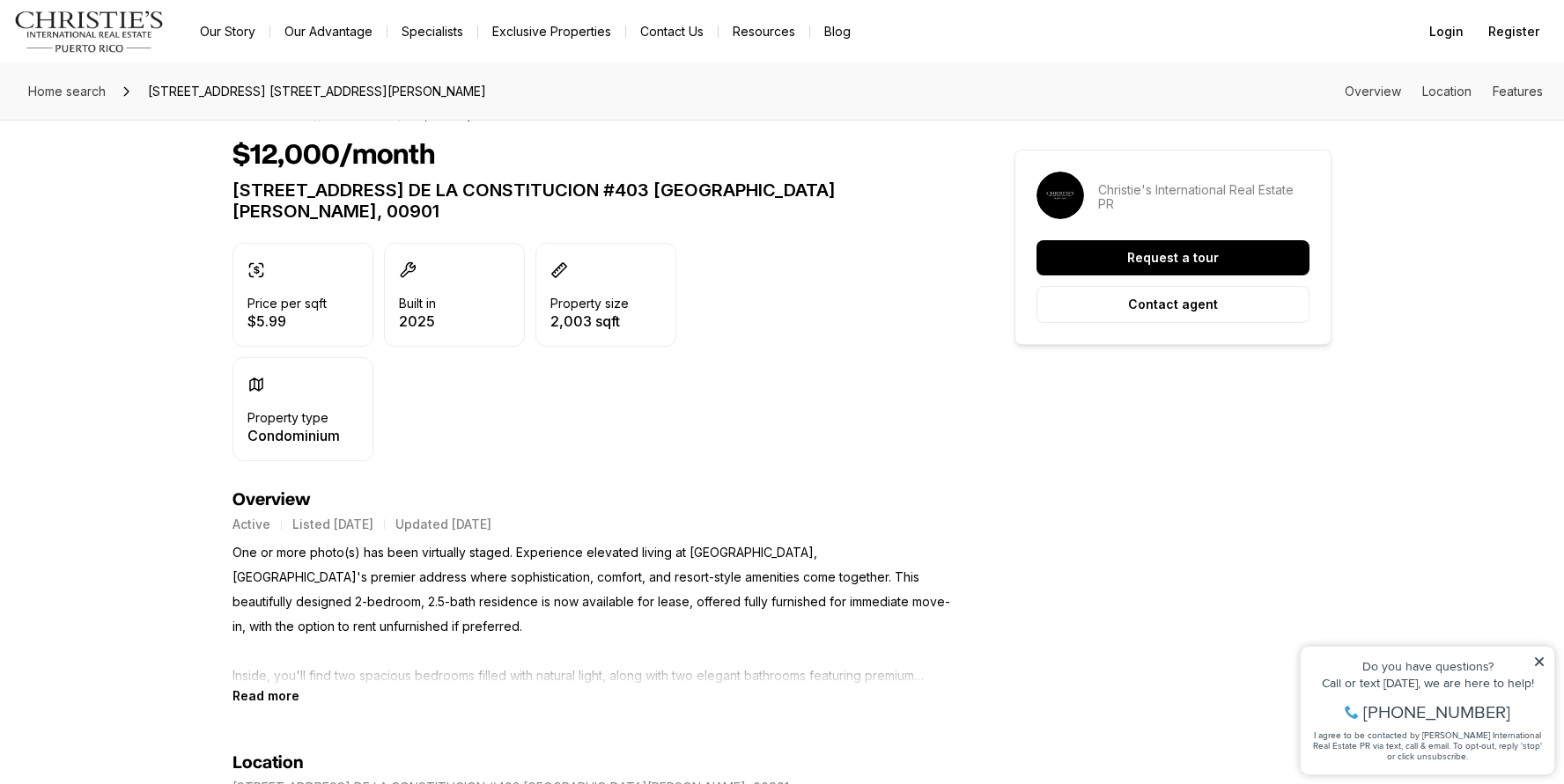
scroll to position [386, 0]
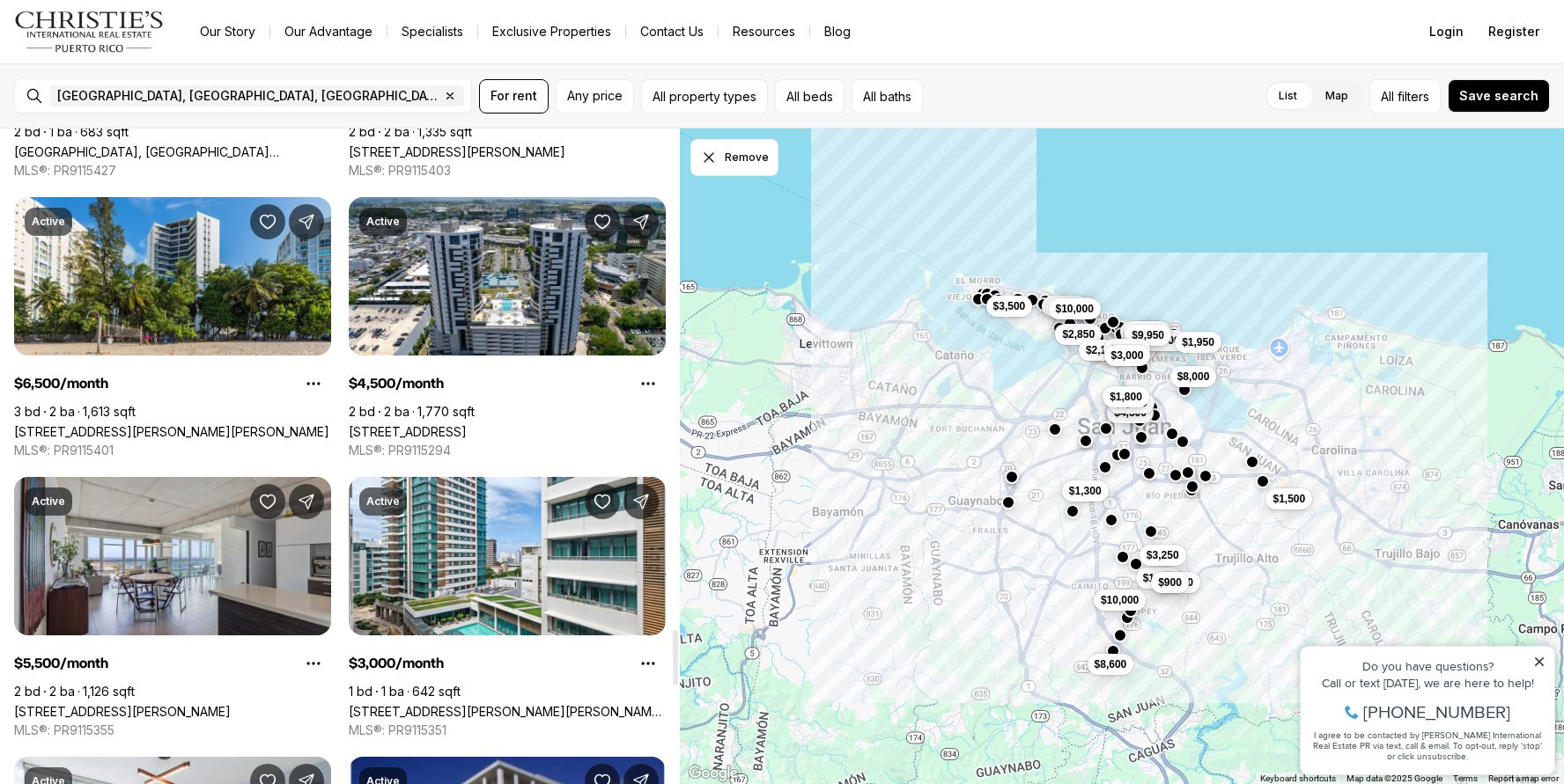
scroll to position [5892, 0]
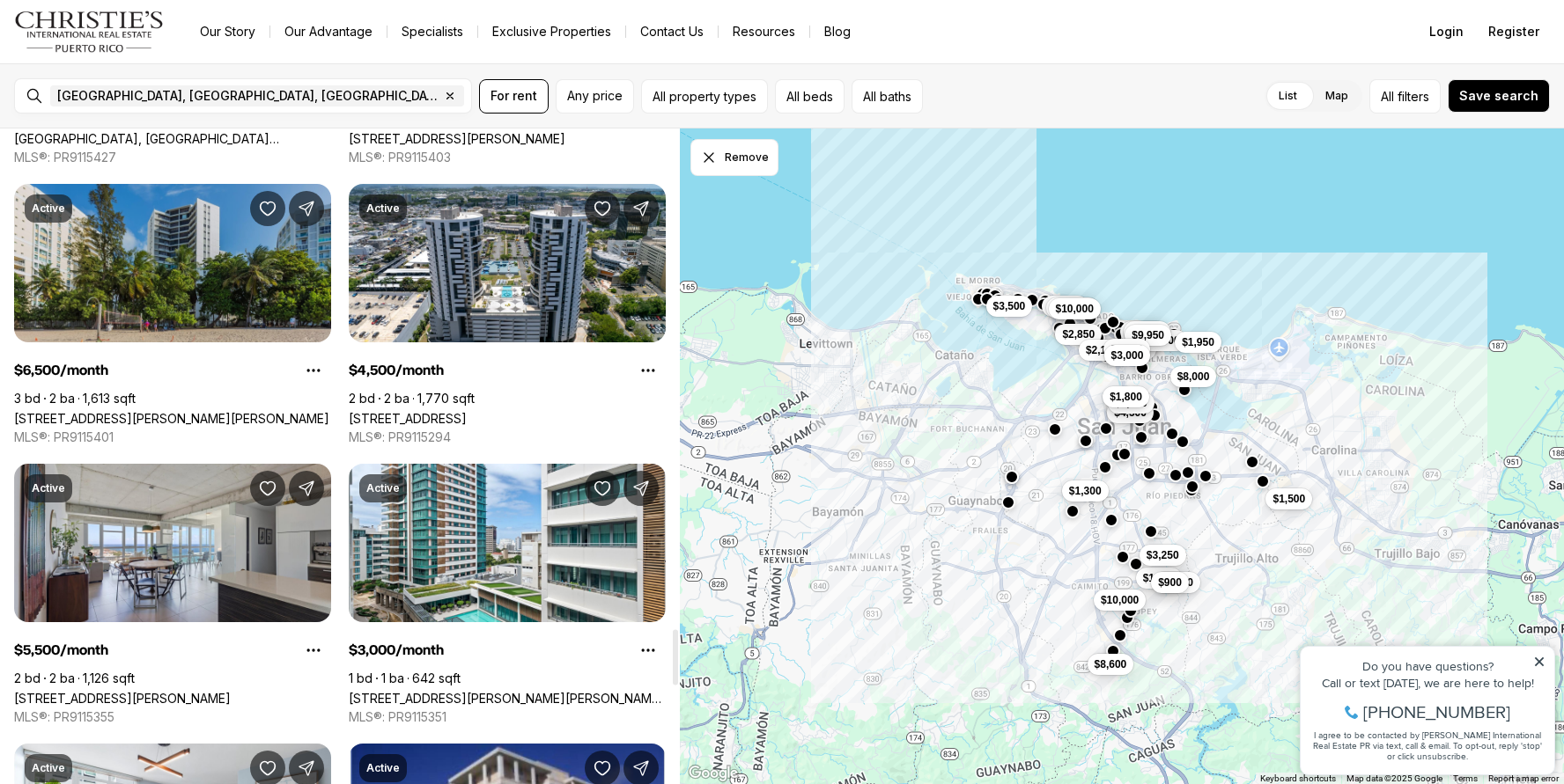
click at [238, 411] on link "[STREET_ADDRESS][PERSON_NAME][PERSON_NAME]" at bounding box center [171, 418] width 315 height 15
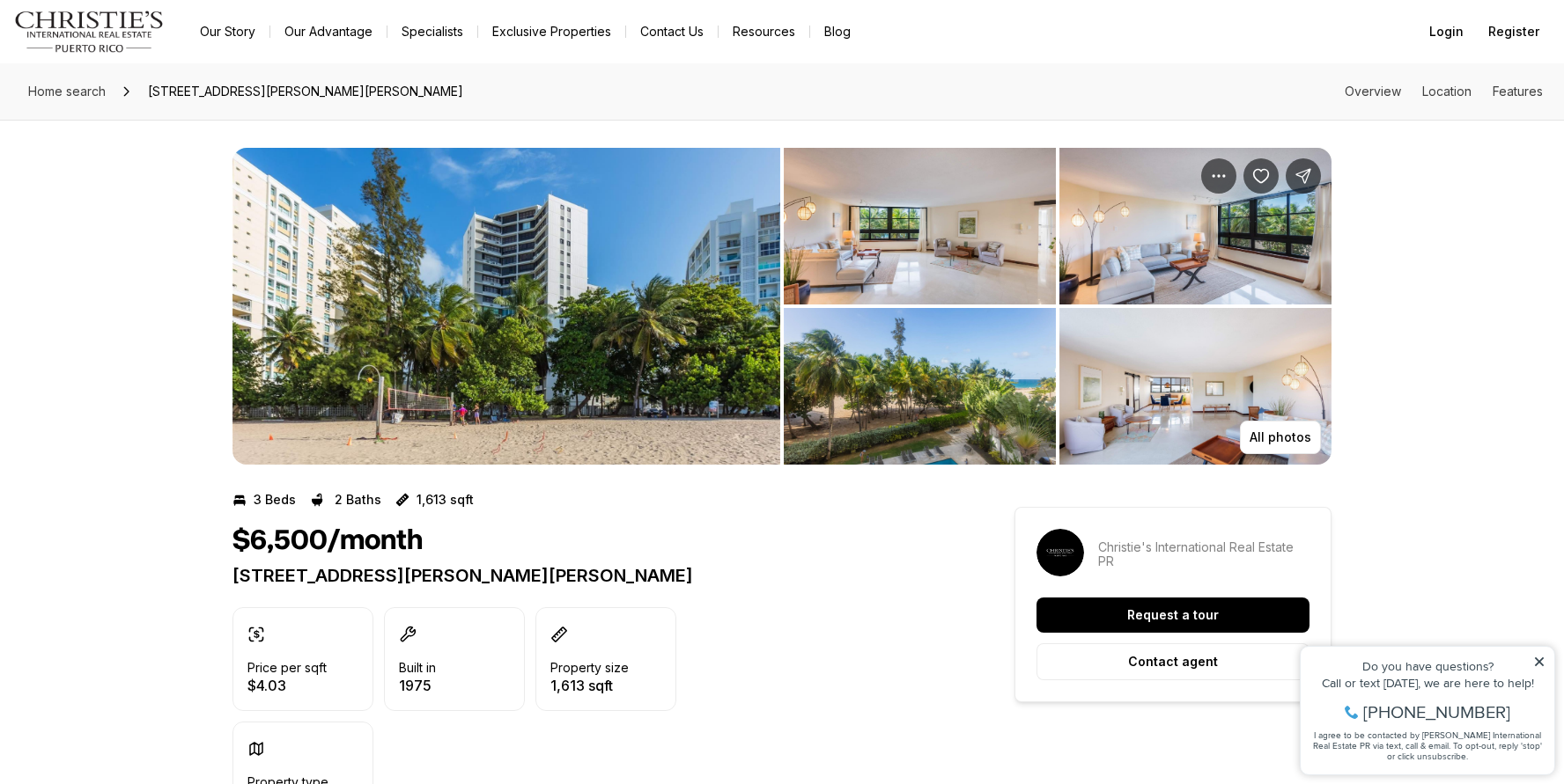
click at [912, 262] on img "View image gallery" at bounding box center [919, 226] width 272 height 157
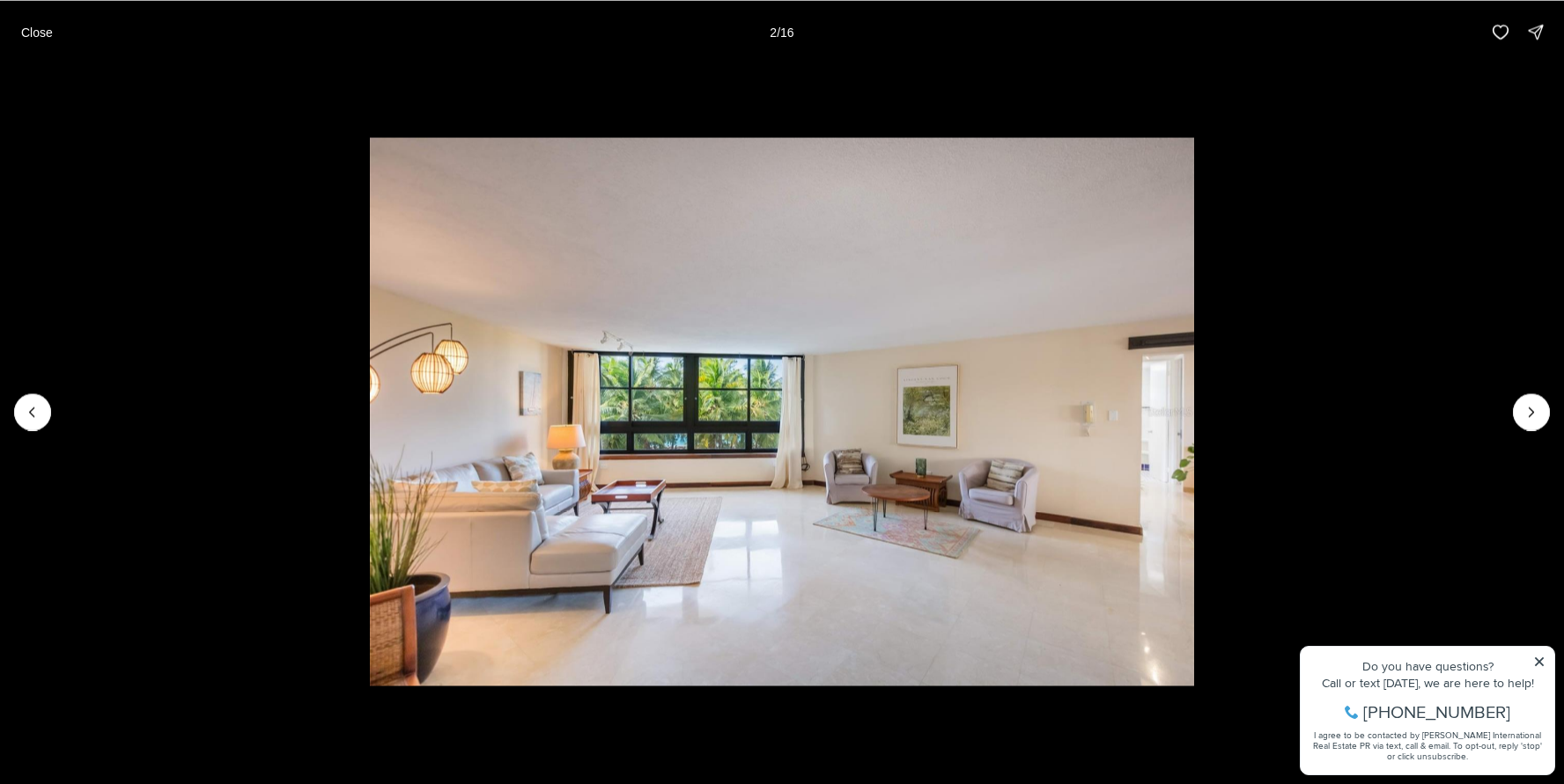
click at [839, 478] on img "2 of 16" at bounding box center [782, 412] width 825 height 550
click at [1528, 416] on icon "Next slide" at bounding box center [1531, 412] width 18 height 18
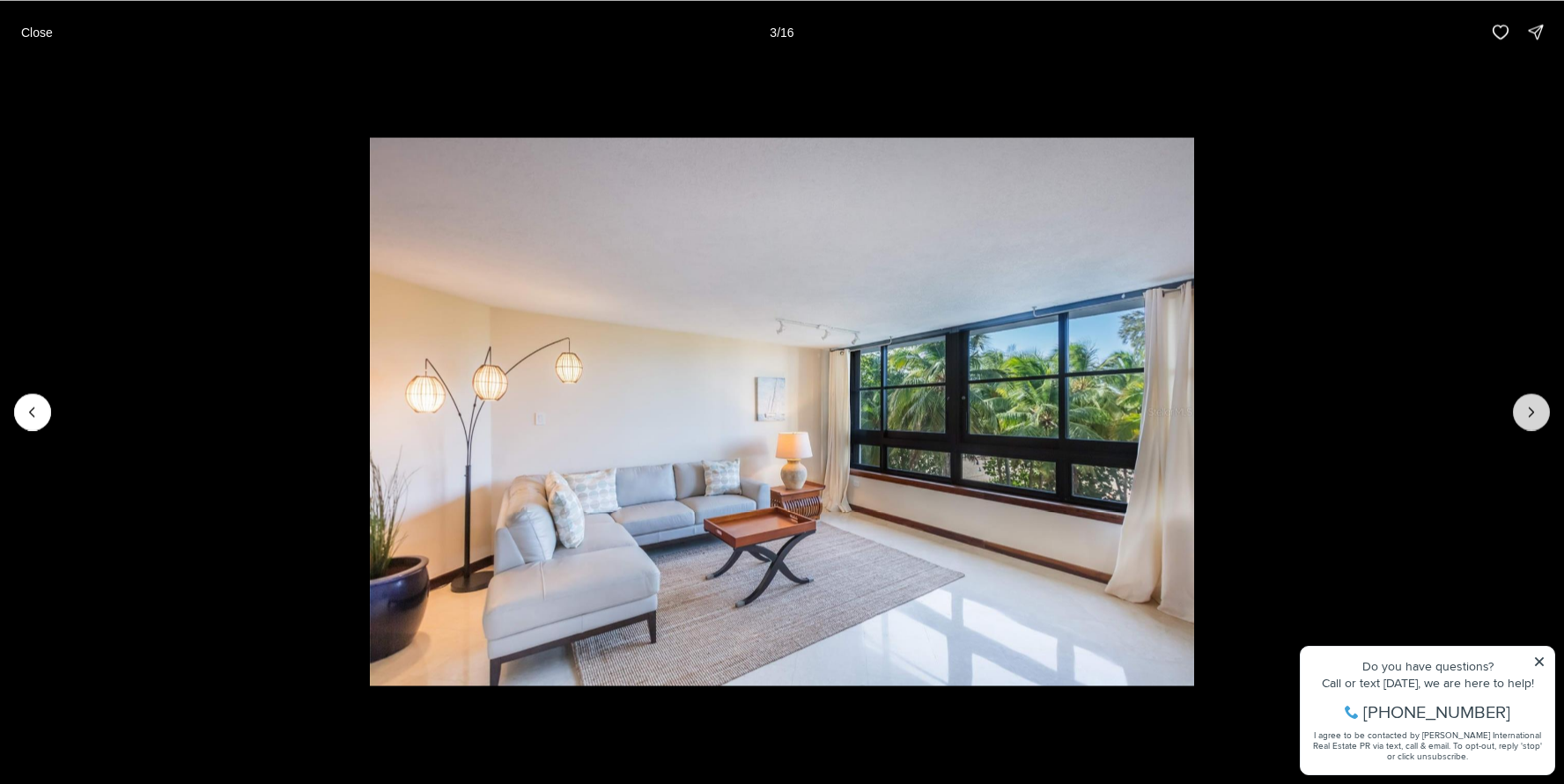
click at [1528, 416] on icon "Next slide" at bounding box center [1531, 412] width 18 height 18
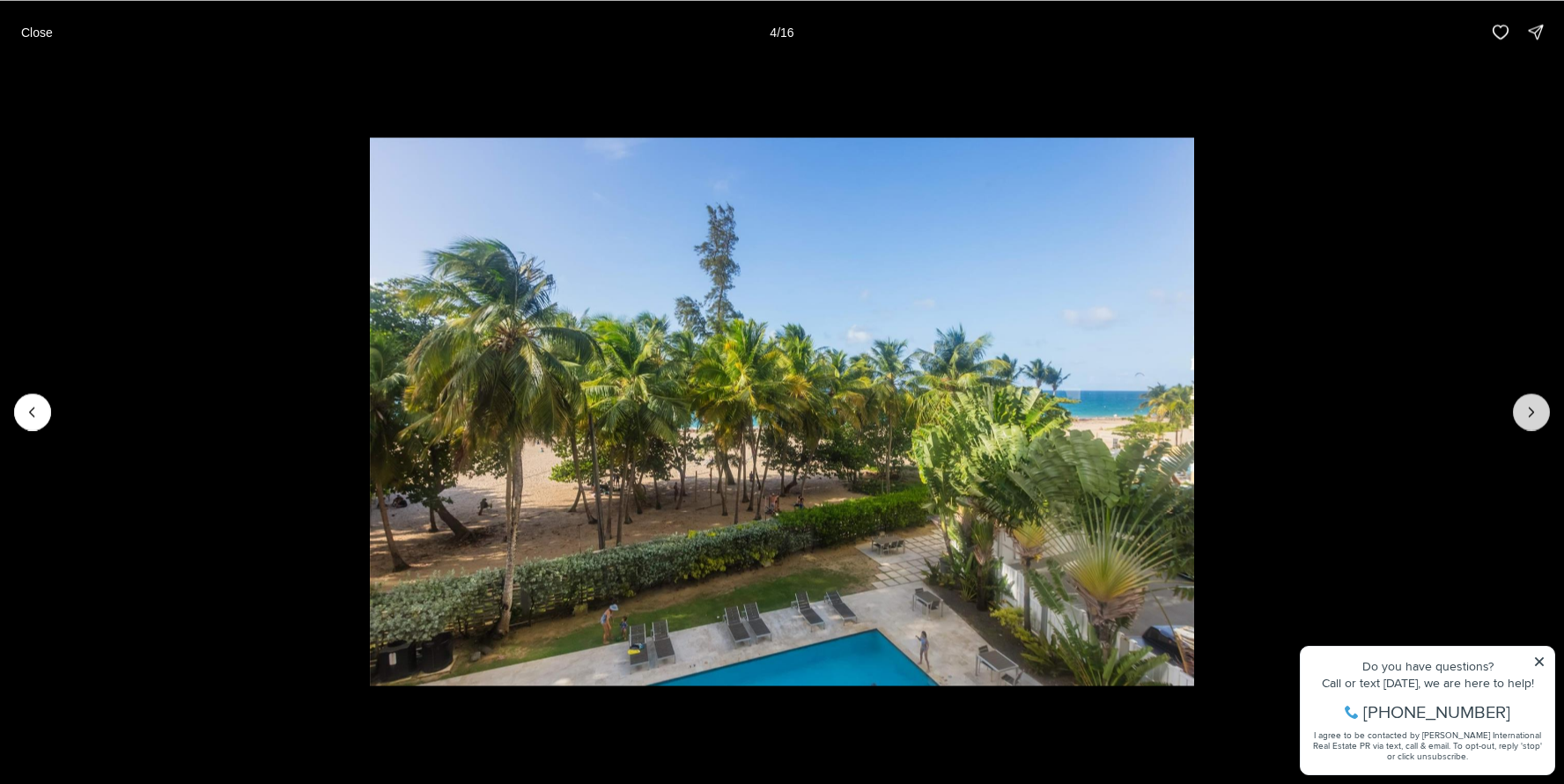
click at [1528, 416] on icon "Next slide" at bounding box center [1531, 412] width 18 height 18
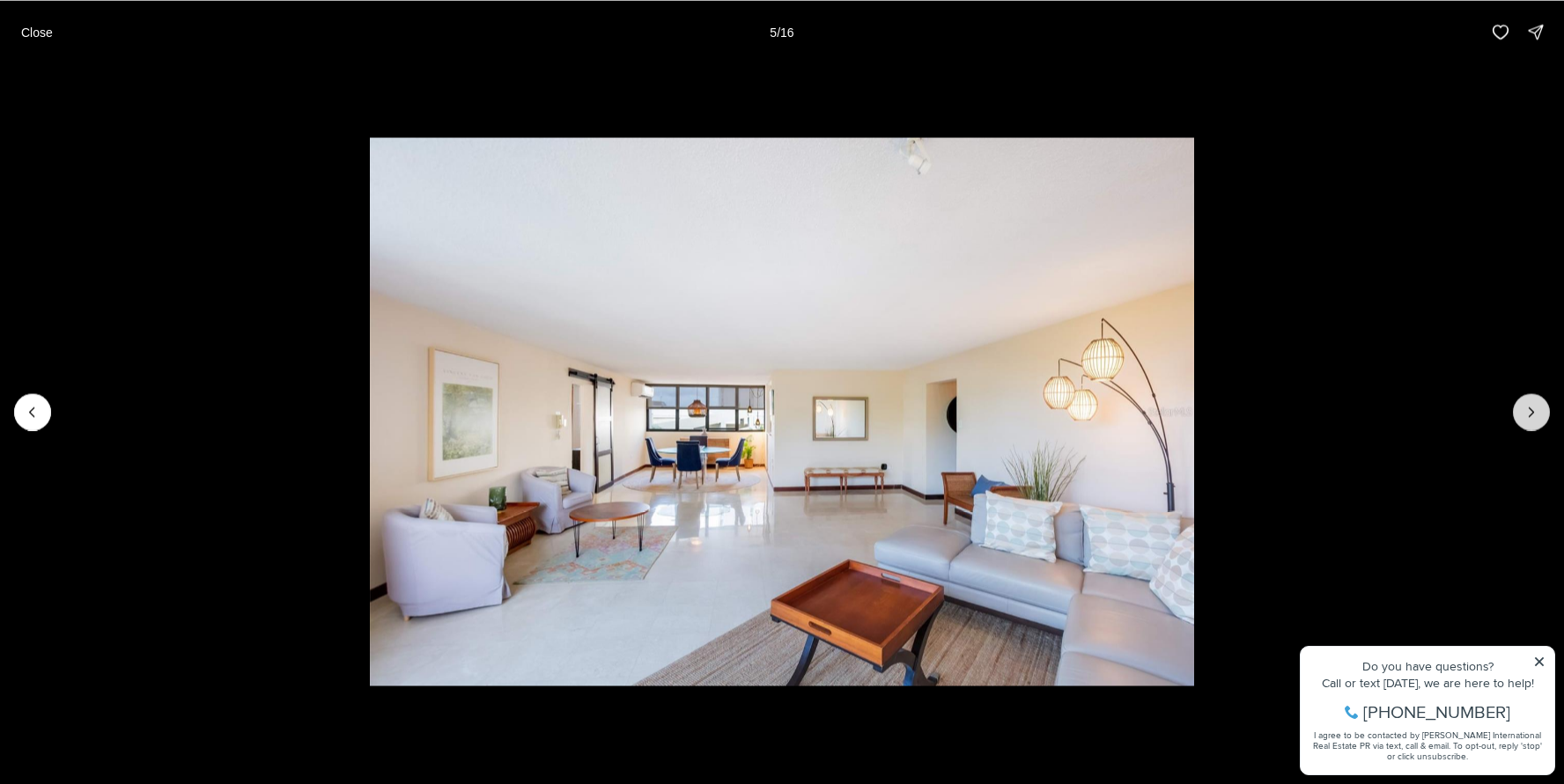
click at [1528, 416] on icon "Next slide" at bounding box center [1531, 412] width 18 height 18
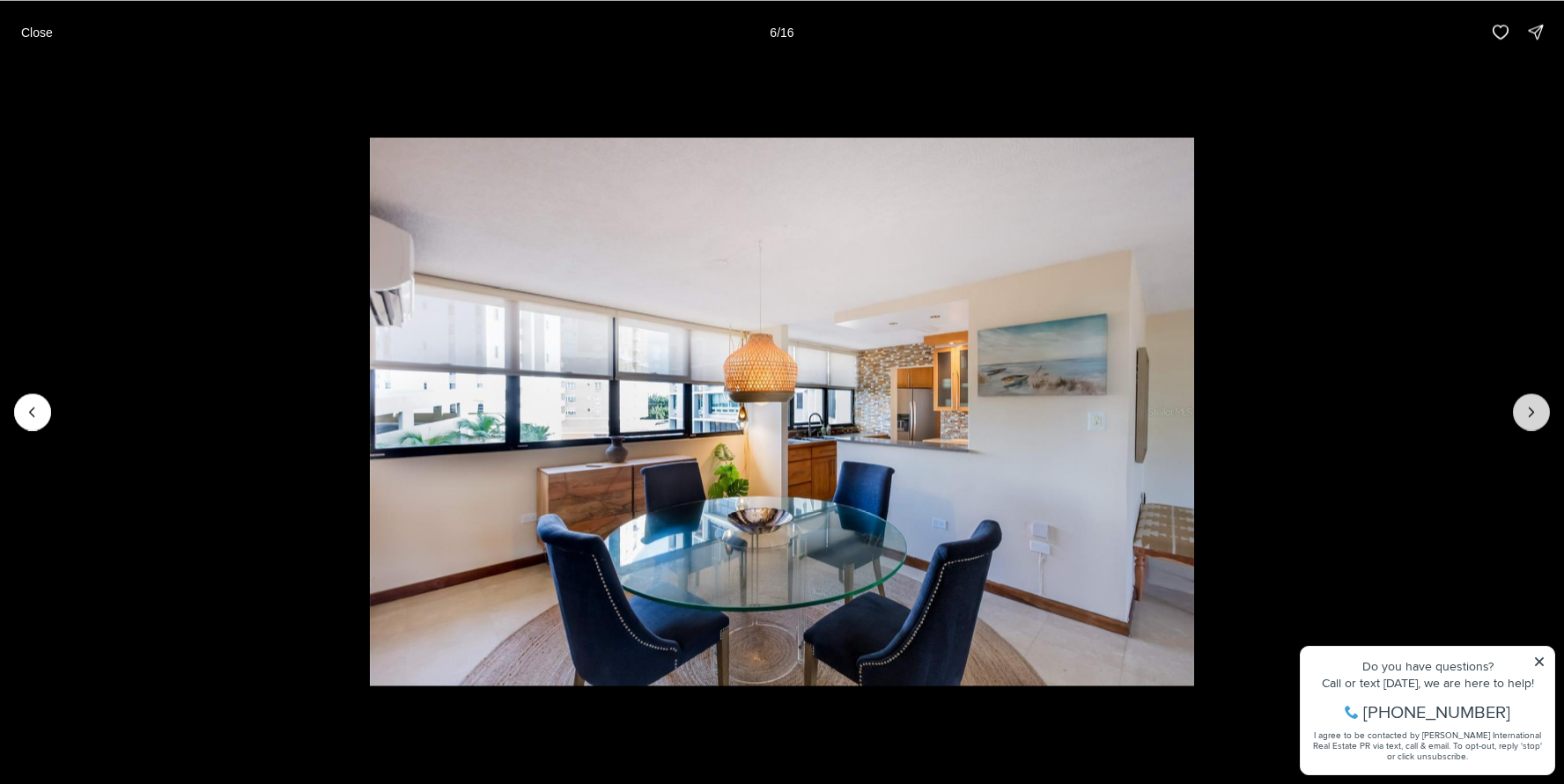
click at [1528, 416] on icon "Next slide" at bounding box center [1531, 412] width 18 height 18
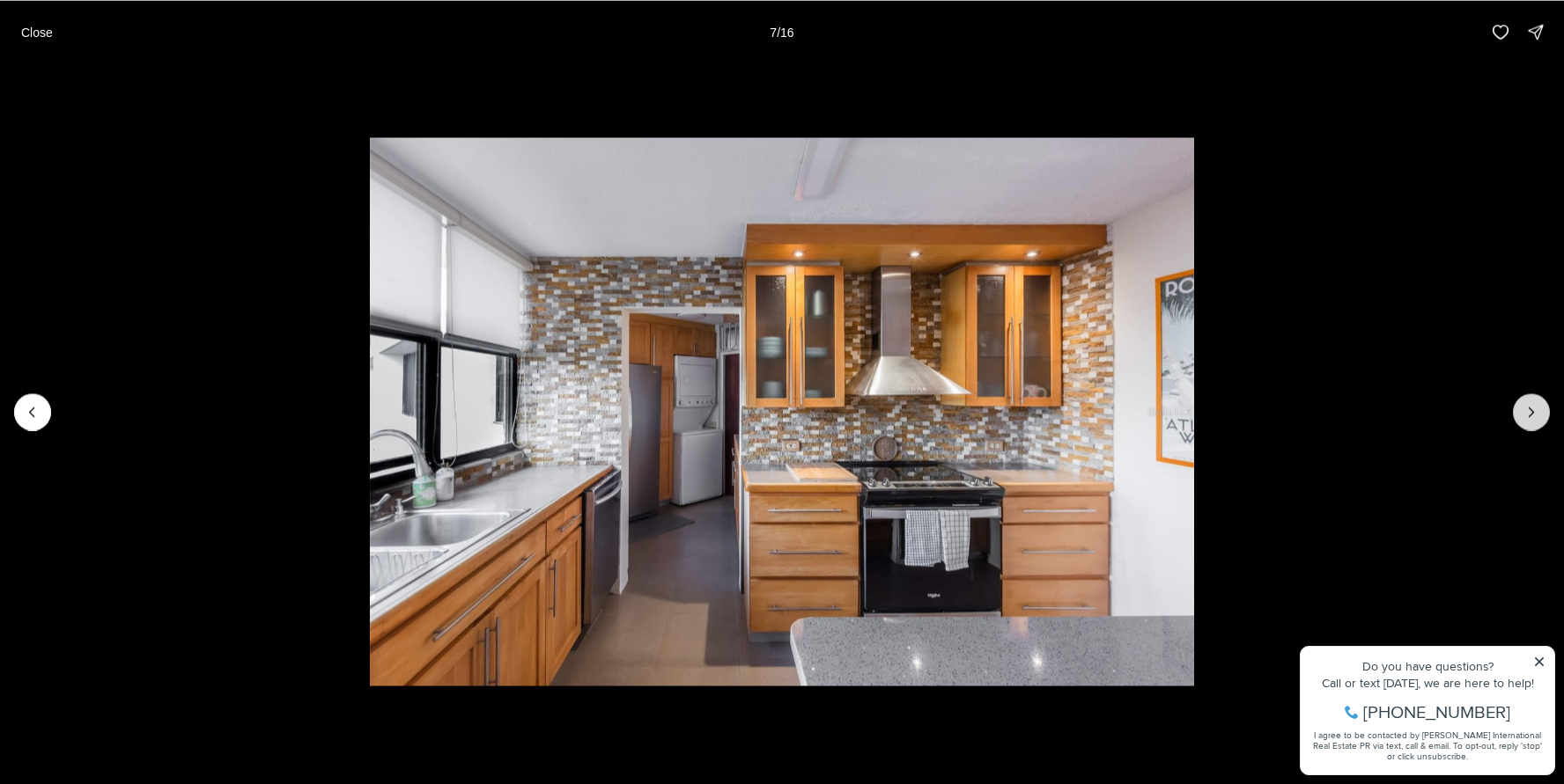
click at [1528, 416] on icon "Next slide" at bounding box center [1531, 412] width 18 height 18
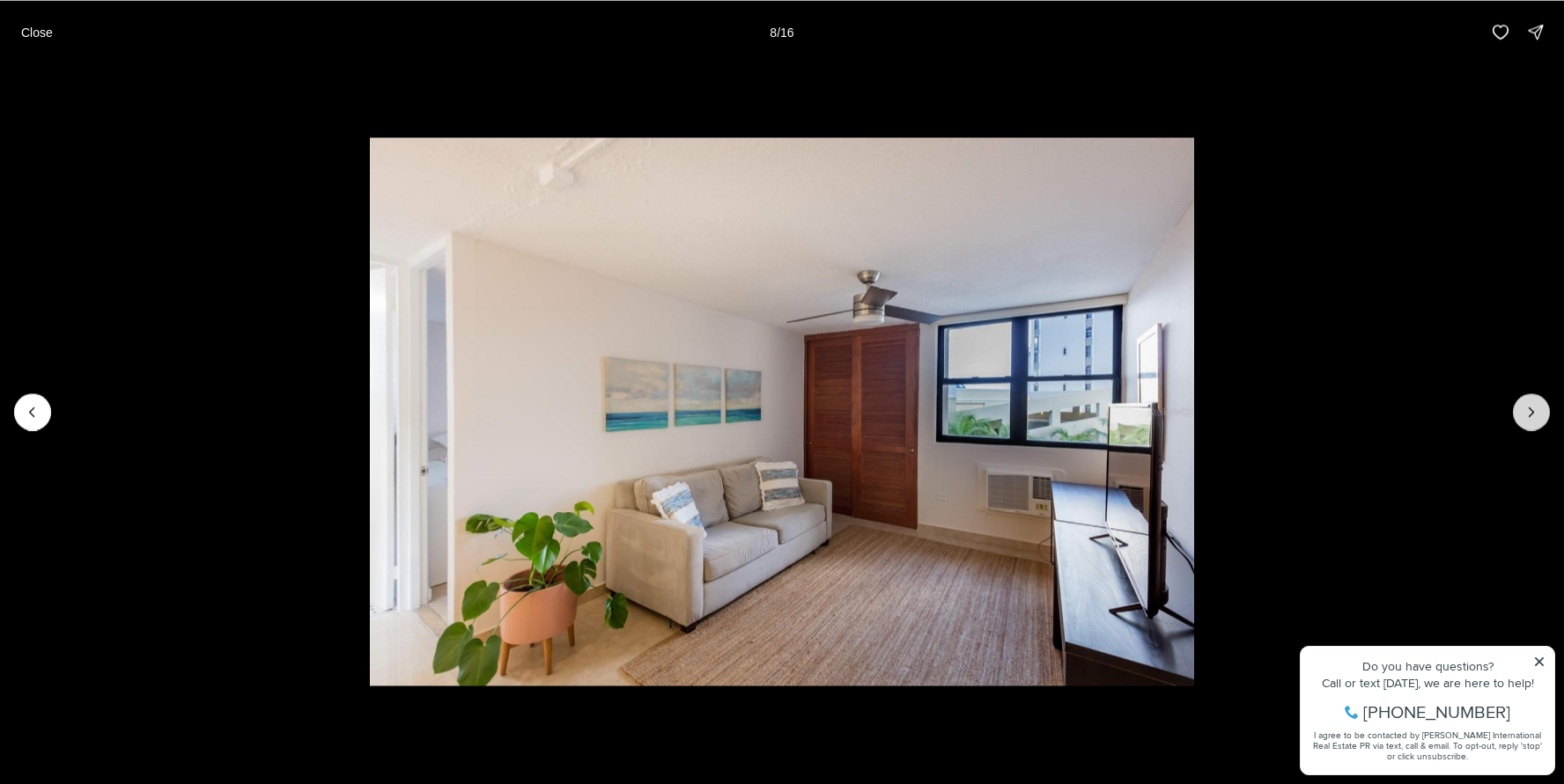
click at [1528, 416] on icon "Next slide" at bounding box center [1531, 412] width 18 height 18
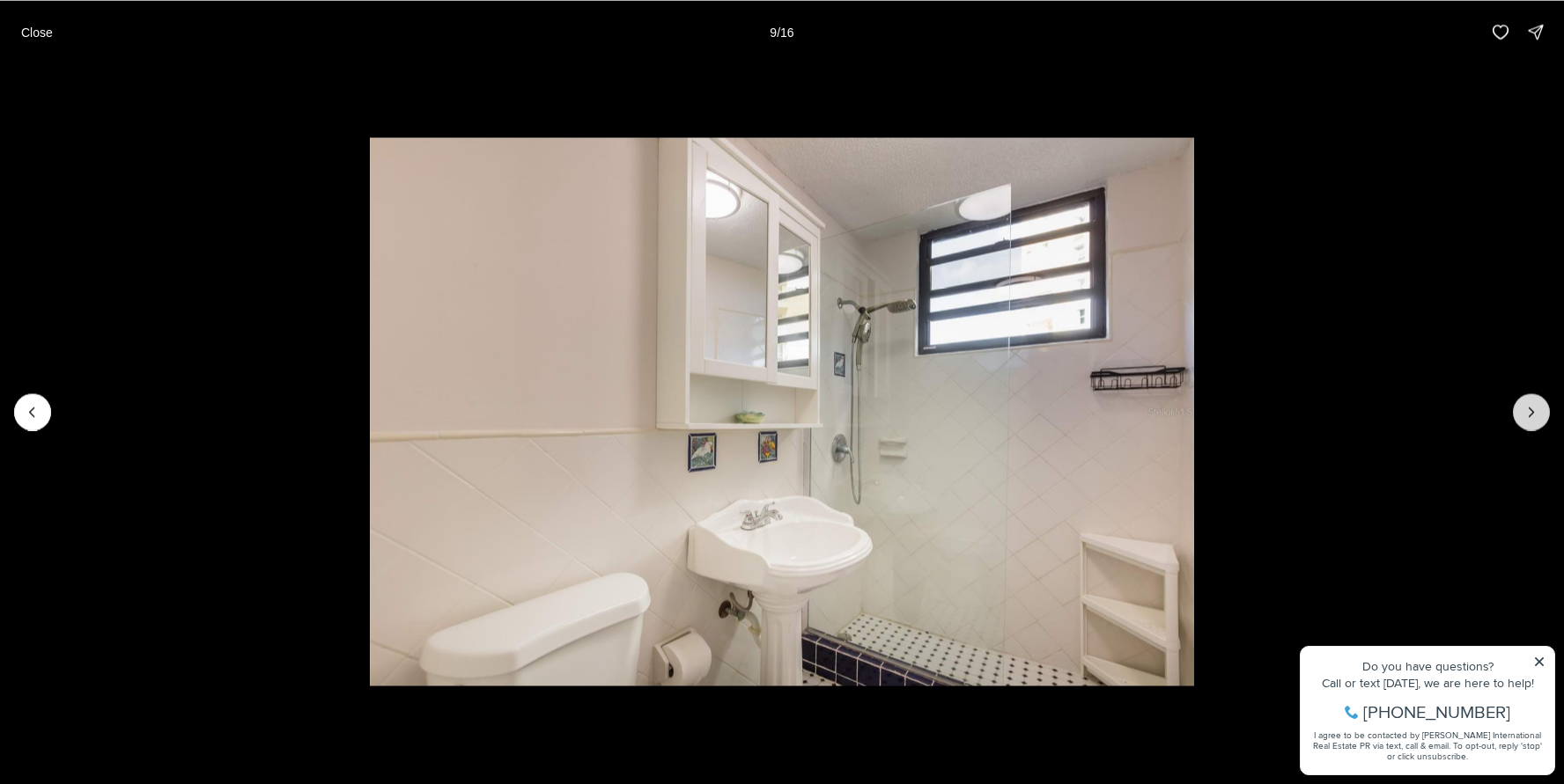
click at [1528, 416] on icon "Next slide" at bounding box center [1531, 412] width 18 height 18
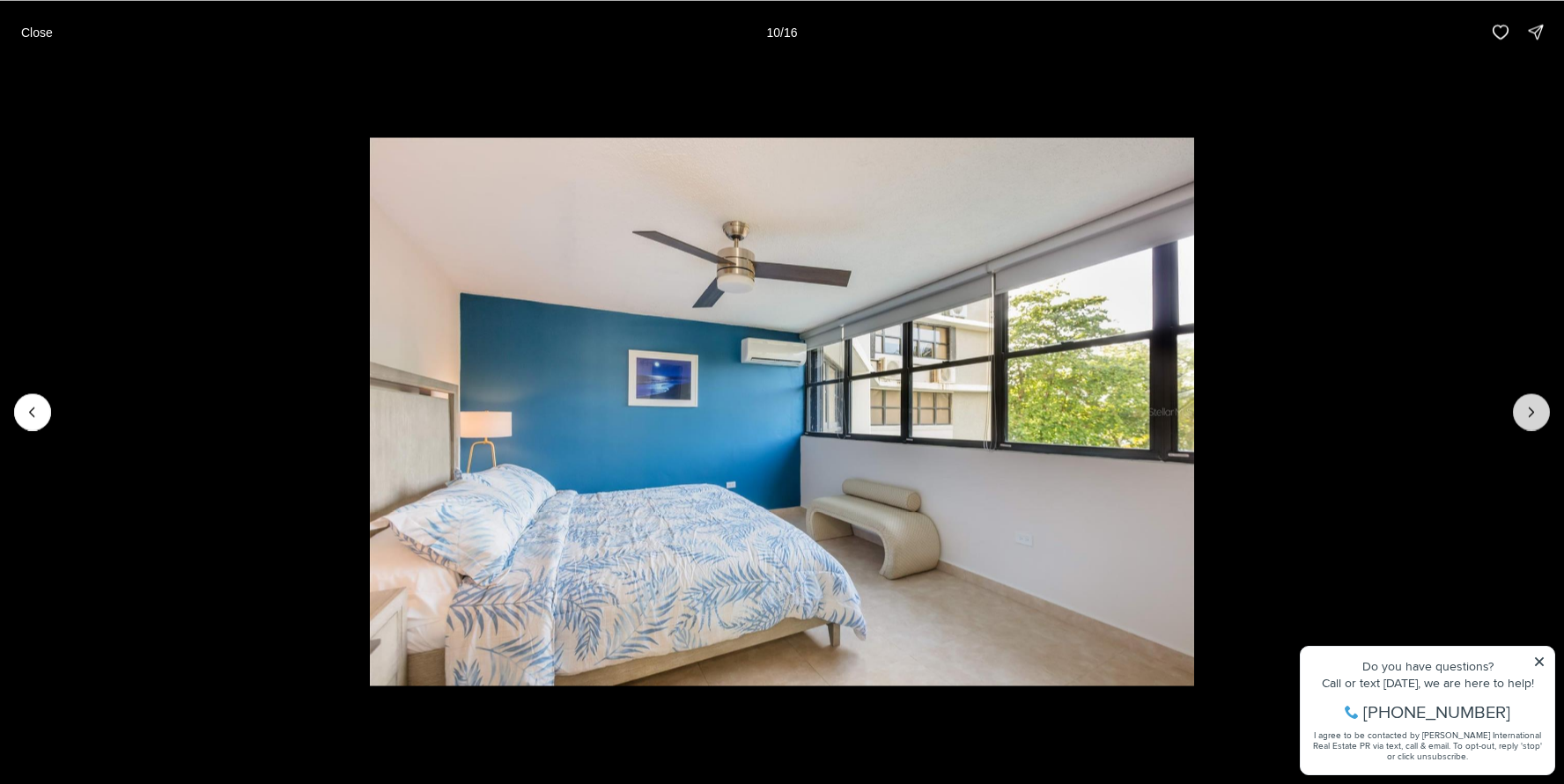
click at [1528, 416] on icon "Next slide" at bounding box center [1531, 412] width 18 height 18
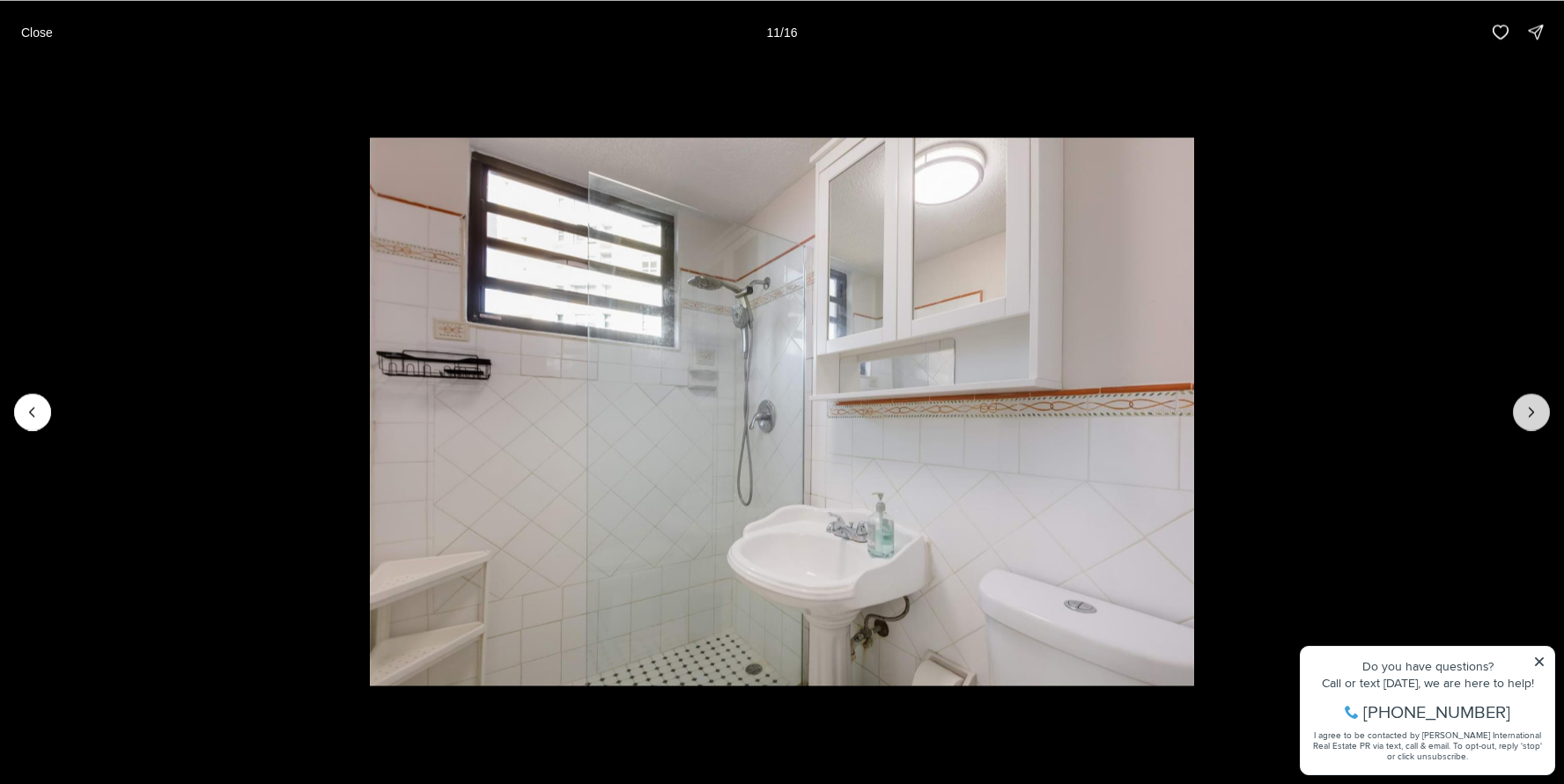
click at [1528, 416] on icon "Next slide" at bounding box center [1531, 412] width 18 height 18
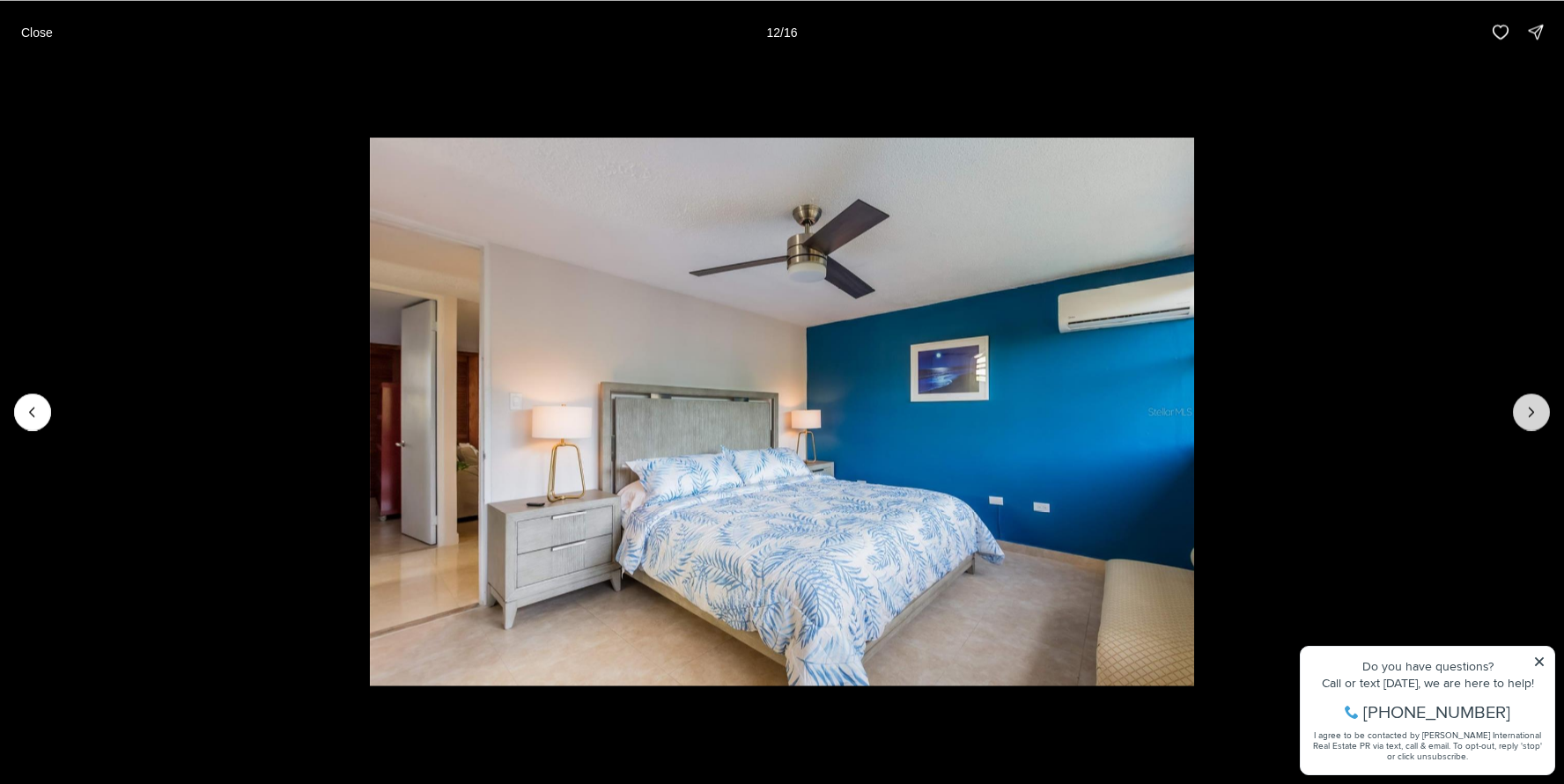
click at [1528, 416] on icon "Next slide" at bounding box center [1531, 412] width 18 height 18
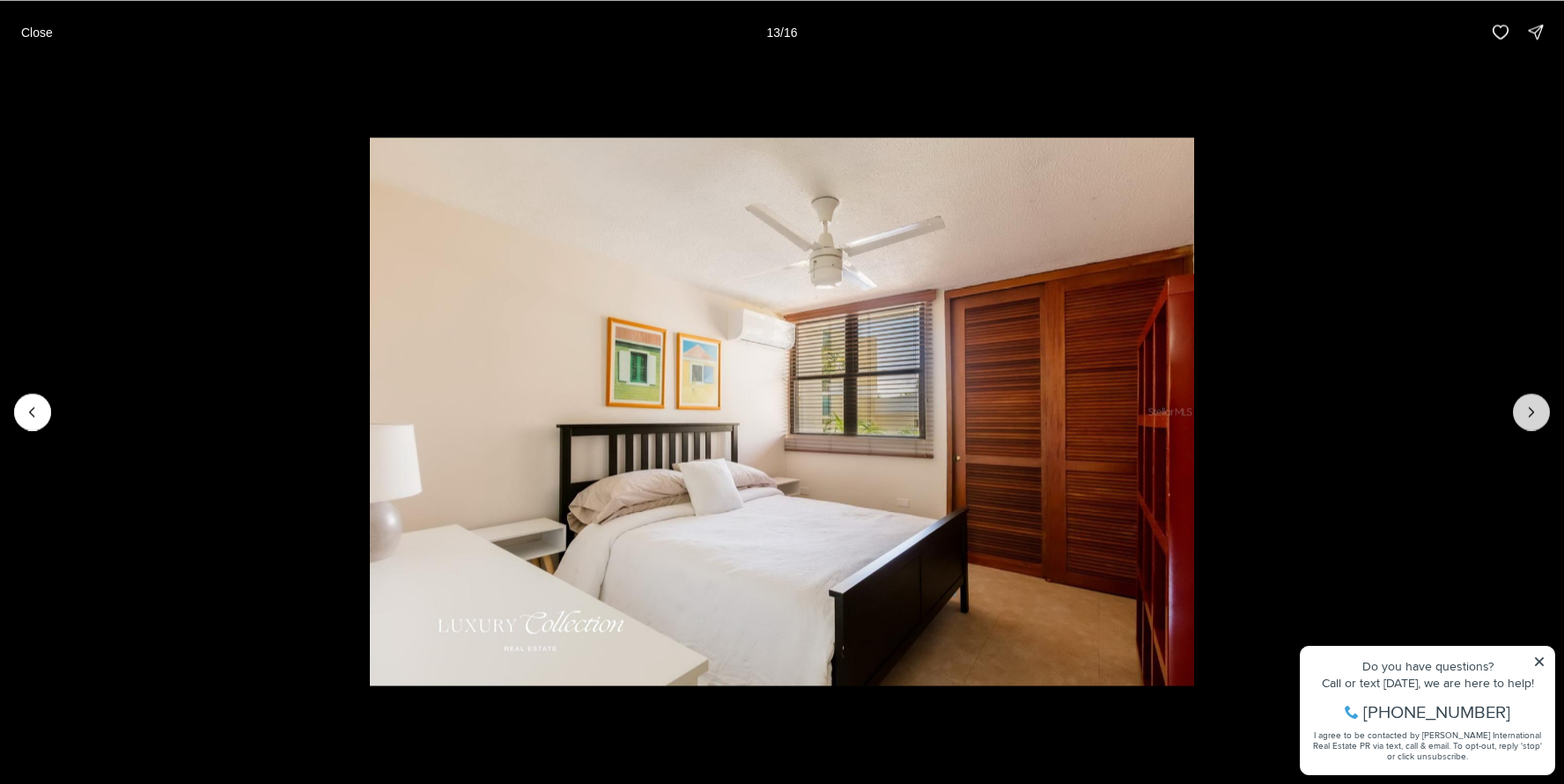
click at [1528, 416] on icon "Next slide" at bounding box center [1531, 412] width 18 height 18
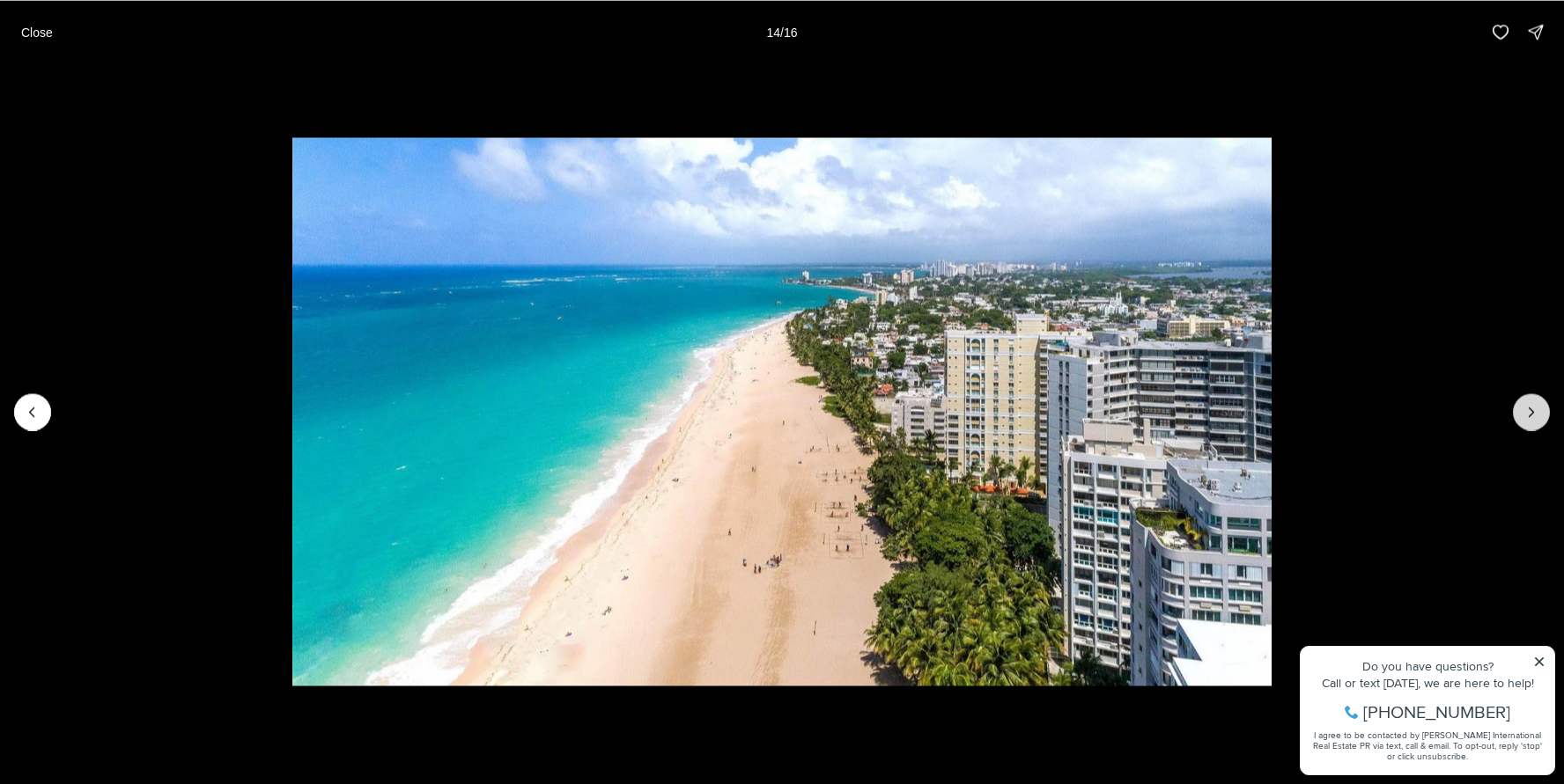
click at [1528, 416] on icon "Next slide" at bounding box center [1531, 412] width 18 height 18
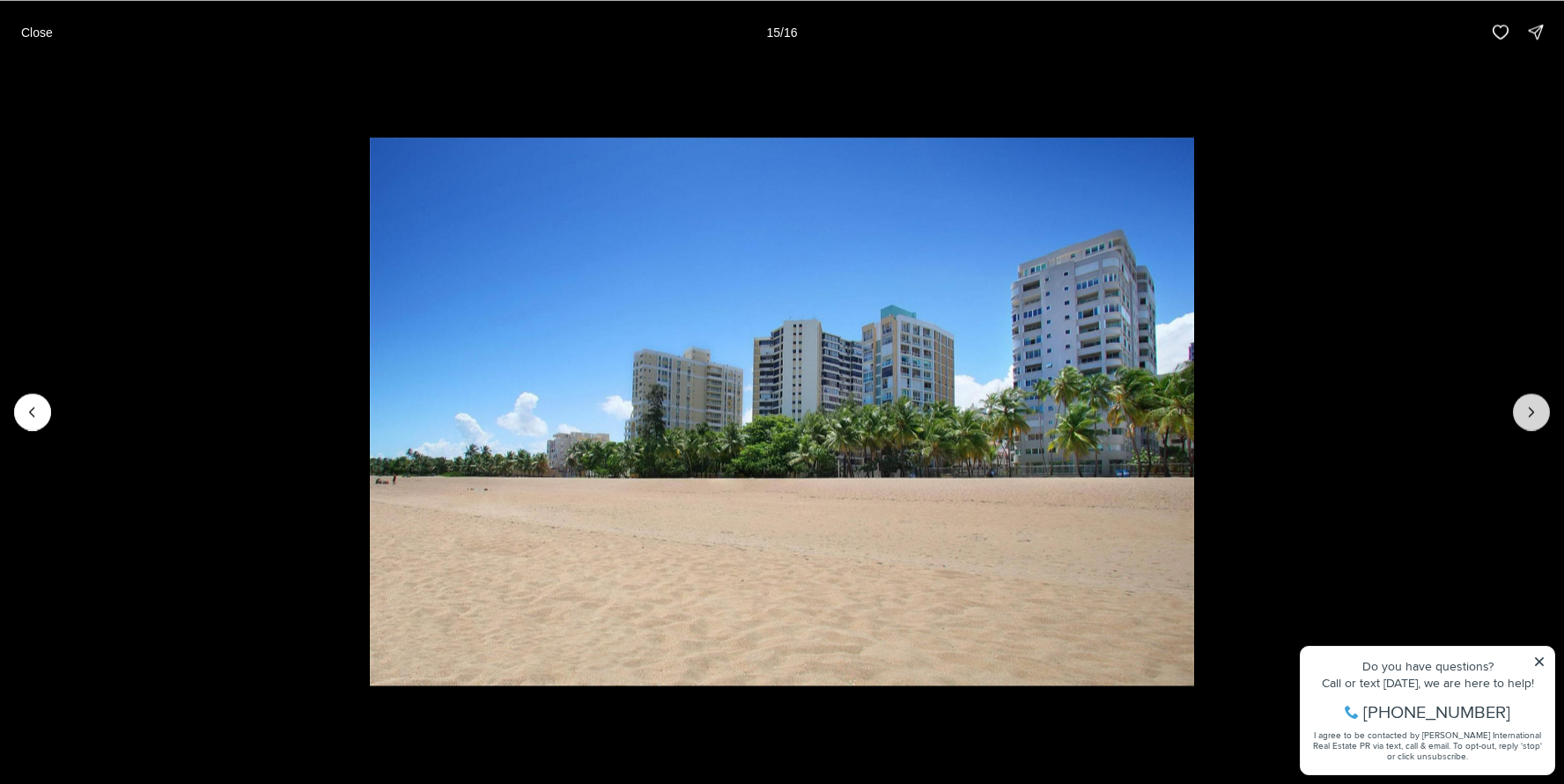
click at [1528, 416] on icon "Next slide" at bounding box center [1531, 412] width 18 height 18
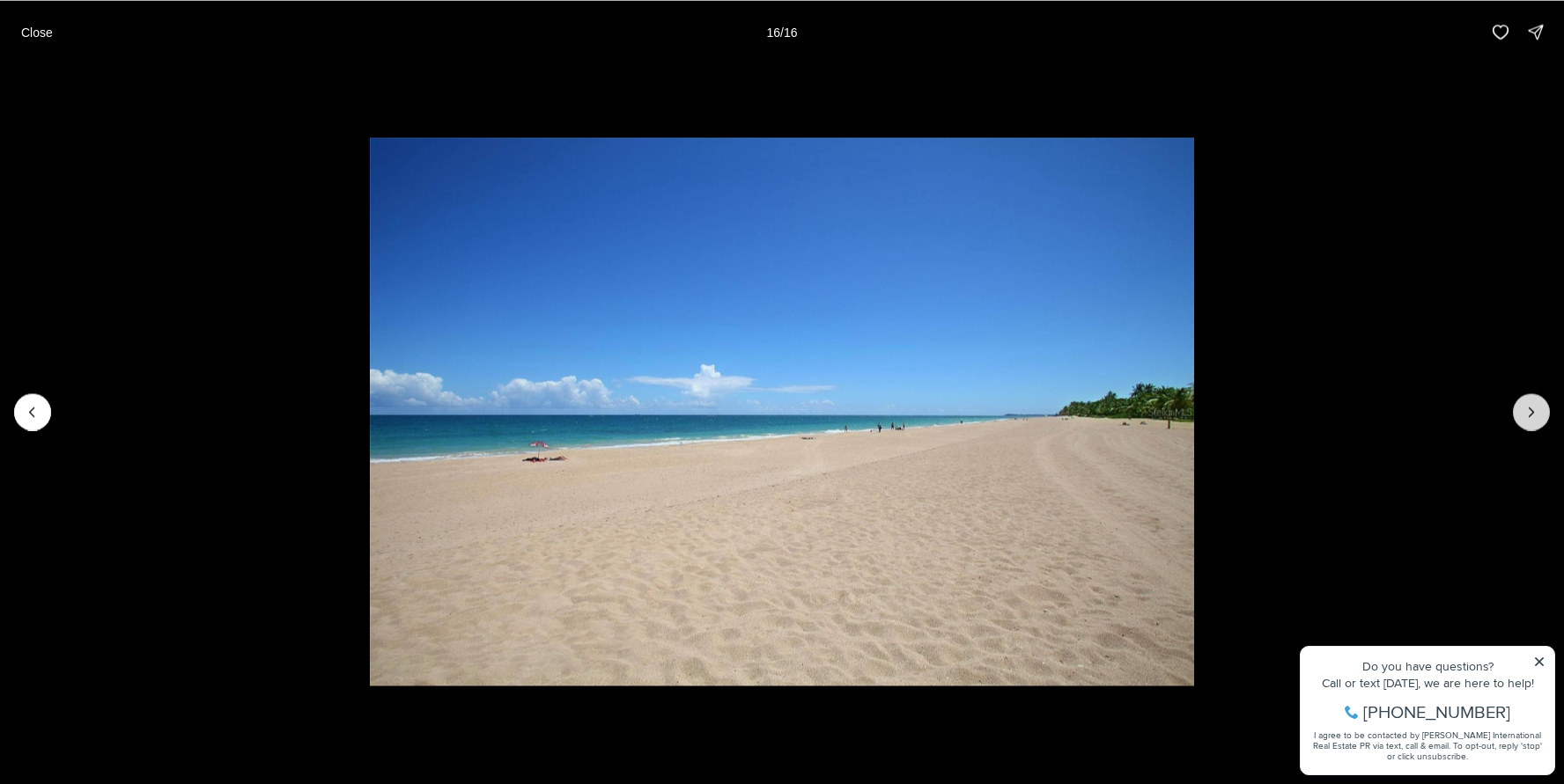
click at [1528, 416] on div at bounding box center [1532, 413] width 37 height 37
click at [1528, 413] on div at bounding box center [1532, 413] width 37 height 37
click at [23, 32] on p "Close" at bounding box center [36, 32] width 32 height 14
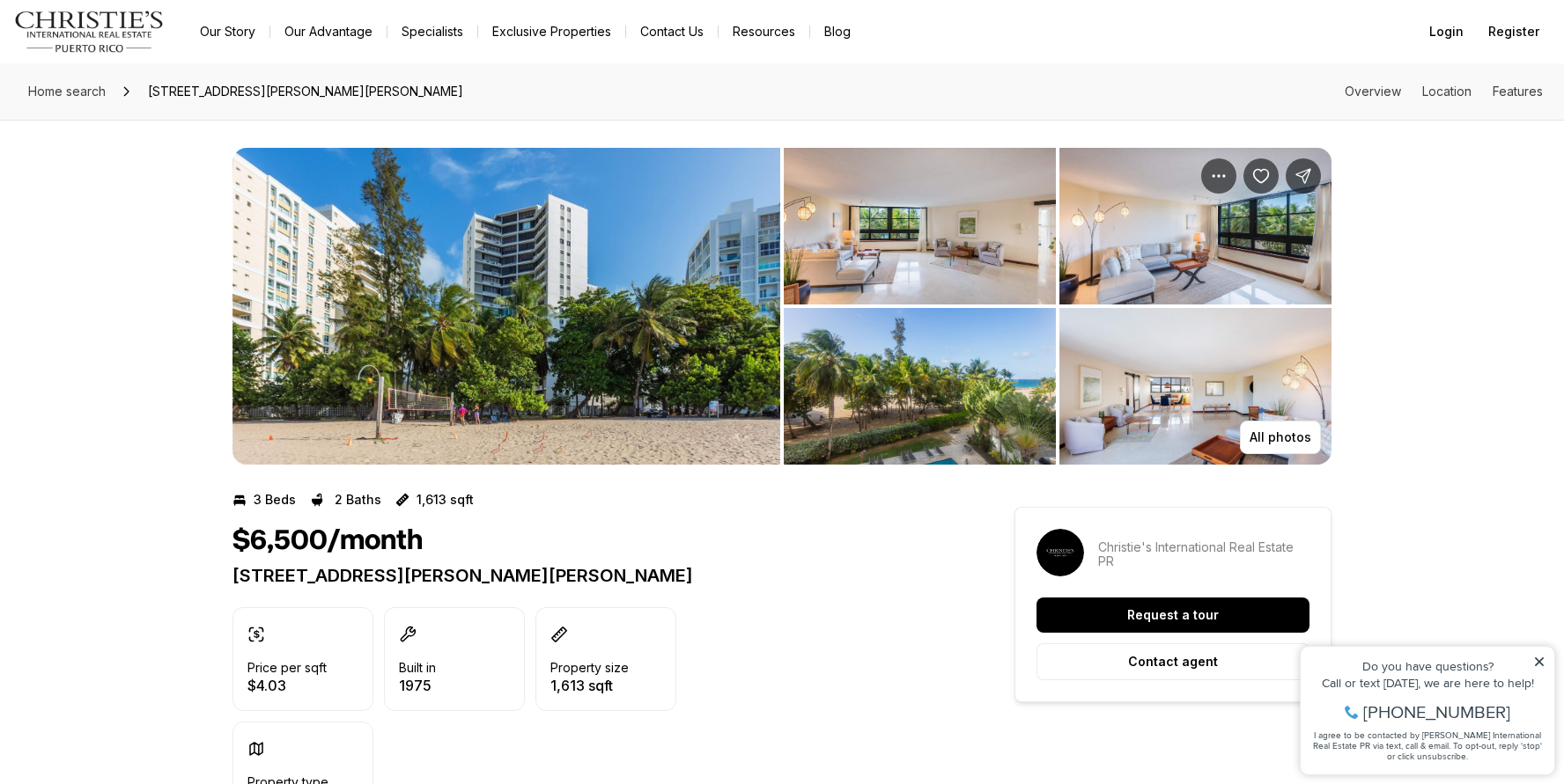
click at [920, 252] on img "View image gallery" at bounding box center [919, 226] width 272 height 157
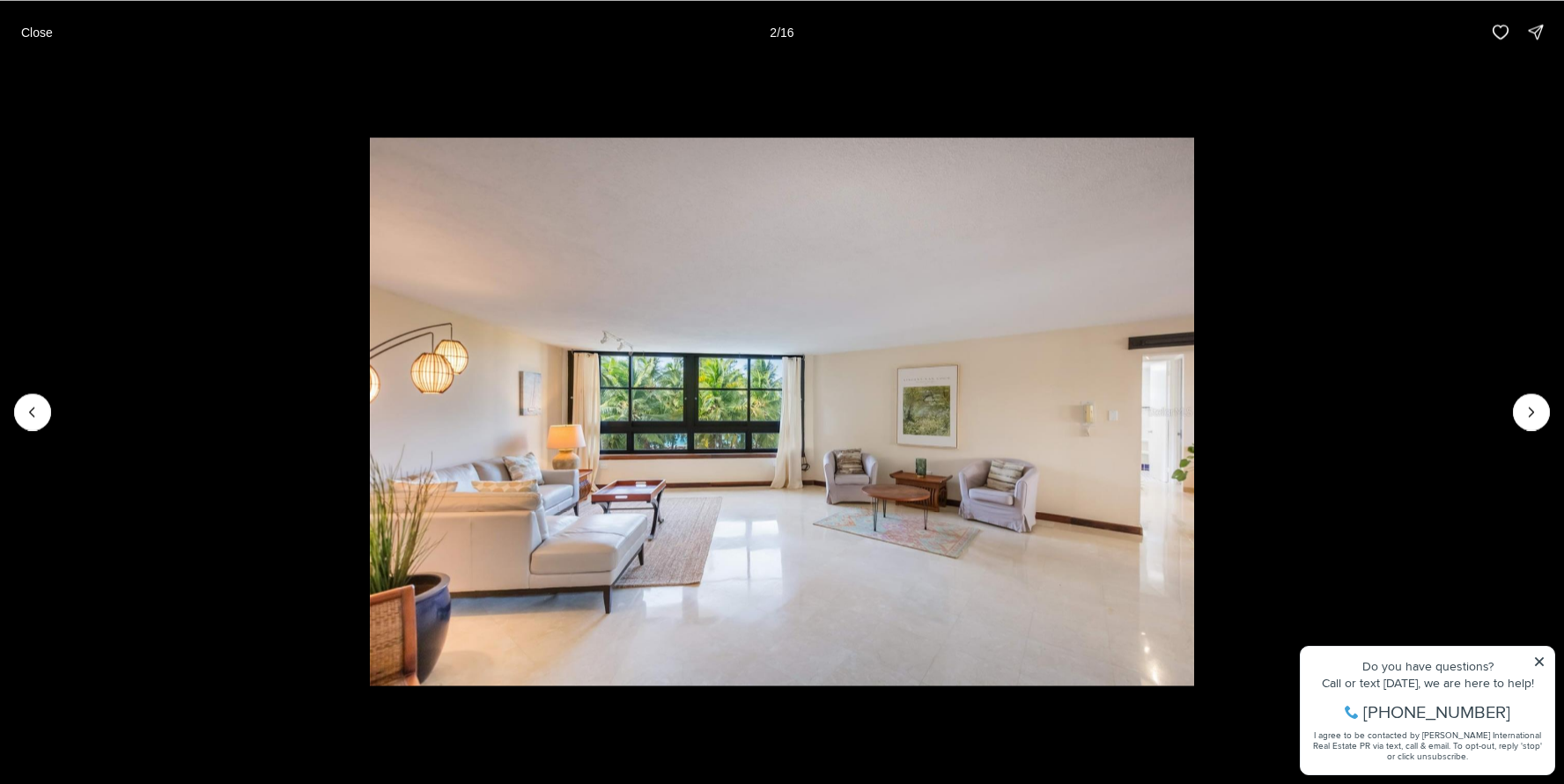
click at [736, 443] on img "2 of 16" at bounding box center [782, 412] width 825 height 550
click at [1529, 403] on icon "Next slide" at bounding box center [1531, 412] width 18 height 18
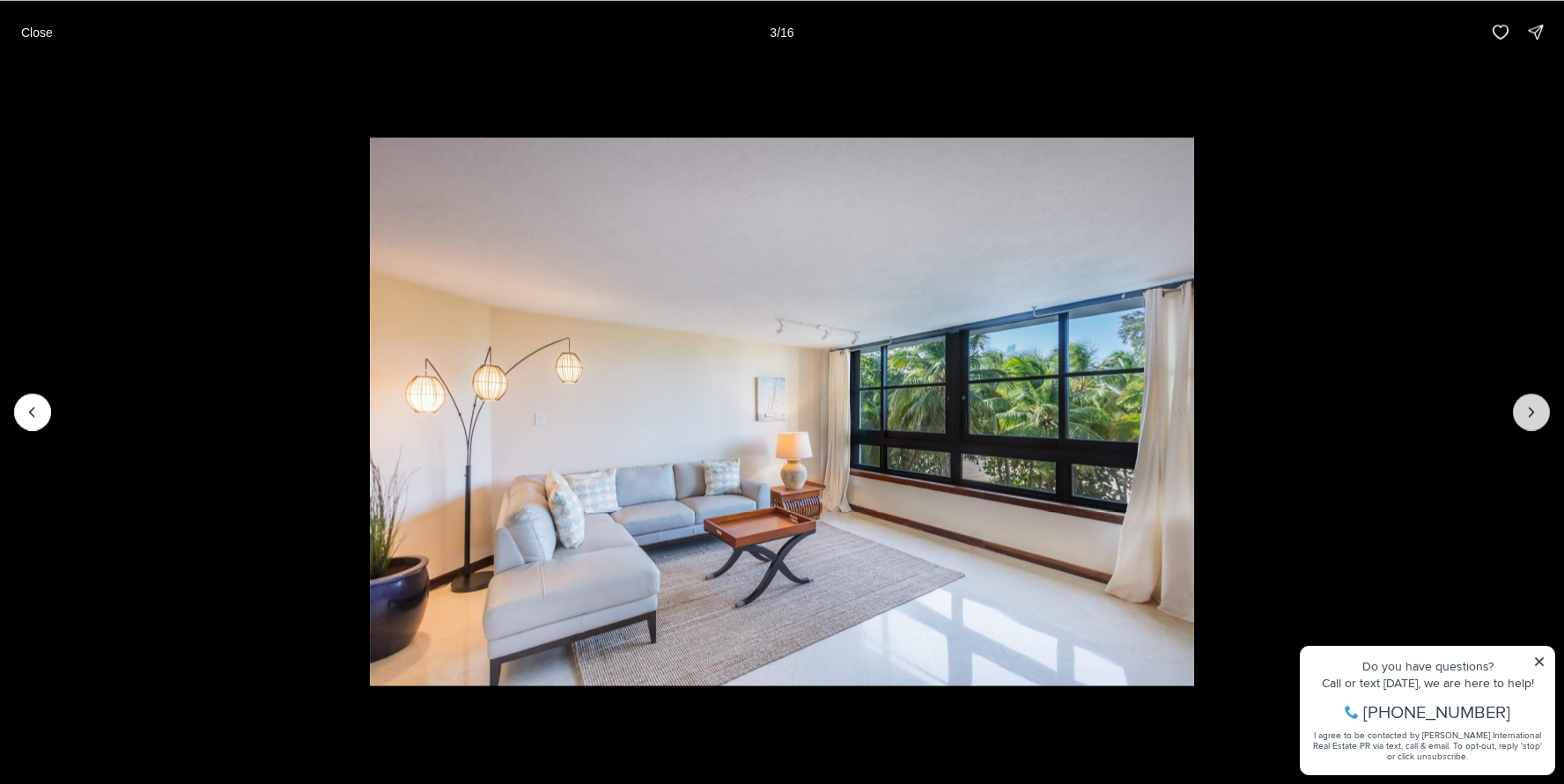
click at [1529, 403] on icon "Next slide" at bounding box center [1531, 412] width 18 height 18
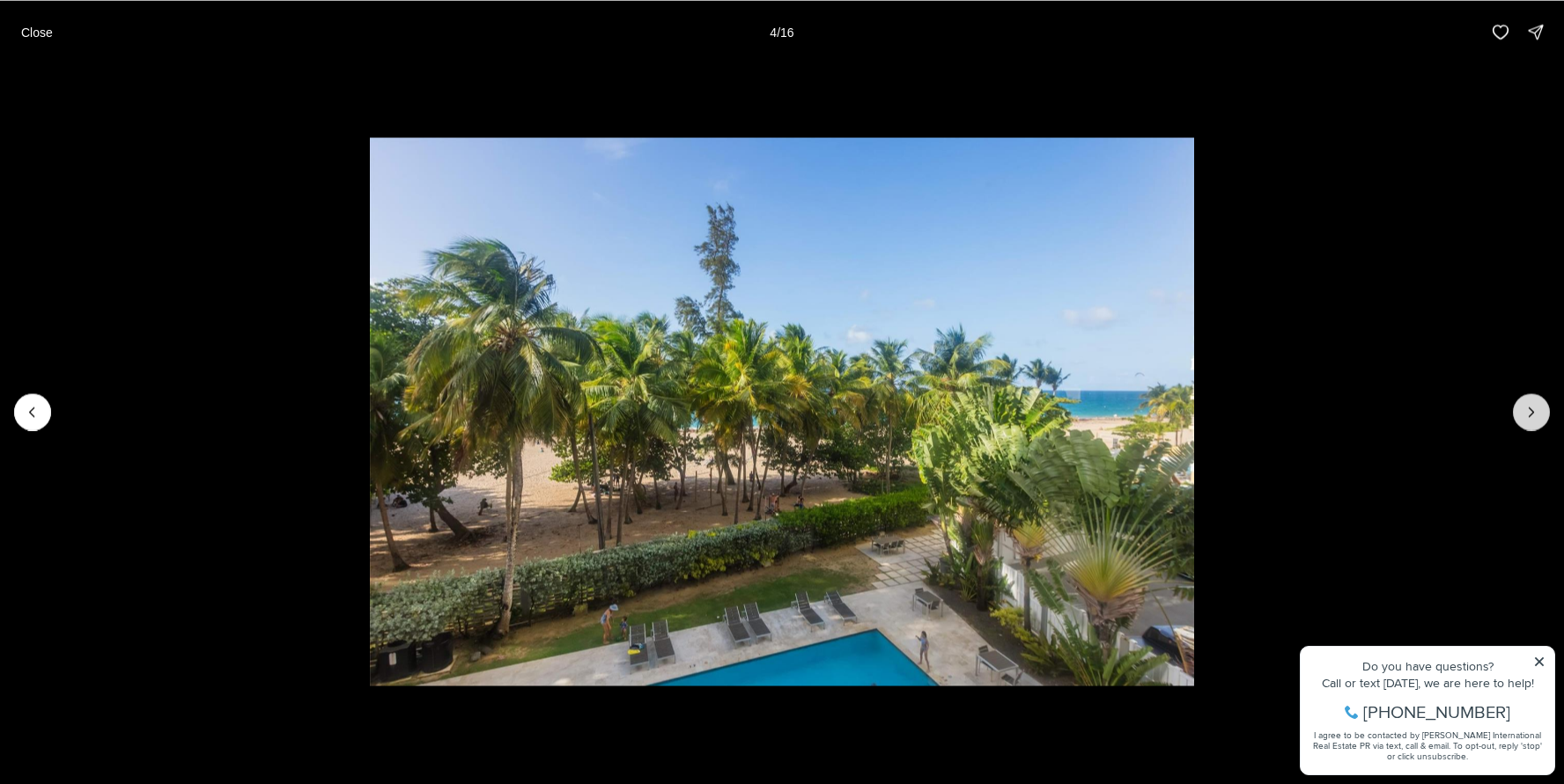
click at [1529, 403] on icon "Next slide" at bounding box center [1531, 412] width 18 height 18
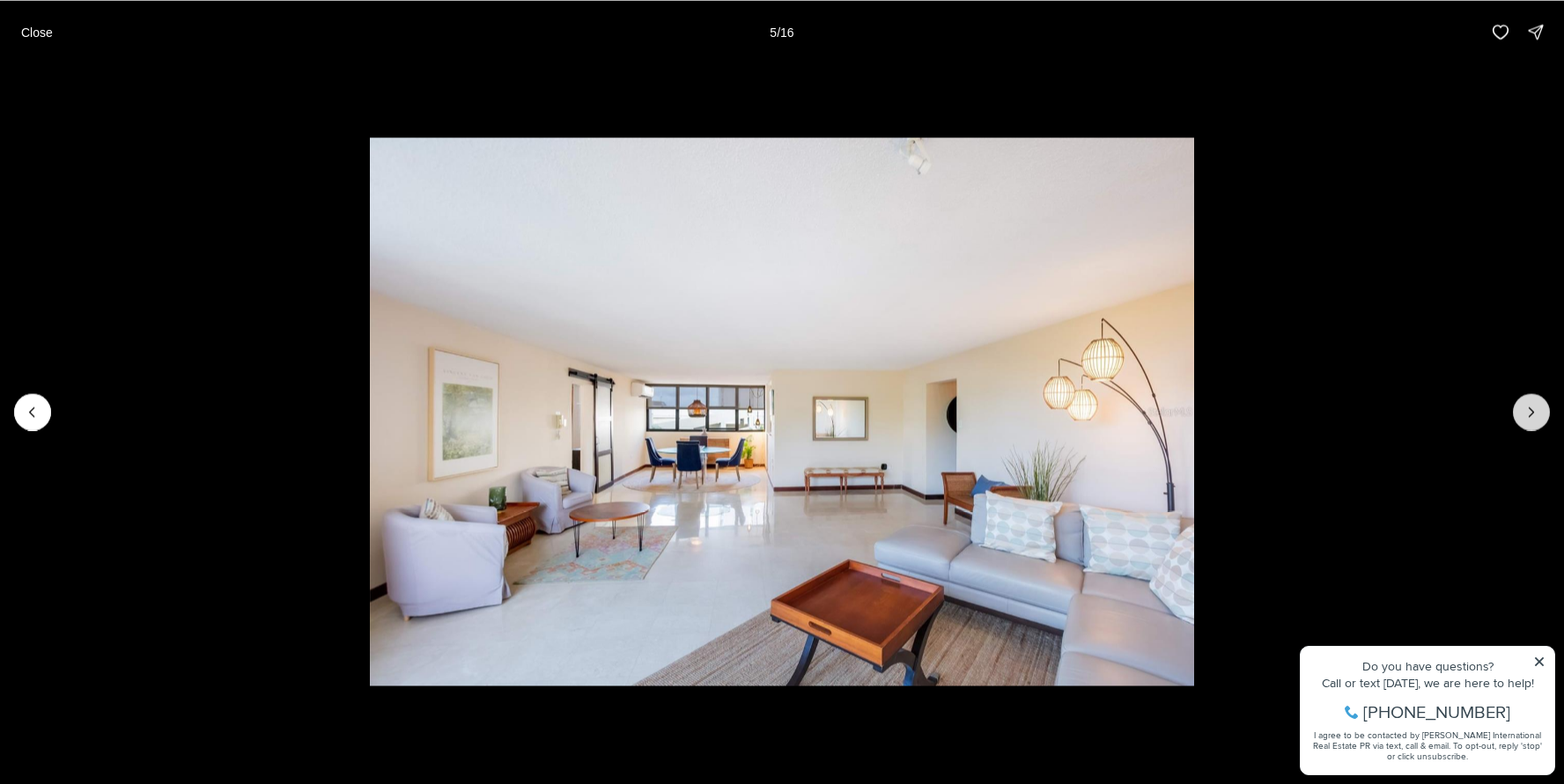
click at [1529, 403] on icon "Next slide" at bounding box center [1531, 412] width 18 height 18
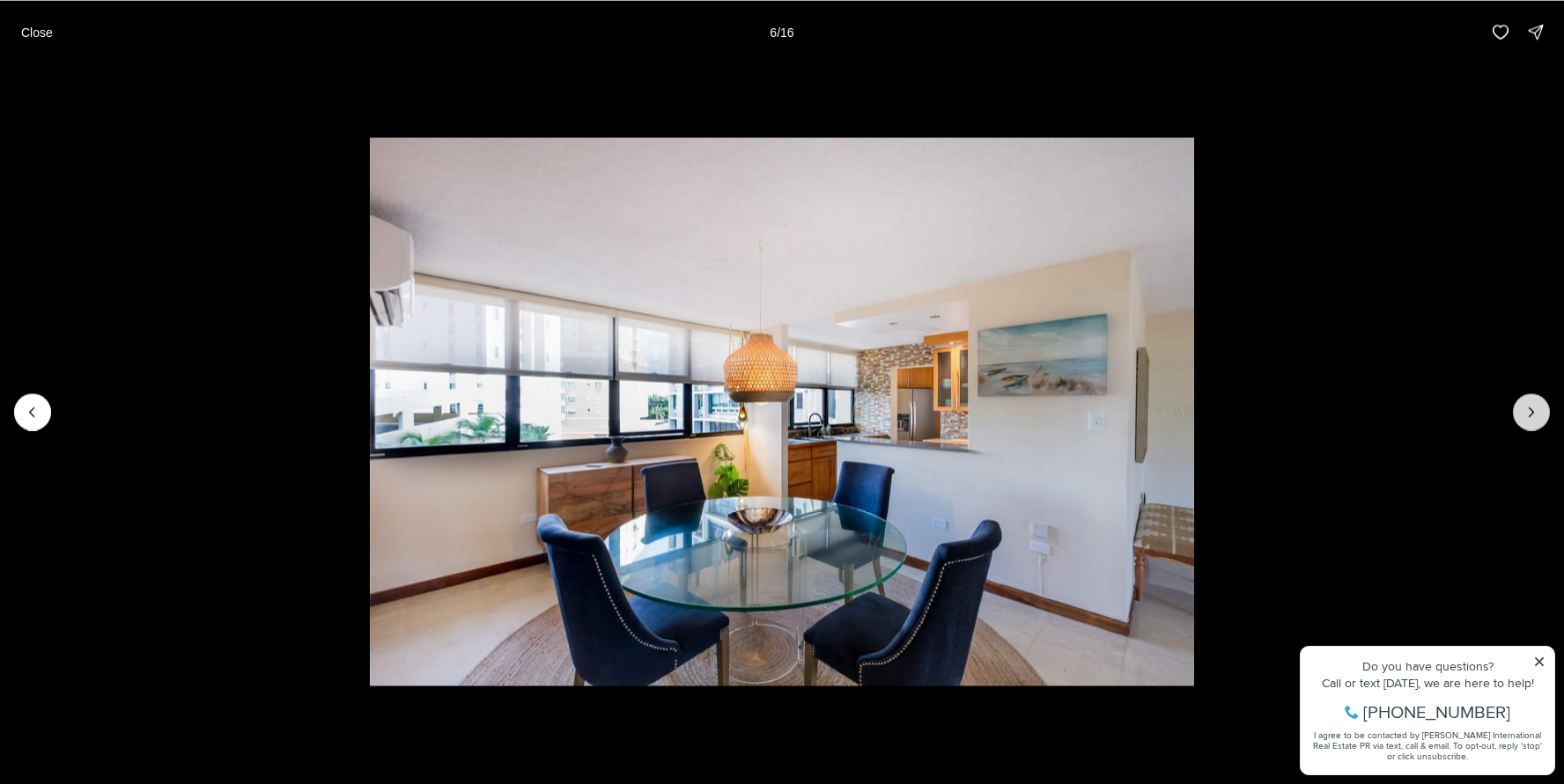
click at [1529, 403] on icon "Next slide" at bounding box center [1531, 412] width 18 height 18
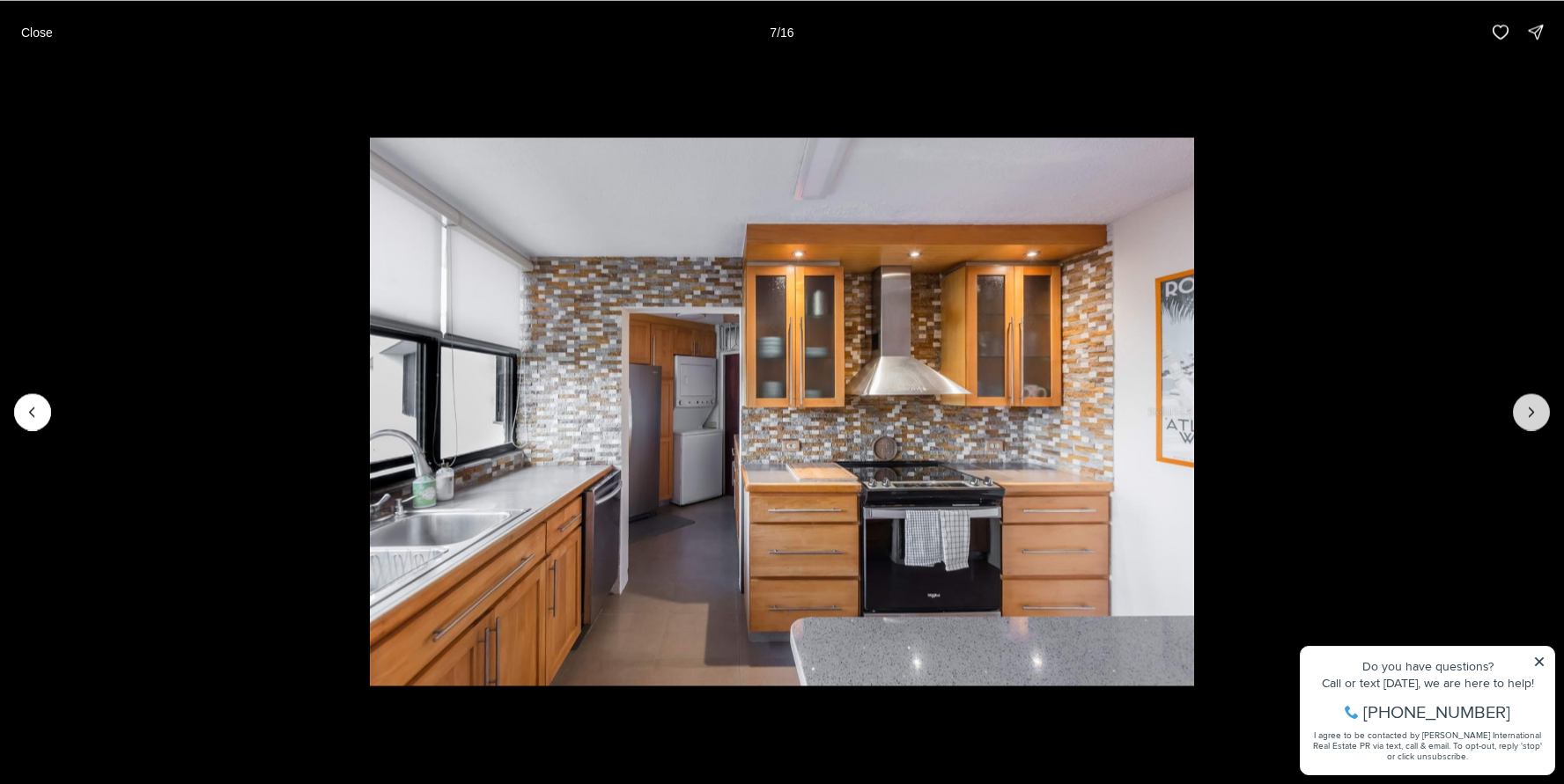
click at [1529, 403] on icon "Next slide" at bounding box center [1531, 412] width 18 height 18
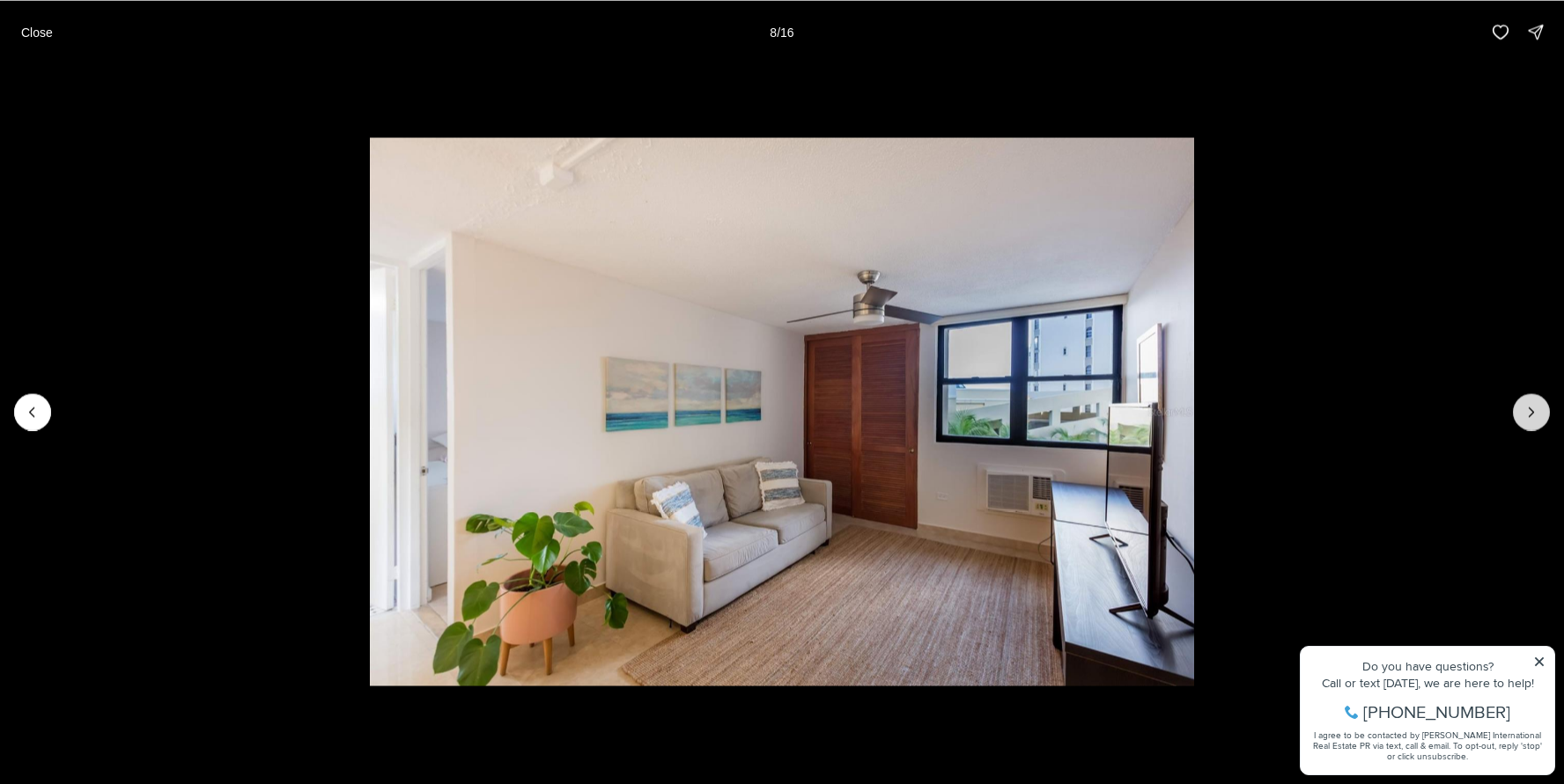
click at [1529, 403] on icon "Next slide" at bounding box center [1531, 412] width 18 height 18
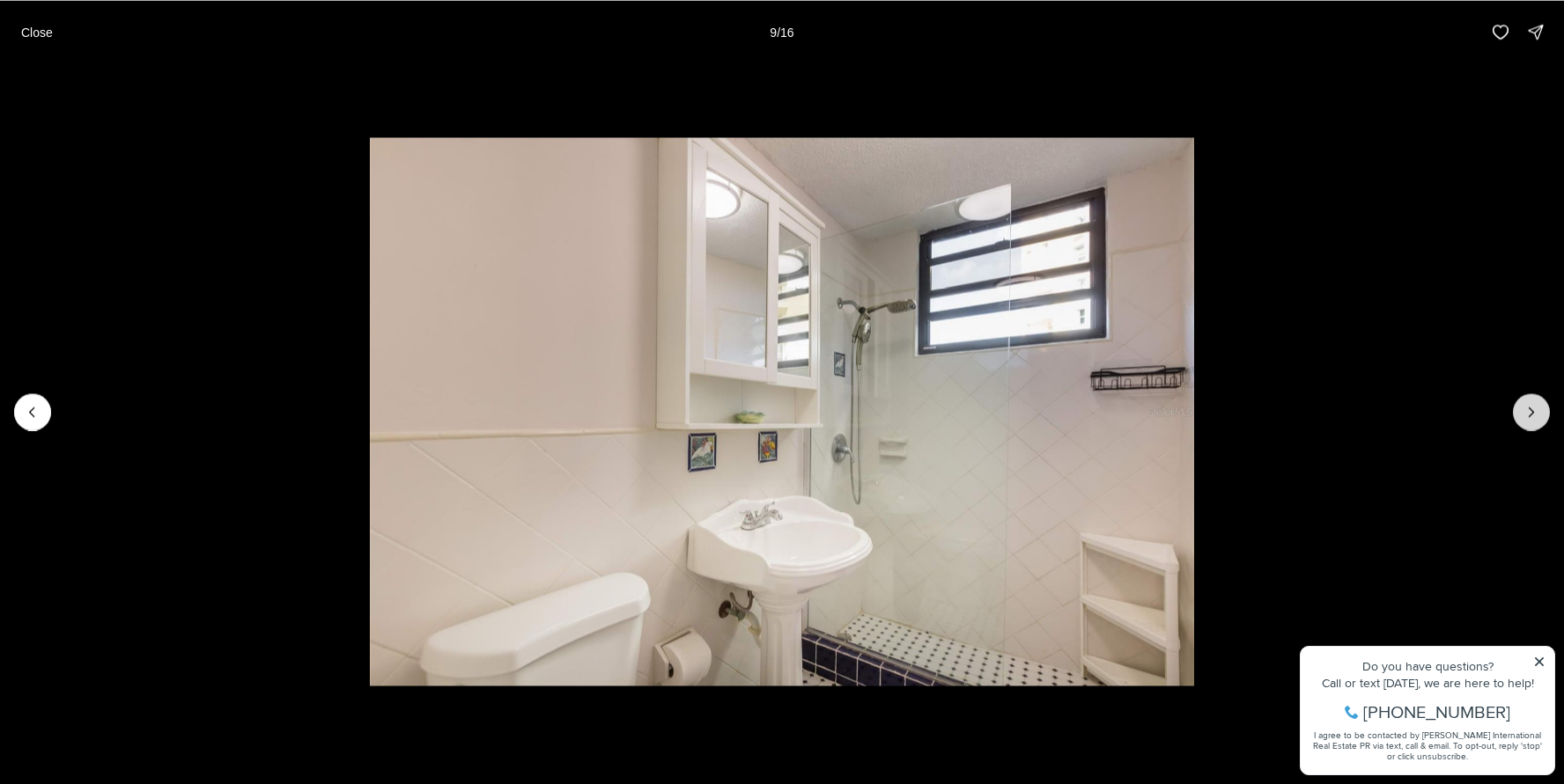
click at [1529, 403] on icon "Next slide" at bounding box center [1531, 412] width 18 height 18
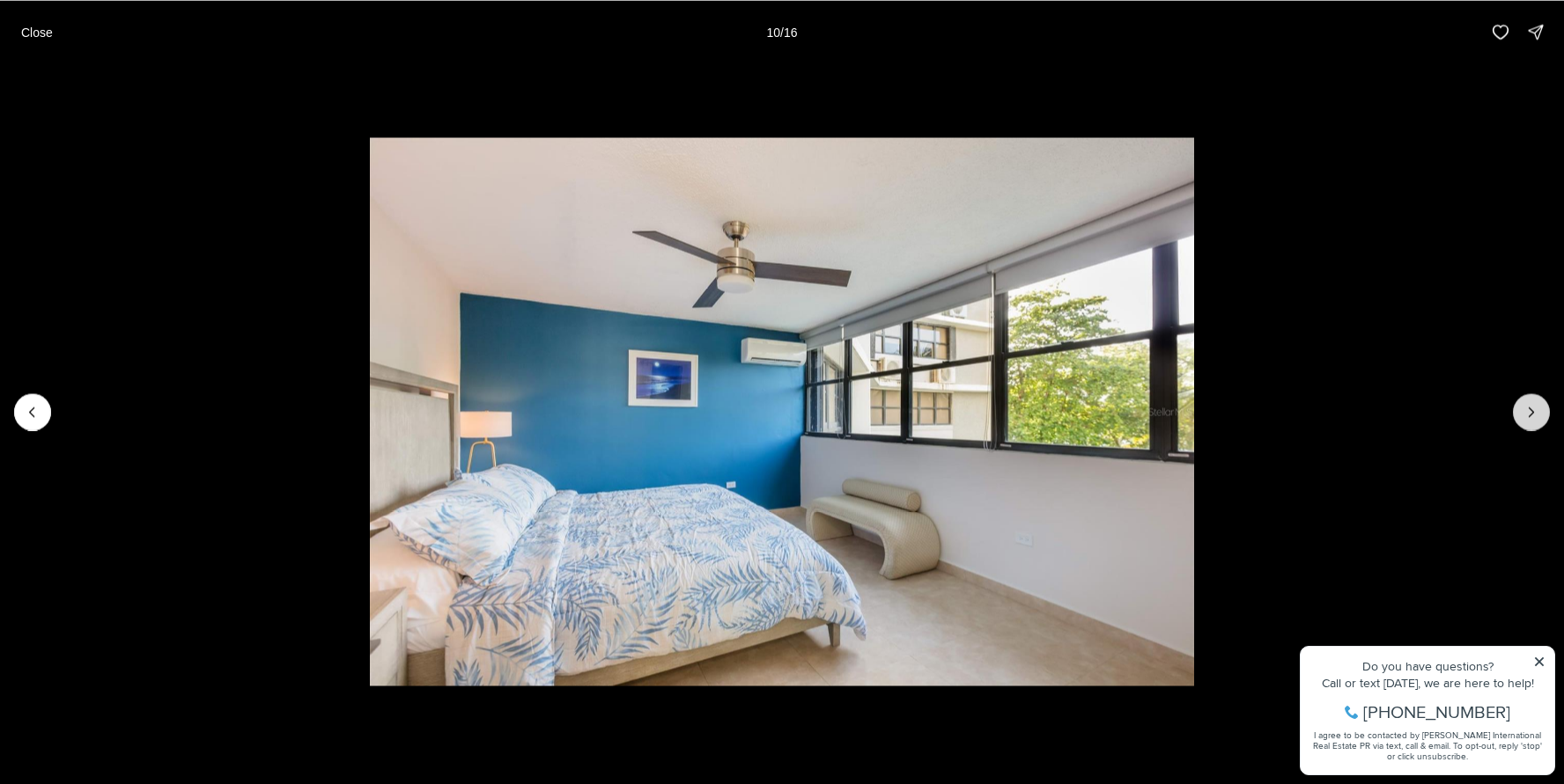
click at [1529, 403] on icon "Next slide" at bounding box center [1531, 412] width 18 height 18
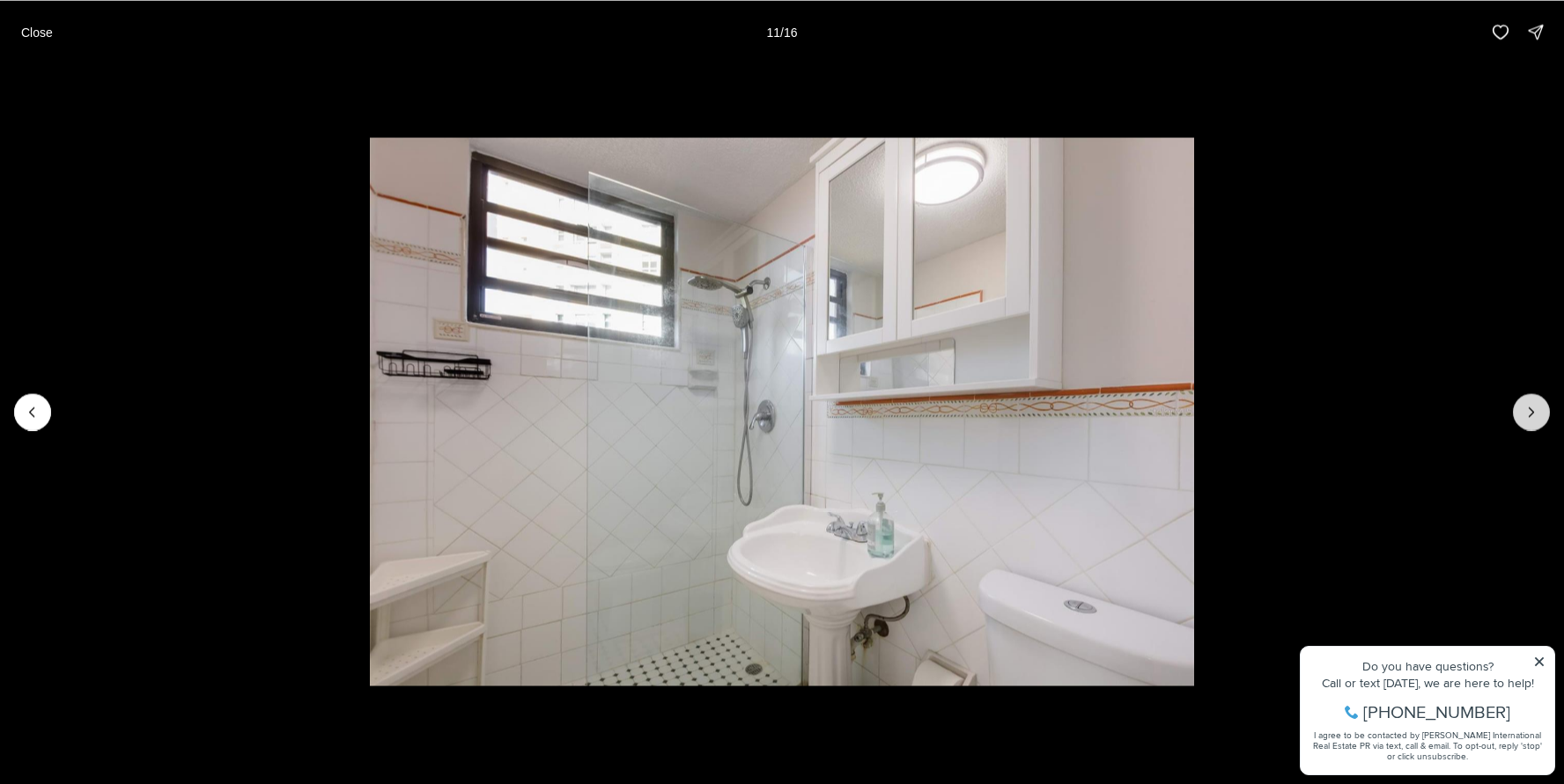
click at [1529, 403] on icon "Next slide" at bounding box center [1531, 412] width 18 height 18
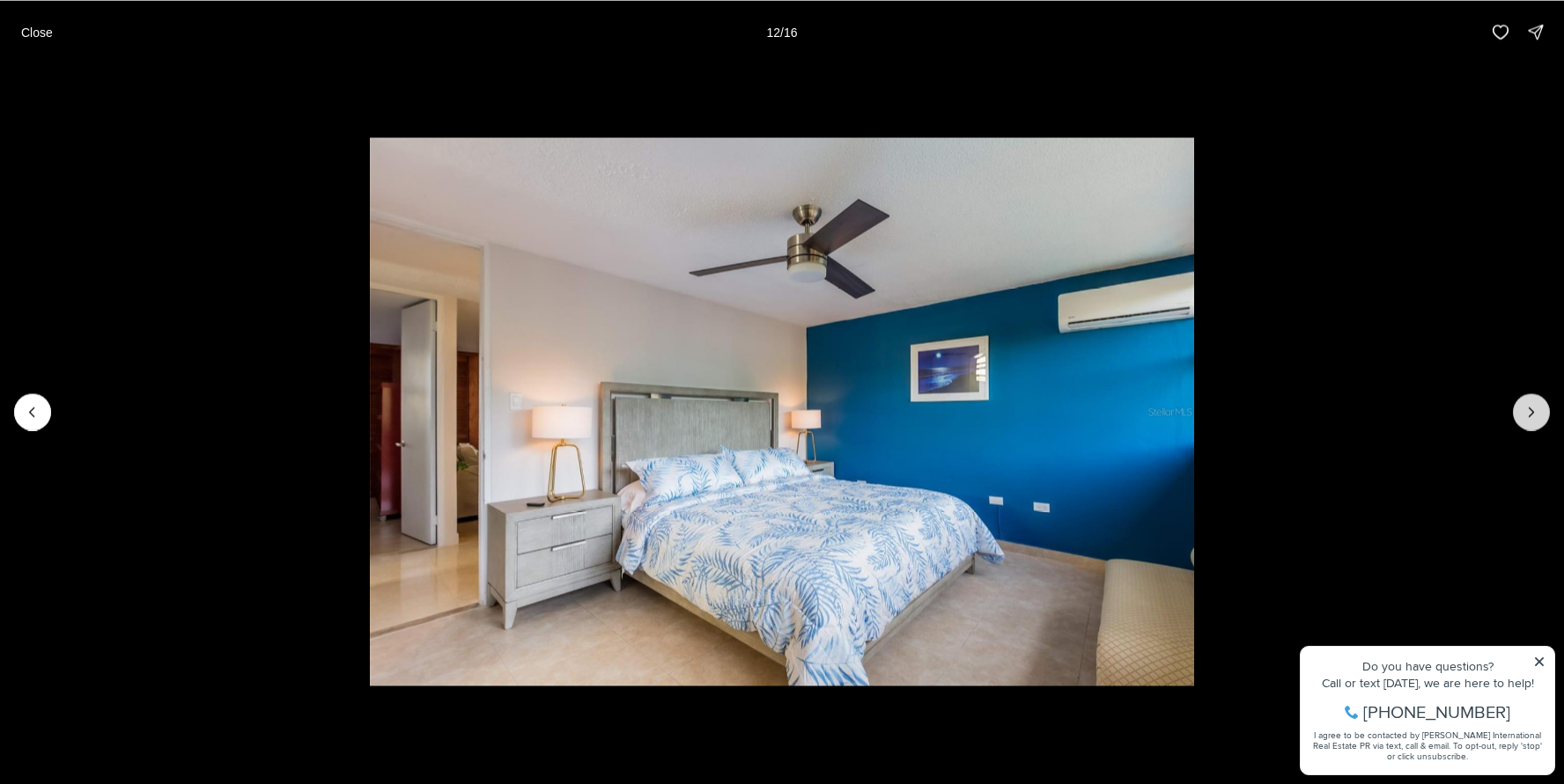
click at [1529, 403] on icon "Next slide" at bounding box center [1531, 412] width 18 height 18
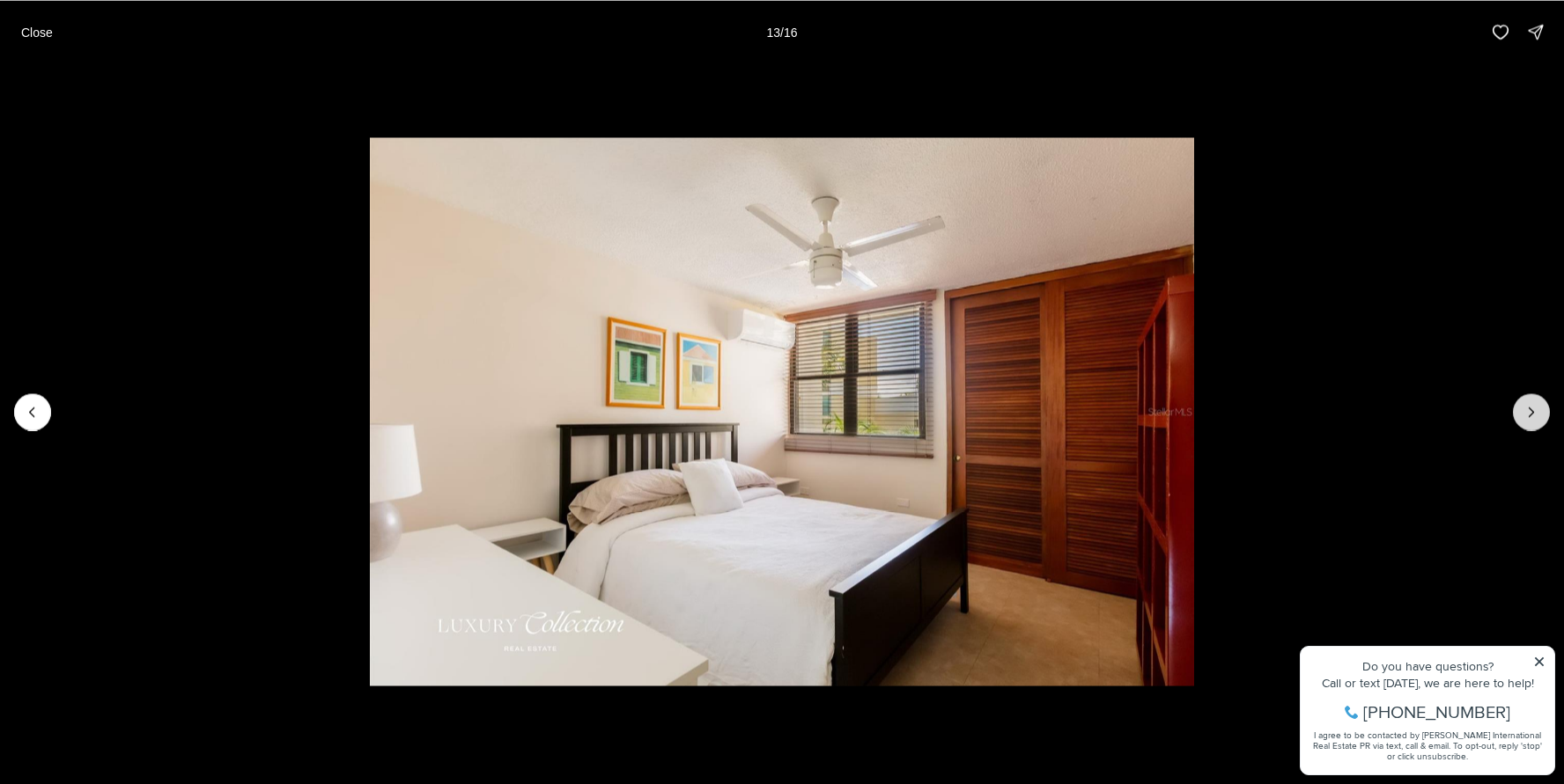
click at [1529, 403] on icon "Next slide" at bounding box center [1531, 412] width 18 height 18
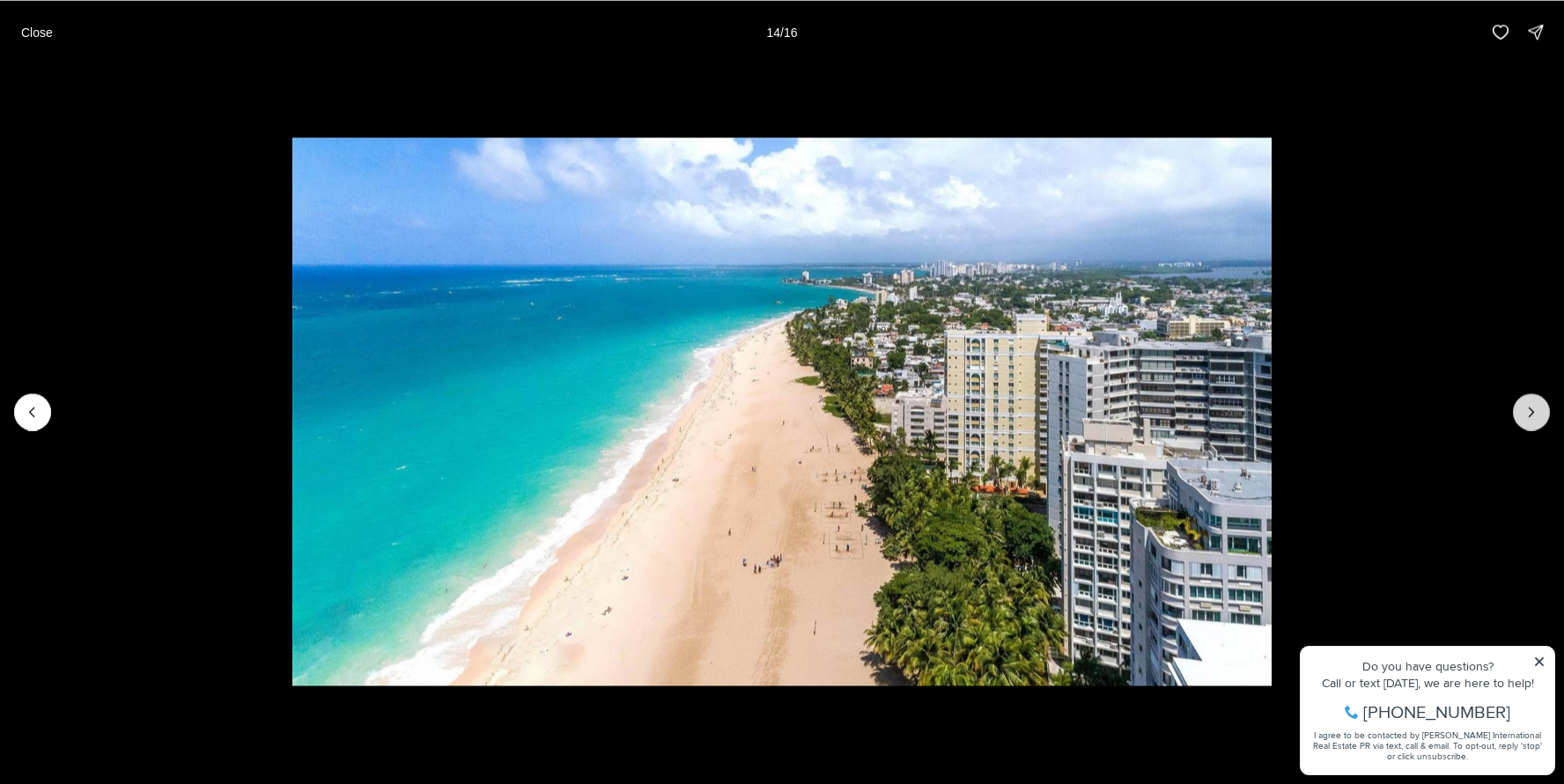
click at [1529, 403] on icon "Next slide" at bounding box center [1531, 412] width 18 height 18
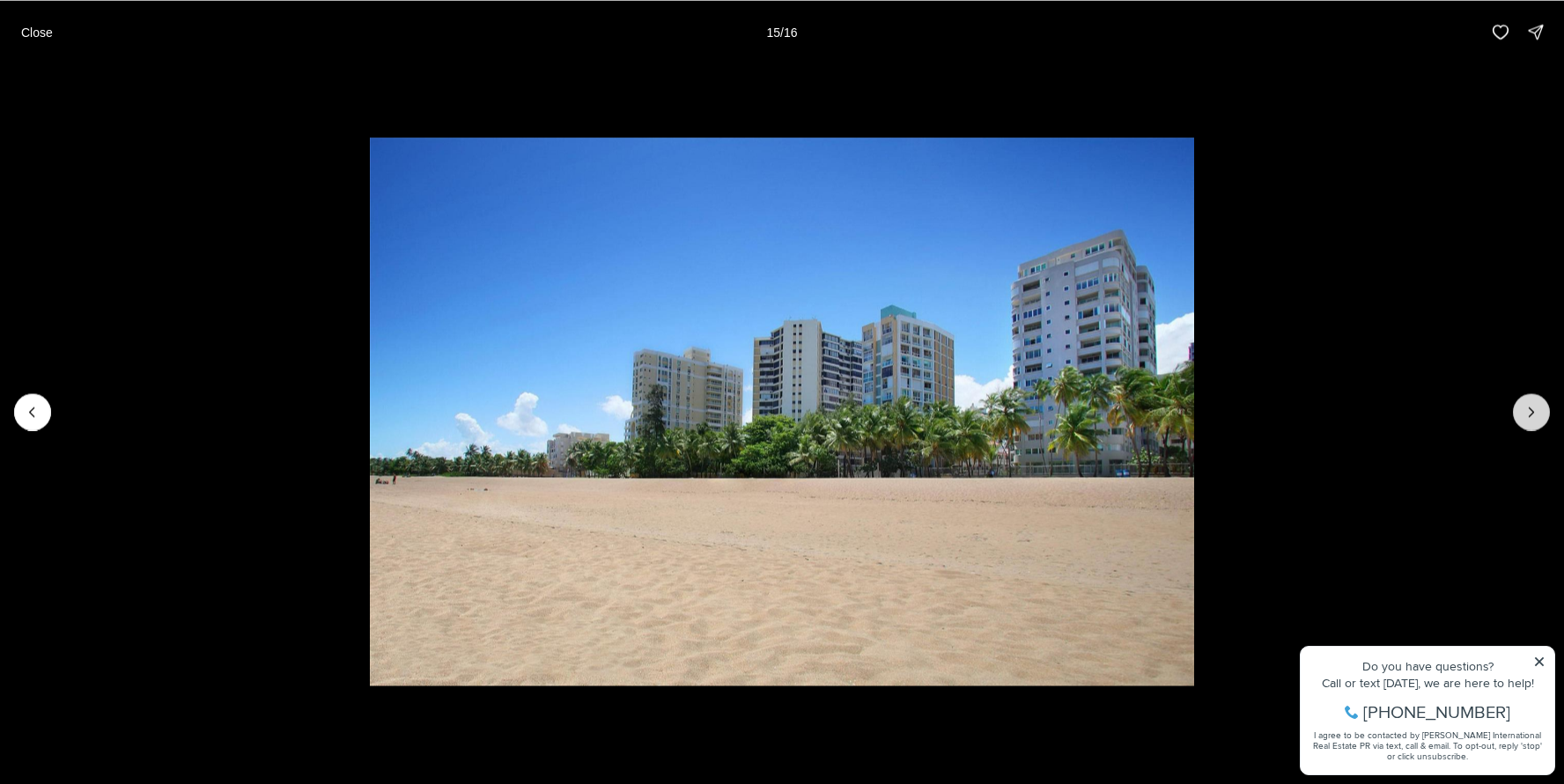
click at [1529, 403] on icon "Next slide" at bounding box center [1531, 412] width 18 height 18
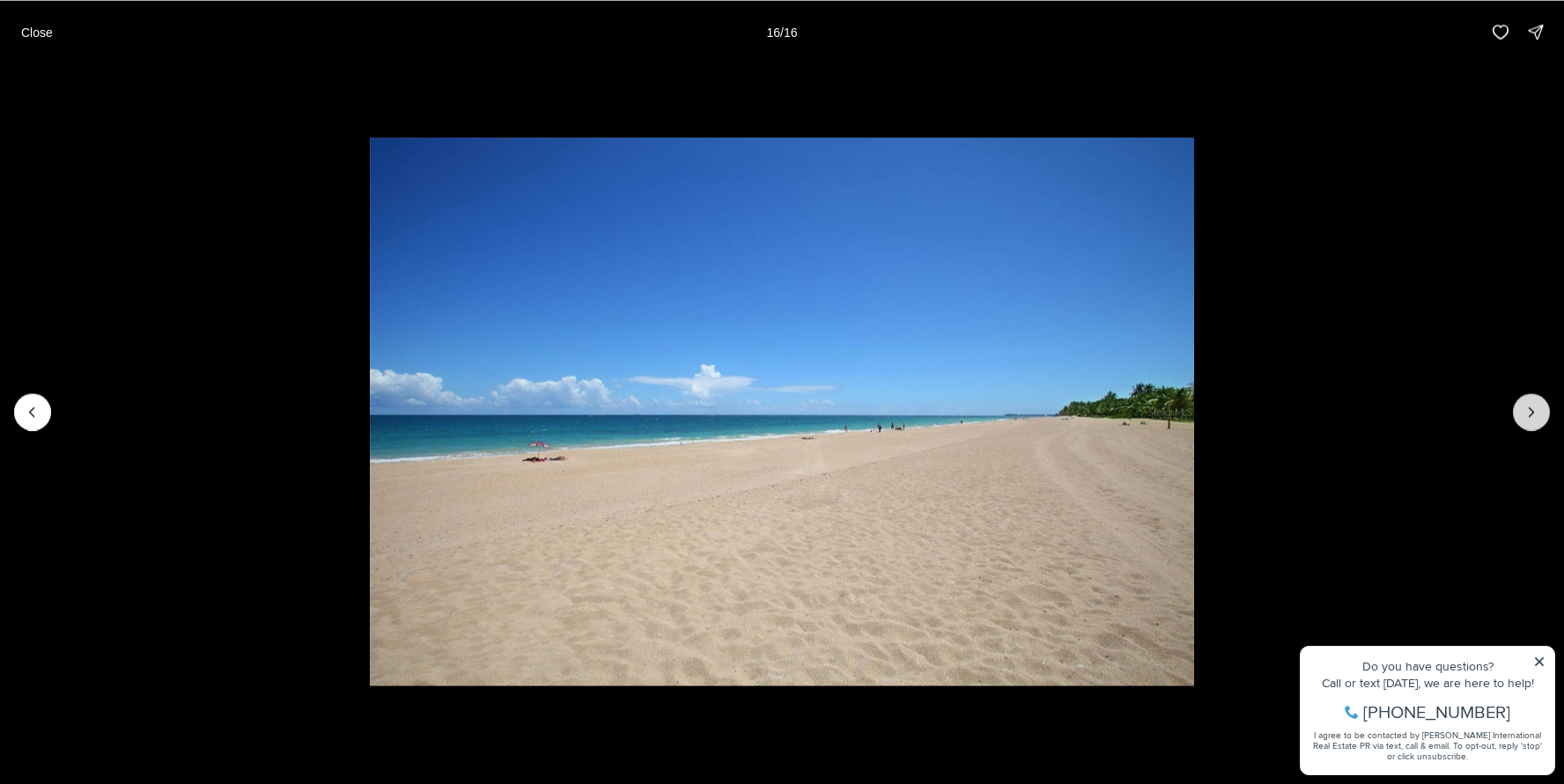
click at [1529, 402] on div at bounding box center [1532, 413] width 37 height 37
click at [20, 39] on button "Close" at bounding box center [37, 32] width 53 height 35
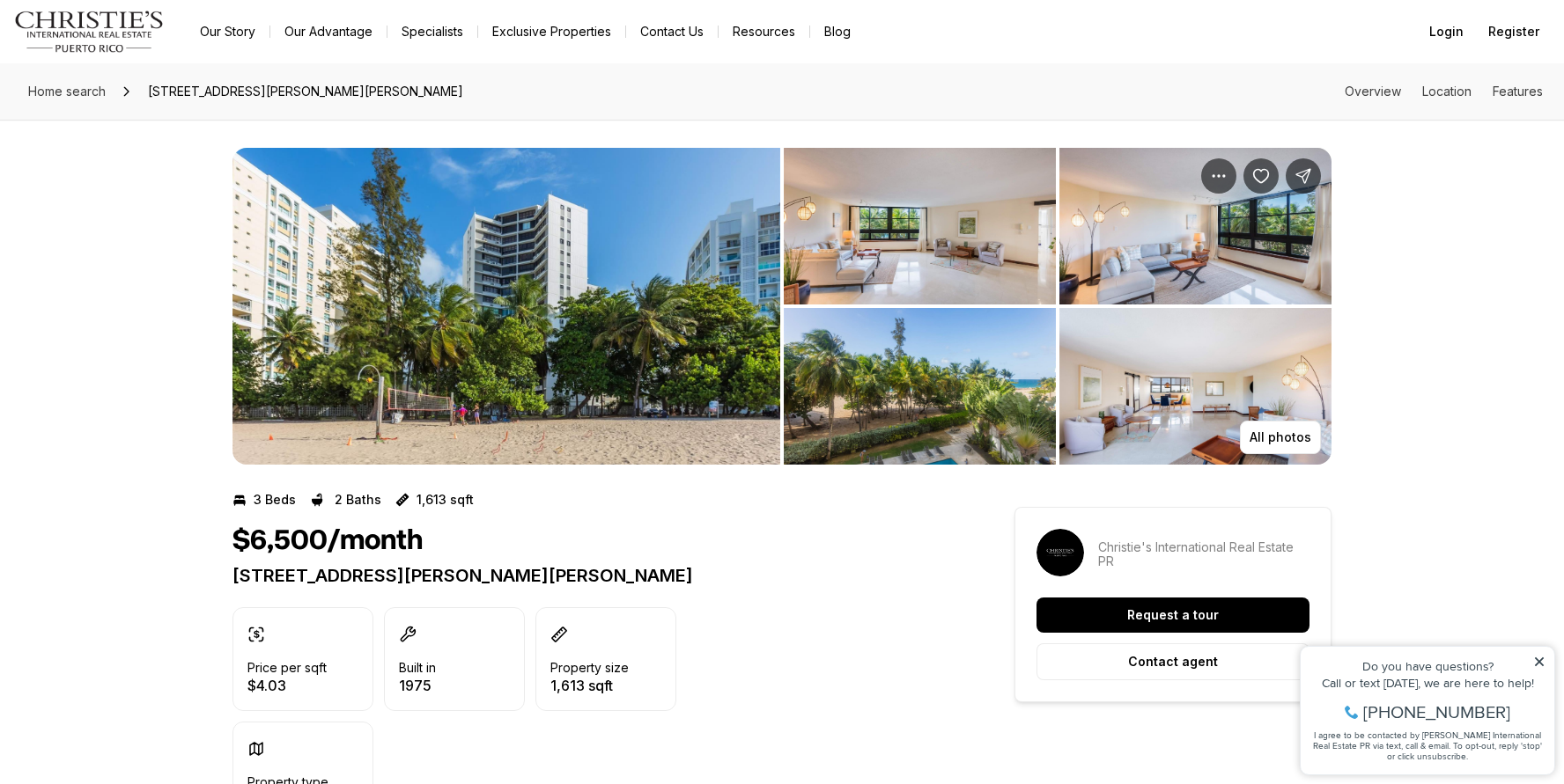
click at [858, 235] on img "View image gallery" at bounding box center [919, 226] width 272 height 157
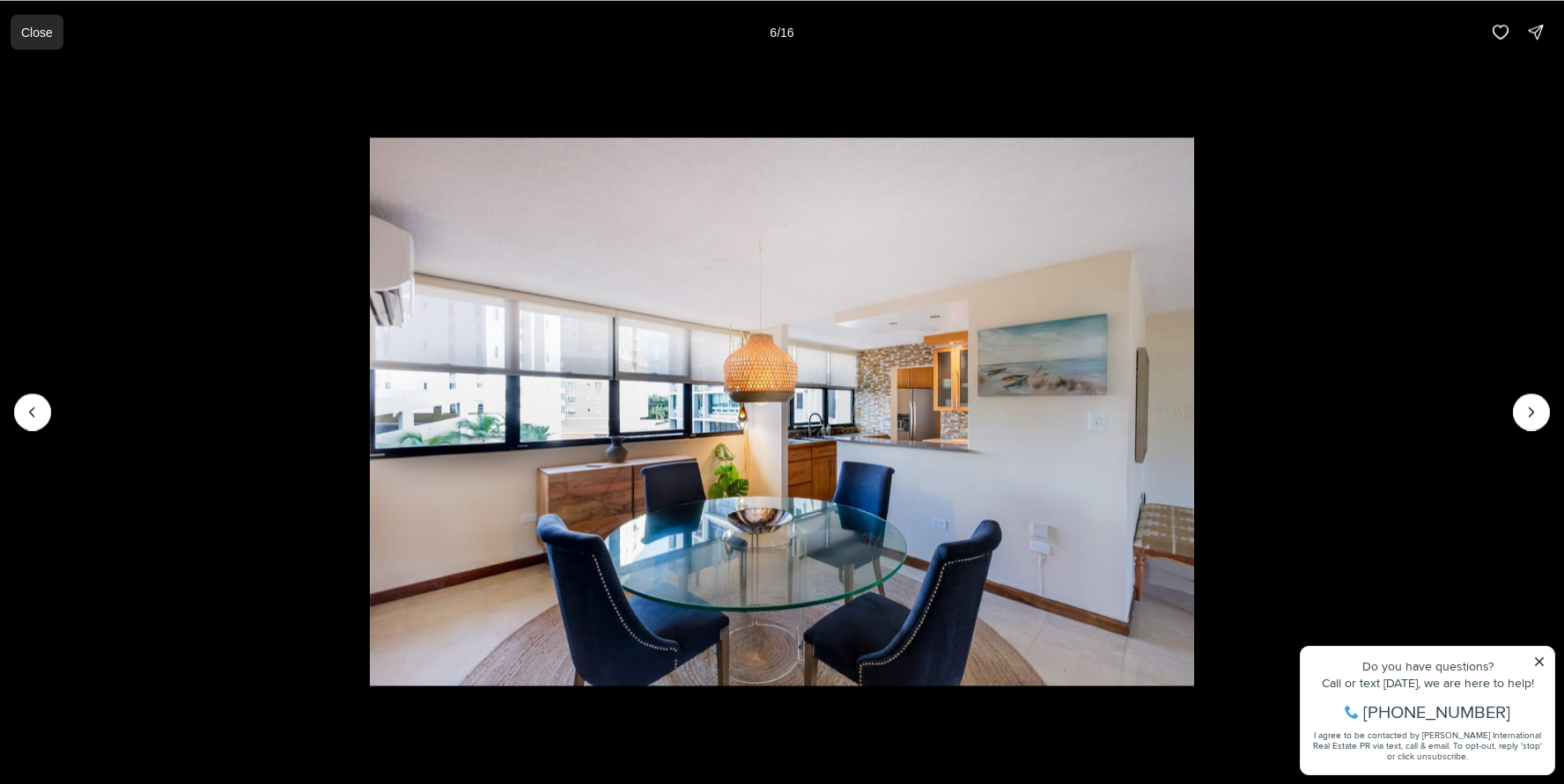
click at [29, 35] on p "Close" at bounding box center [36, 32] width 32 height 14
